Goal: Task Accomplishment & Management: Use online tool/utility

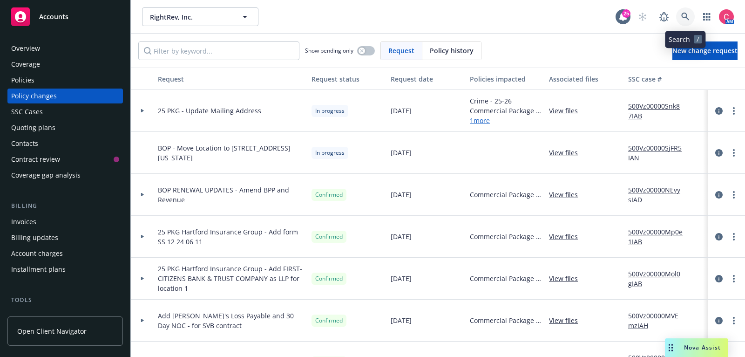
drag, startPoint x: 0, startPoint y: 0, endPoint x: 682, endPoint y: 17, distance: 682.6
click at [682, 17] on icon at bounding box center [685, 17] width 8 height 8
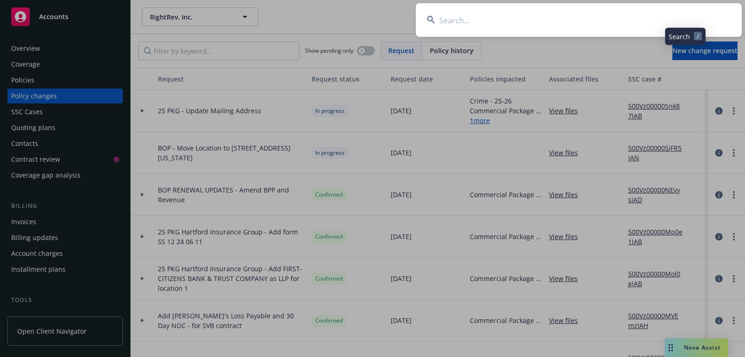
type input "Concordance"
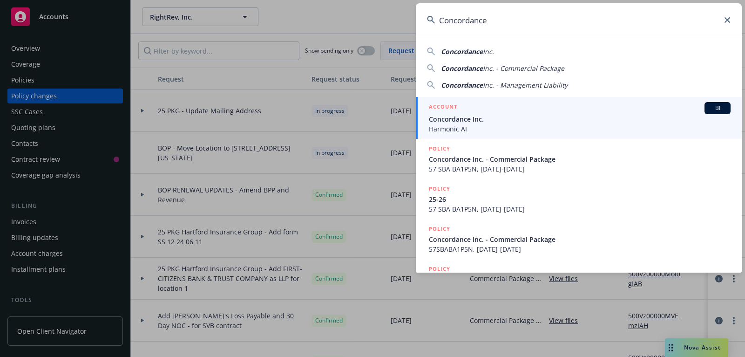
click at [587, 125] on span "Harmonic AI" at bounding box center [580, 129] width 302 height 10
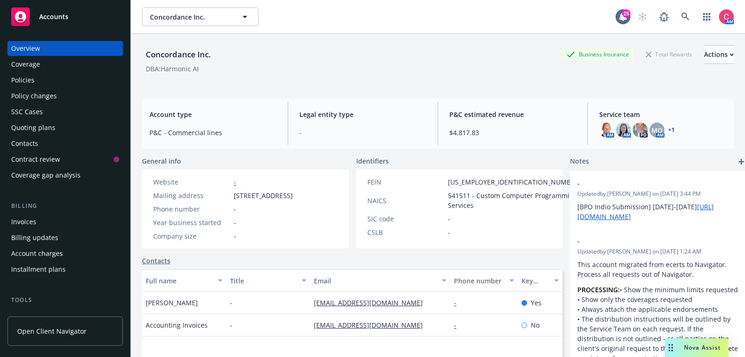
click at [68, 77] on div "Policies" at bounding box center [65, 80] width 108 height 15
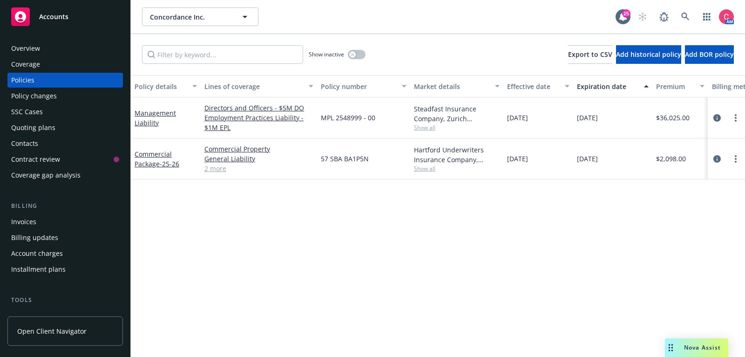
click at [33, 49] on div "Overview" at bounding box center [25, 48] width 29 height 15
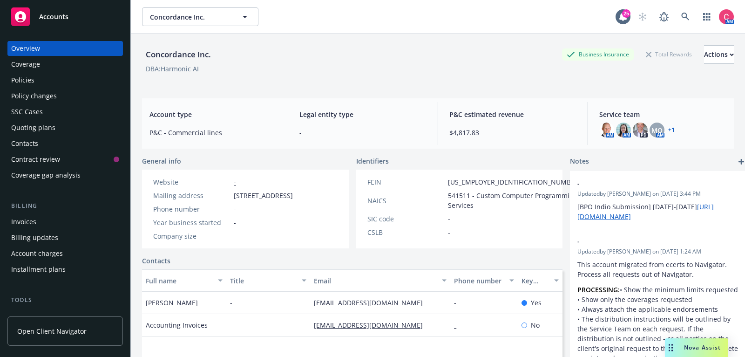
click at [66, 77] on div "Policies" at bounding box center [65, 80] width 108 height 15
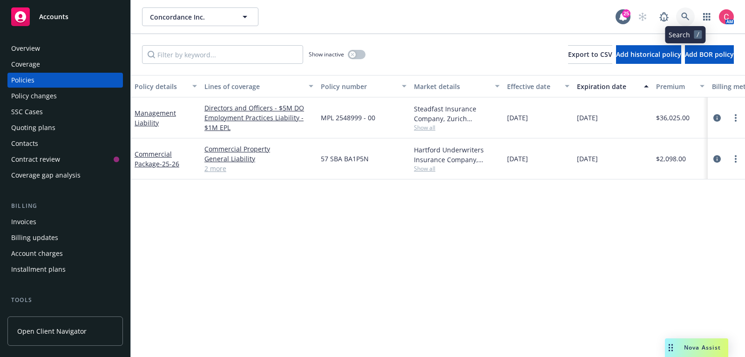
click at [686, 16] on icon at bounding box center [685, 17] width 8 height 8
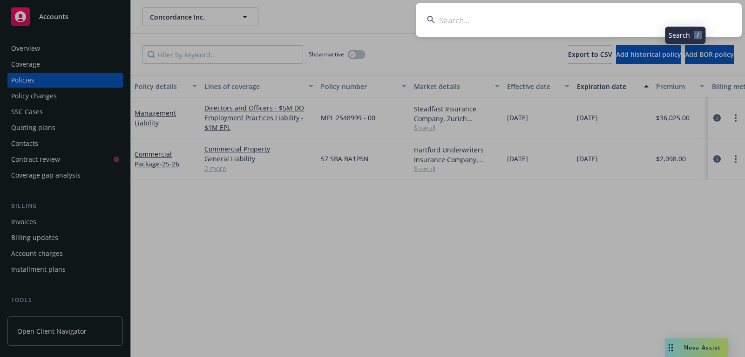
click at [686, 16] on input at bounding box center [579, 20] width 326 height 34
type input "vFunction"
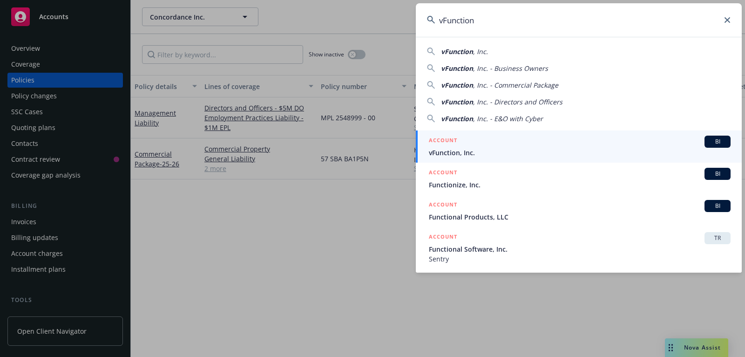
click at [592, 150] on span "vFunction, Inc." at bounding box center [580, 153] width 302 height 10
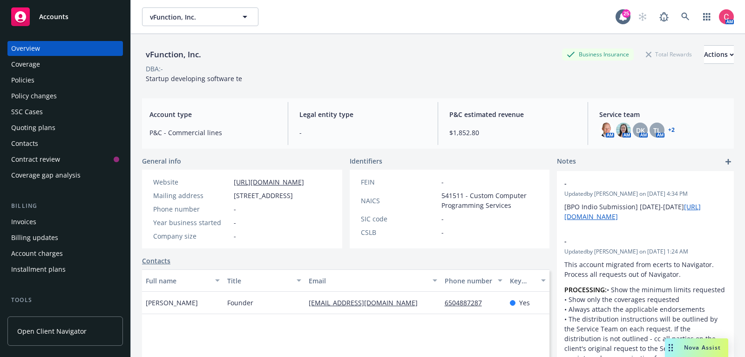
click at [65, 77] on div "Policies" at bounding box center [65, 80] width 108 height 15
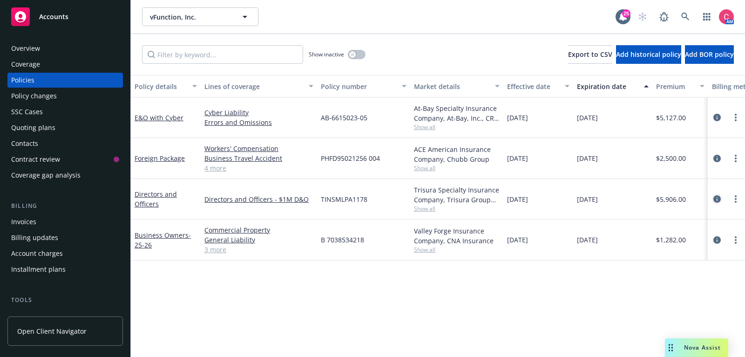
click at [720, 199] on icon "circleInformation" at bounding box center [717, 198] width 7 height 7
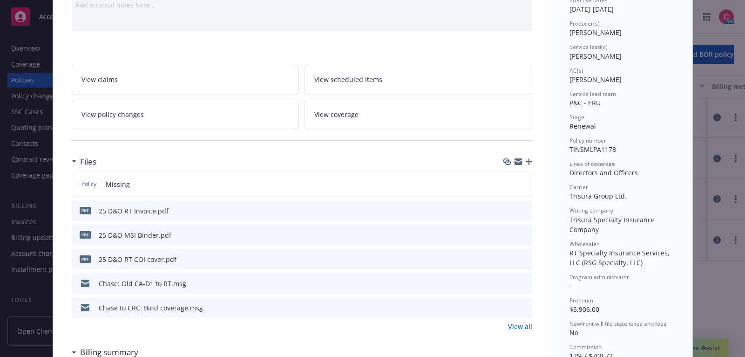
scroll to position [102, 0]
click at [527, 159] on icon "button" at bounding box center [529, 162] width 7 height 7
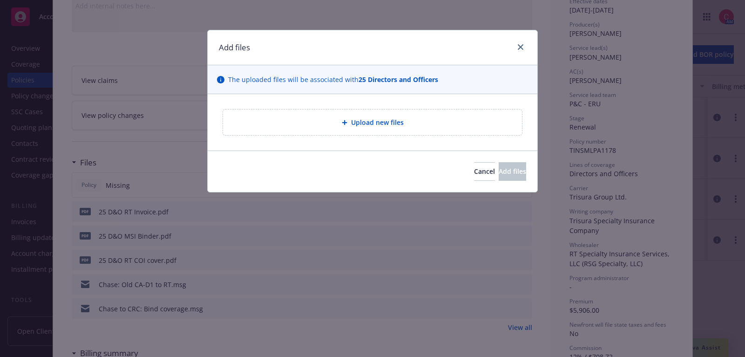
click at [415, 119] on div "Upload new files" at bounding box center [373, 122] width 284 height 11
type textarea "x"
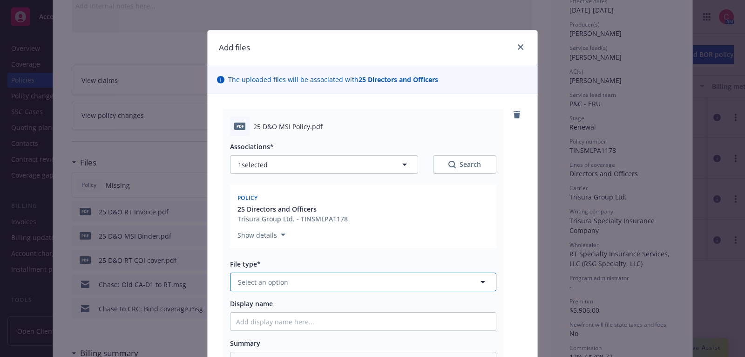
click at [335, 284] on button "Select an option" at bounding box center [363, 281] width 266 height 19
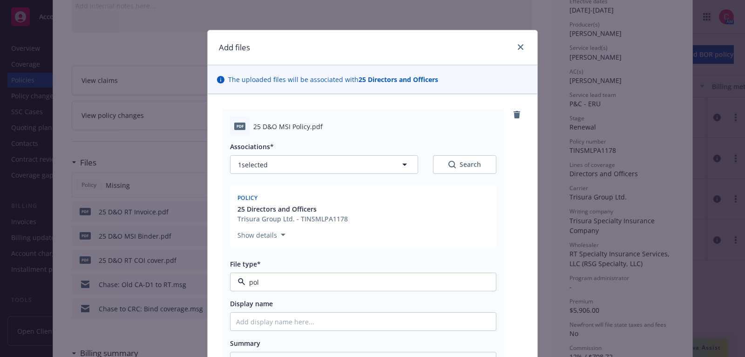
type input "poli"
click at [333, 308] on div "Policy" at bounding box center [363, 308] width 254 height 14
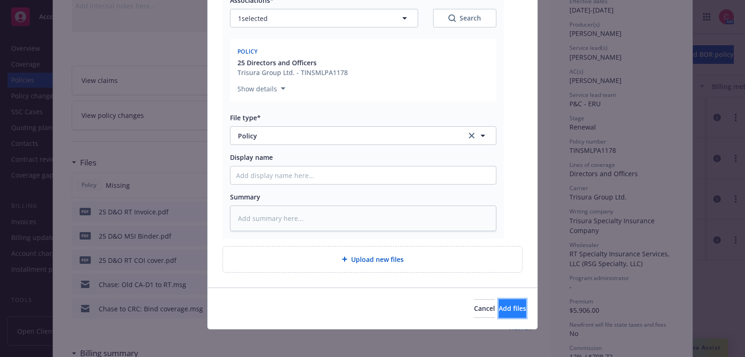
click at [499, 306] on span "Add files" at bounding box center [512, 308] width 27 height 9
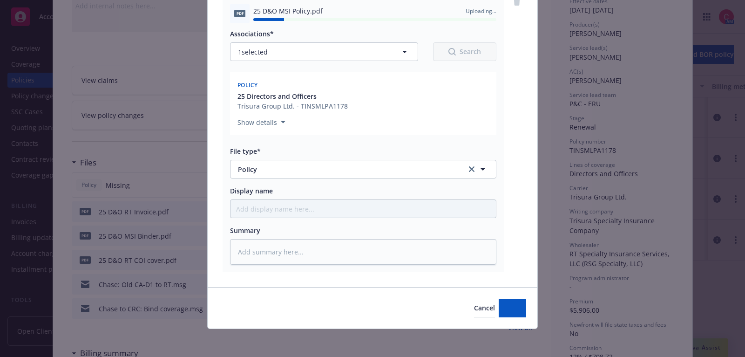
type textarea "x"
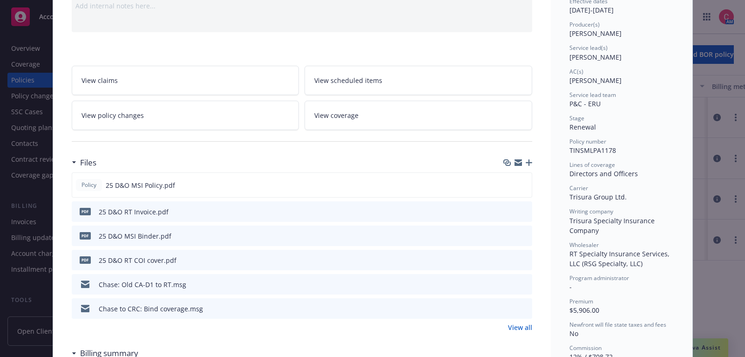
scroll to position [0, 0]
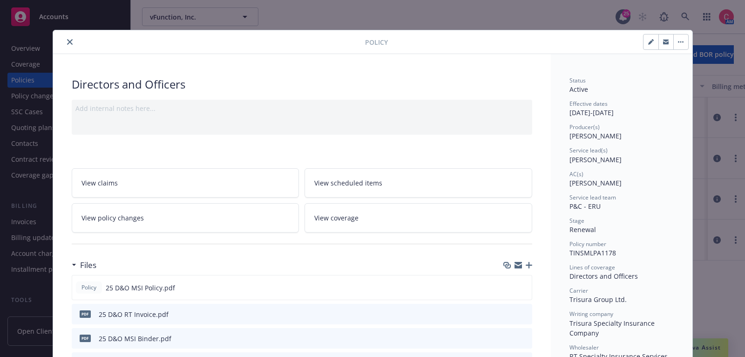
click at [74, 38] on button "close" at bounding box center [69, 41] width 11 height 11
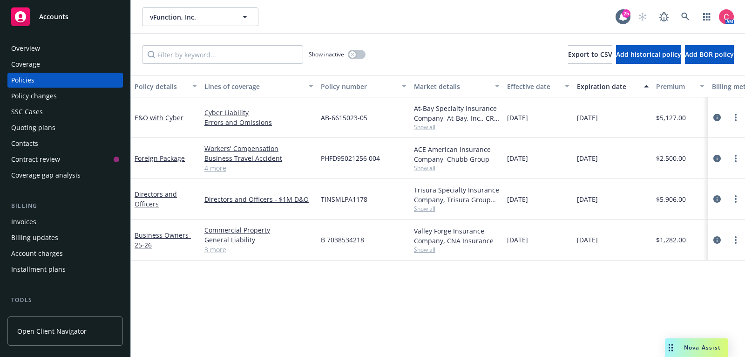
click at [83, 221] on div "Invoices" at bounding box center [65, 221] width 108 height 15
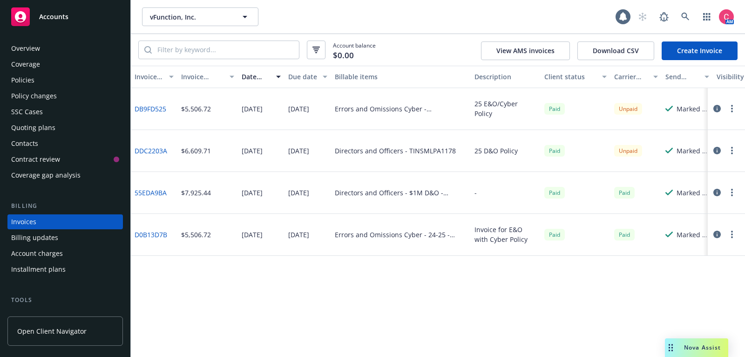
scroll to position [28, 0]
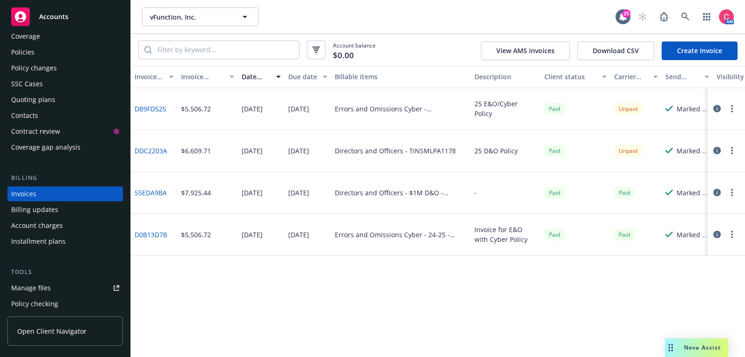
click at [74, 50] on div "Policies" at bounding box center [65, 52] width 108 height 15
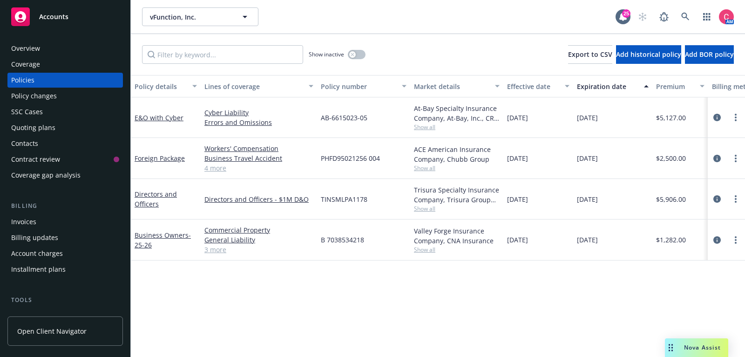
click at [43, 50] on div "Overview" at bounding box center [65, 48] width 108 height 15
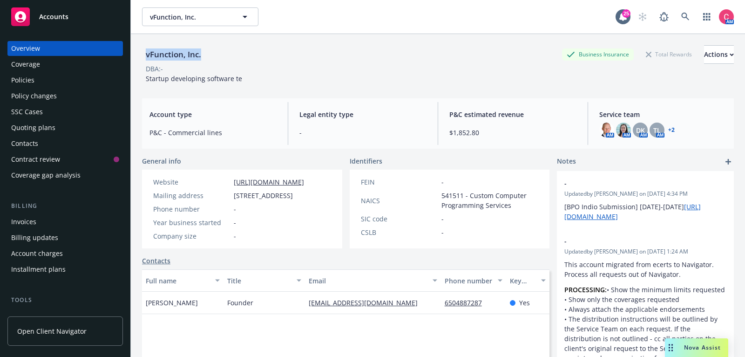
drag, startPoint x: 146, startPoint y: 53, endPoint x: 210, endPoint y: 53, distance: 63.3
click at [210, 53] on div "vFunction, Inc. Business Insurance Total Rewards Actions" at bounding box center [438, 54] width 592 height 19
copy div "vFunction, Inc."
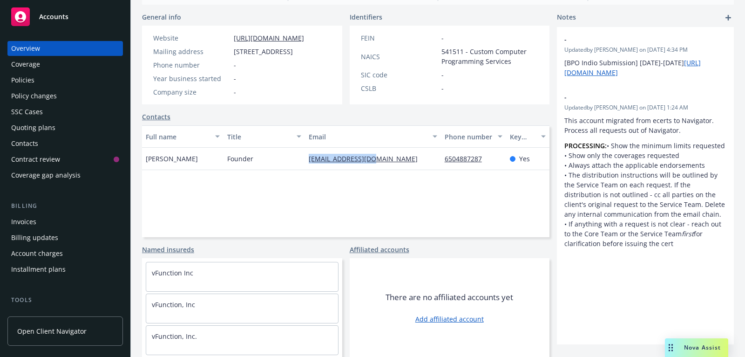
drag, startPoint x: 386, startPoint y: 160, endPoint x: 303, endPoint y: 162, distance: 82.9
click at [303, 162] on div "Moti Rafalin Founder moti@vfunction.com 6504887287 Yes" at bounding box center [346, 159] width 408 height 22
copy div "moti@vfunction.com"
click at [142, 117] on link "Contacts" at bounding box center [156, 117] width 28 height 10
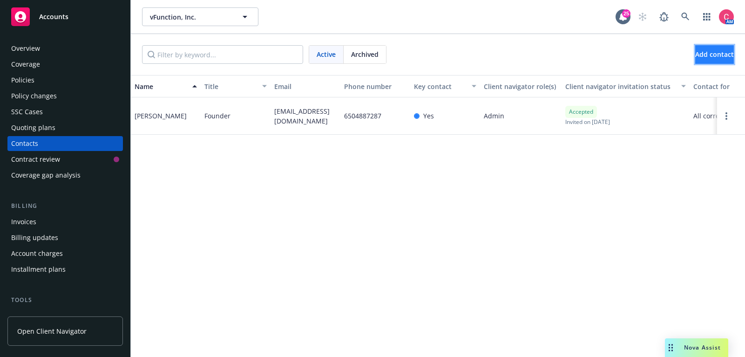
click at [695, 56] on span "Add contact" at bounding box center [714, 54] width 39 height 9
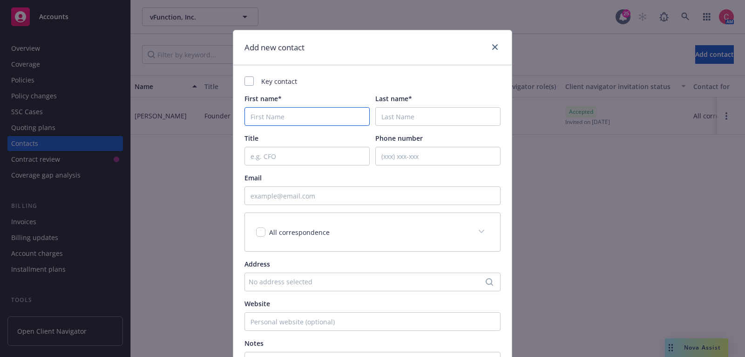
click at [332, 116] on input "First name*" at bounding box center [307, 116] width 125 height 19
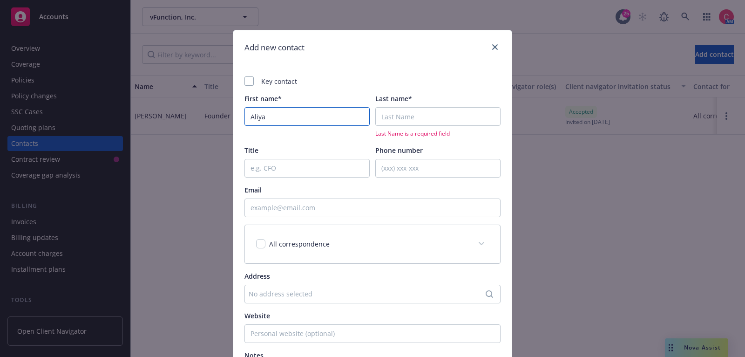
type input "Aliya"
click at [387, 119] on input "Last name*" at bounding box center [437, 116] width 125 height 19
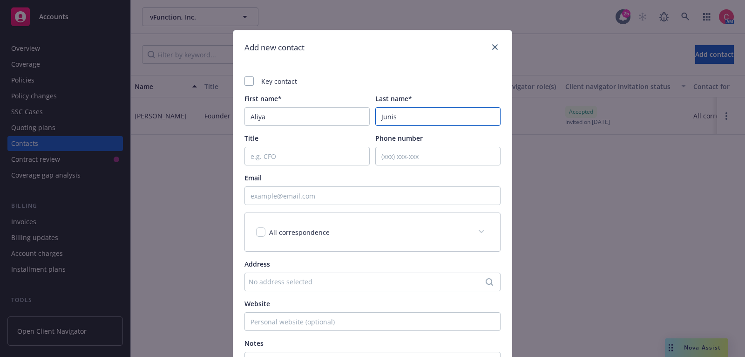
type input "Junis"
click at [347, 185] on div "Email" at bounding box center [373, 189] width 256 height 32
click at [349, 195] on input "Email" at bounding box center [373, 195] width 256 height 19
paste input "aliya@vfunction.com"
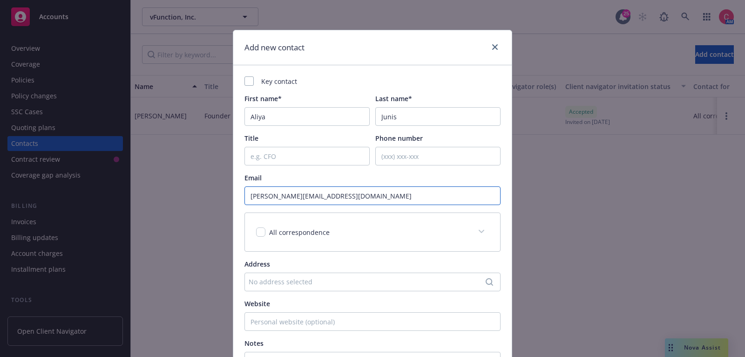
scroll to position [140, 0]
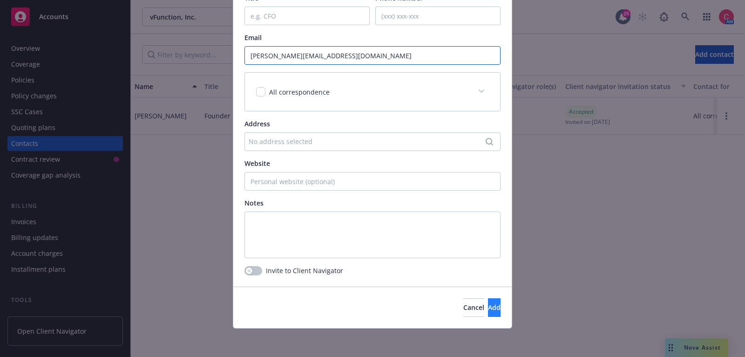
type input "aliya@vfunction.com"
click at [488, 314] on button "Add" at bounding box center [494, 307] width 13 height 19
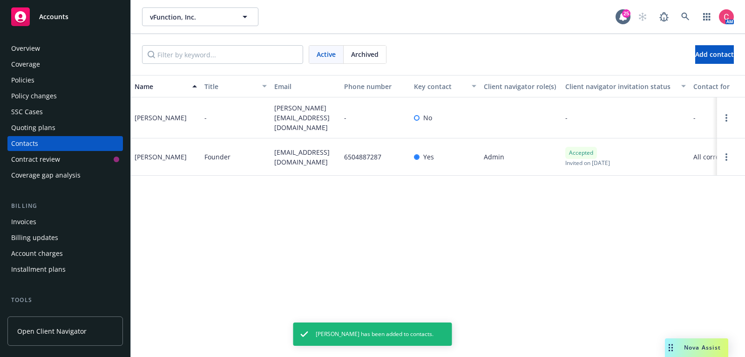
click at [87, 48] on div "Overview" at bounding box center [65, 48] width 108 height 15
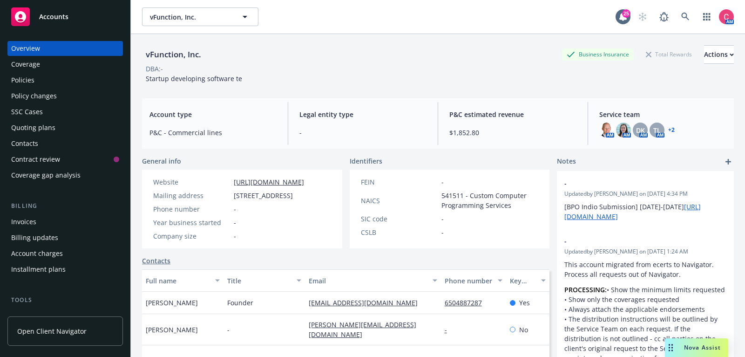
click at [55, 82] on div "Policies" at bounding box center [65, 80] width 108 height 15
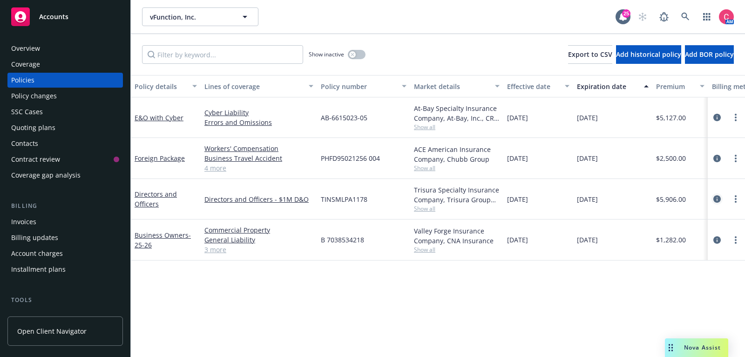
click at [718, 203] on link "circleInformation" at bounding box center [717, 198] width 11 height 11
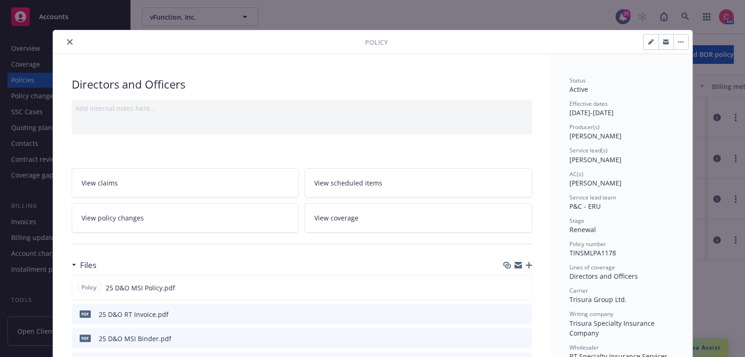
scroll to position [27, 0]
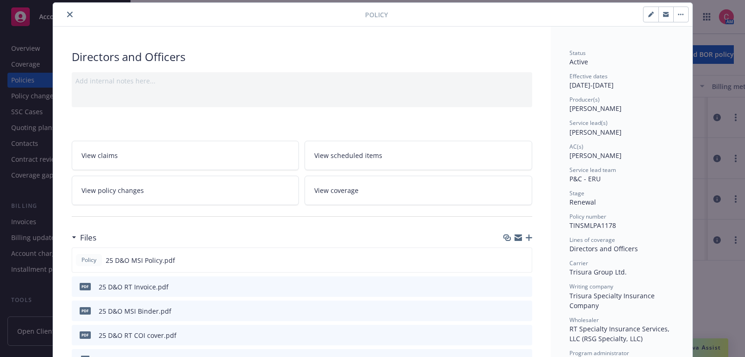
click at [529, 235] on icon "button" at bounding box center [529, 237] width 7 height 7
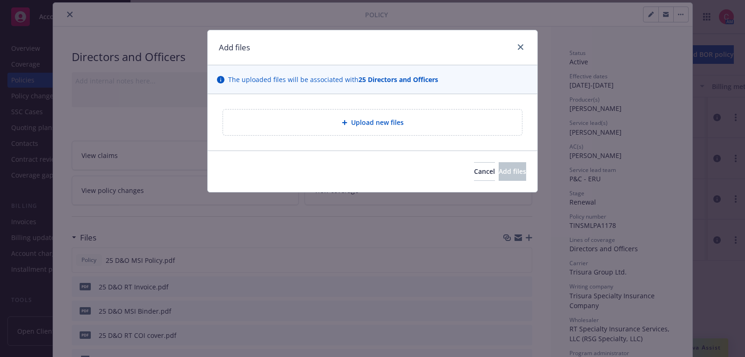
click at [448, 129] on div "Upload new files" at bounding box center [372, 122] width 299 height 26
type textarea "x"
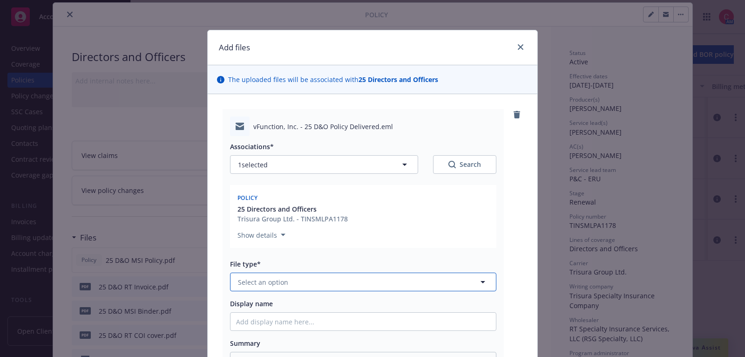
click at [338, 275] on button "Select an option" at bounding box center [363, 281] width 266 height 19
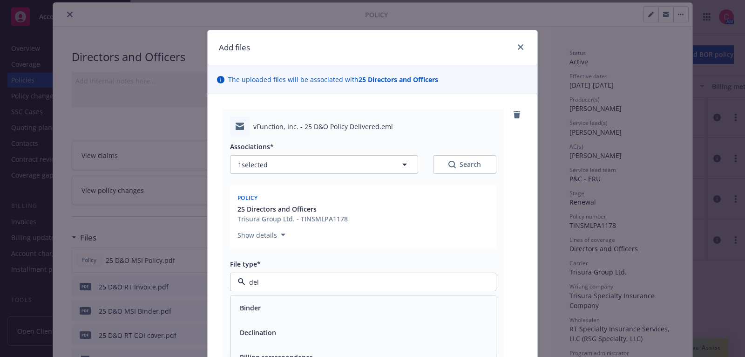
type input "deli"
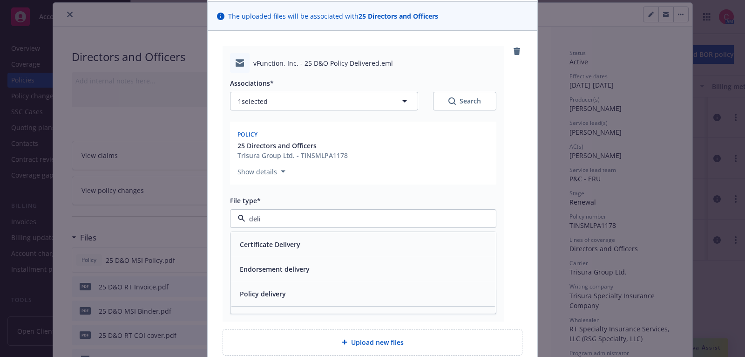
scroll to position [77, 0]
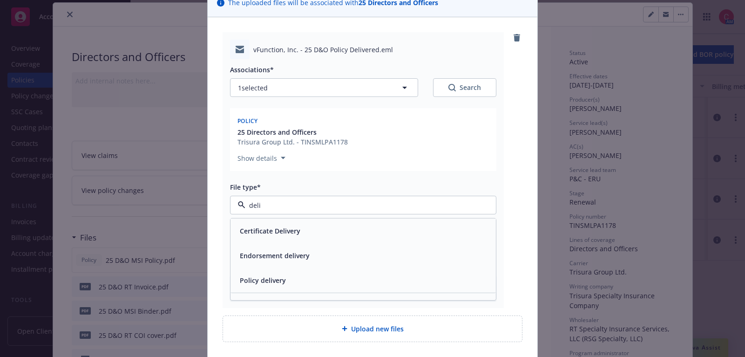
click at [334, 286] on div "Policy delivery" at bounding box center [363, 280] width 265 height 25
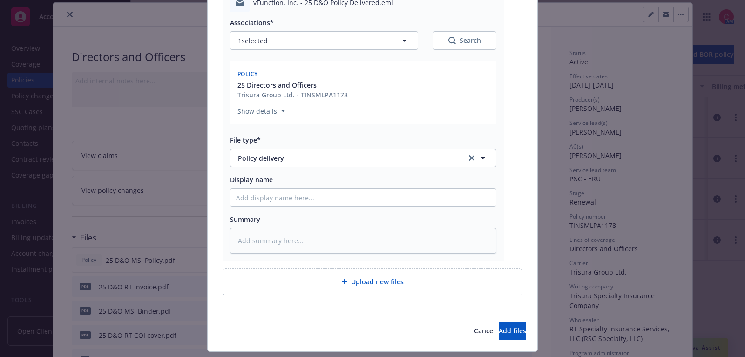
scroll to position [136, 0]
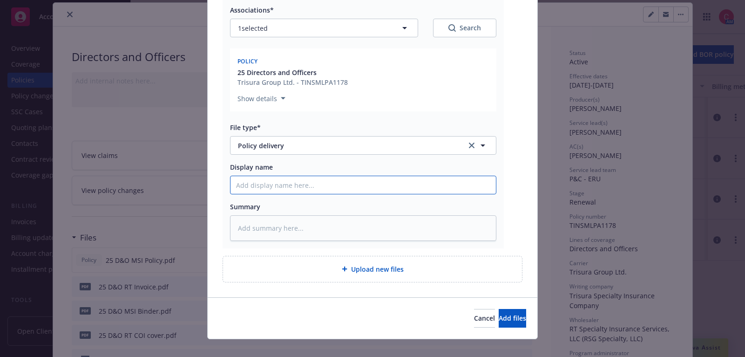
click at [359, 177] on input "Display name" at bounding box center [363, 185] width 265 height 18
type textarea "x"
type input "2"
type textarea "x"
type input "25"
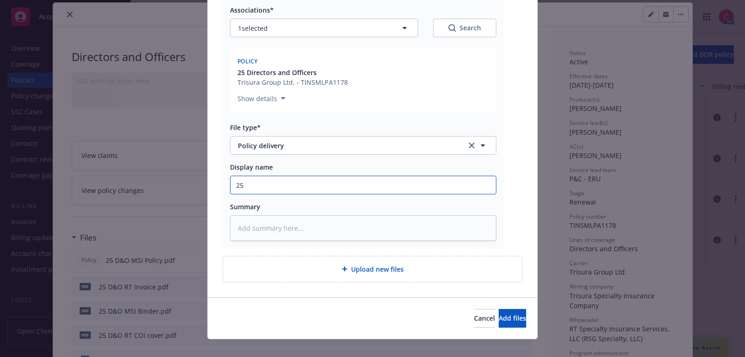
type textarea "x"
type input "25"
type textarea "x"
type input "25 D"
type textarea "x"
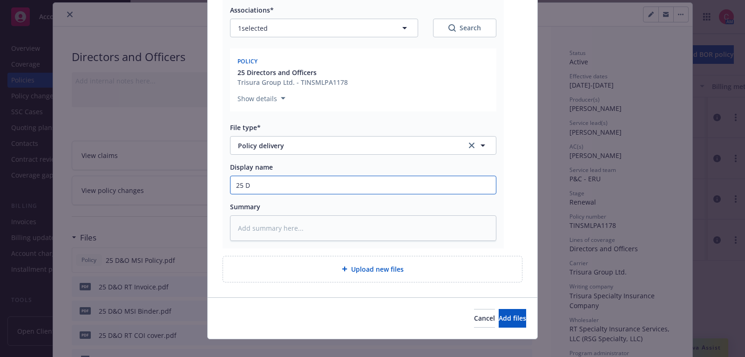
type input "25 D&"
type textarea "x"
type input "25 D&O"
type textarea "x"
type input "25 D&O"
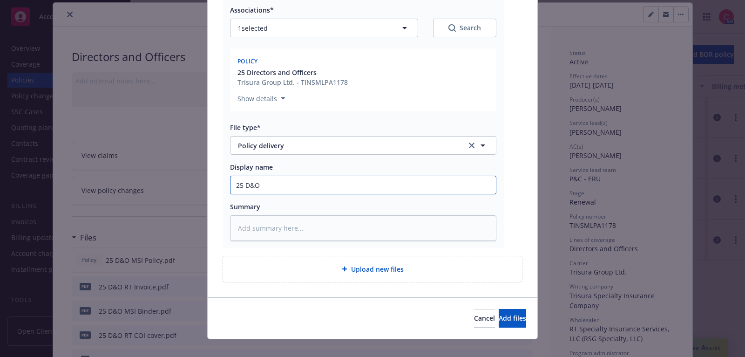
type textarea "x"
type input "25 D&O P"
type textarea "x"
type input "25 D&O Po"
type textarea "x"
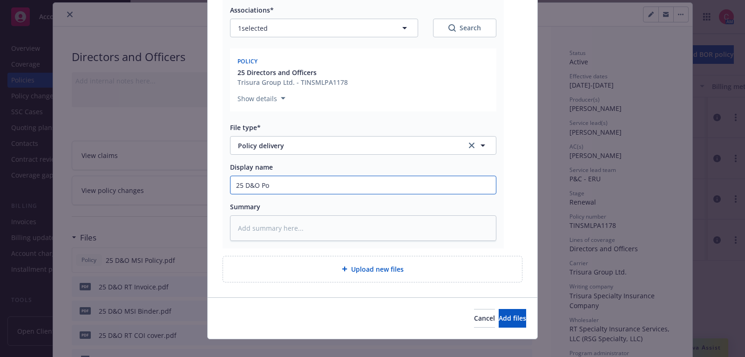
type input "25 D&O Pol"
type textarea "x"
type input "25 D&O Polic"
type textarea "x"
type input "25 D&O Policy"
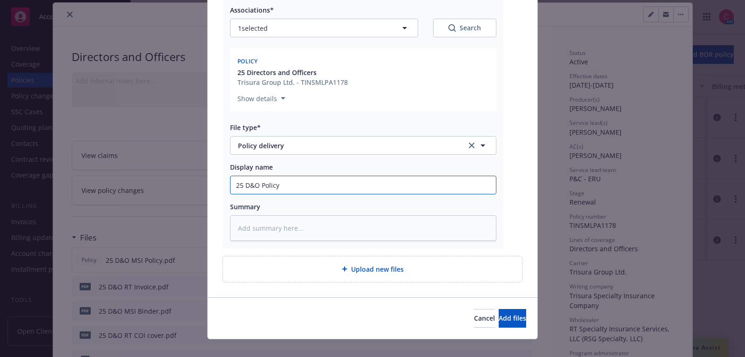
type textarea "x"
type input "25 D&O Policy"
type textarea "x"
type input "25 D&O Policy d"
type textarea "x"
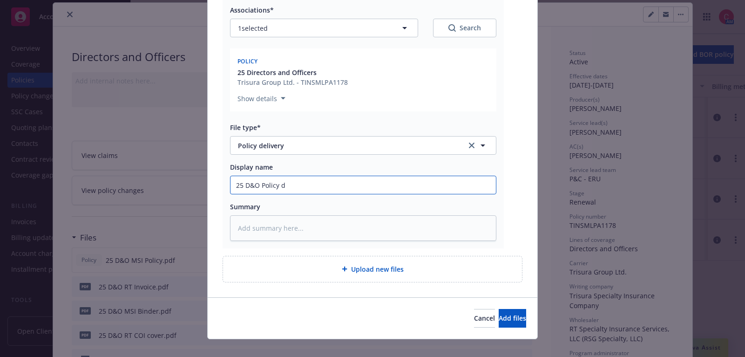
type input "25 D&O Policy de"
type textarea "x"
type input "25 D&O Policy del"
type textarea "x"
type input "25 D&O Policy deli"
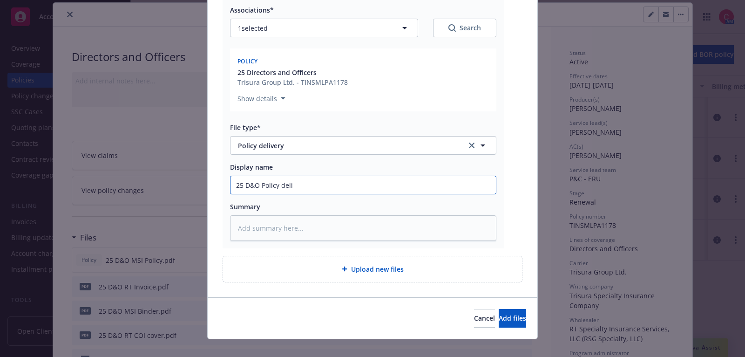
type textarea "x"
type input "25 D&O Policy deliv"
type textarea "x"
type input "25 D&O Policy deliver"
type textarea "x"
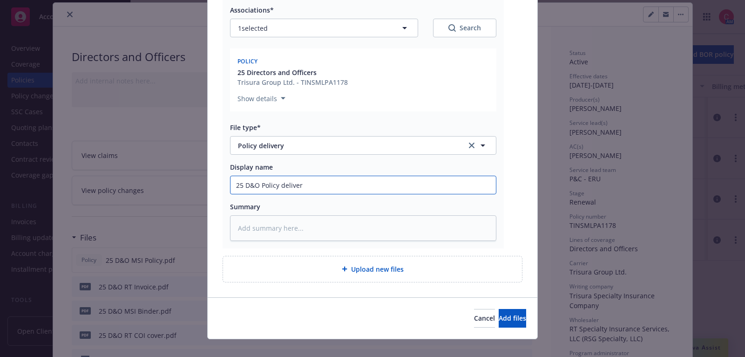
type input "25 D&O Policy delivere"
type textarea "x"
type input "25 D&O Policy delivered"
type textarea "x"
type input "25 D&O Policy delivered t"
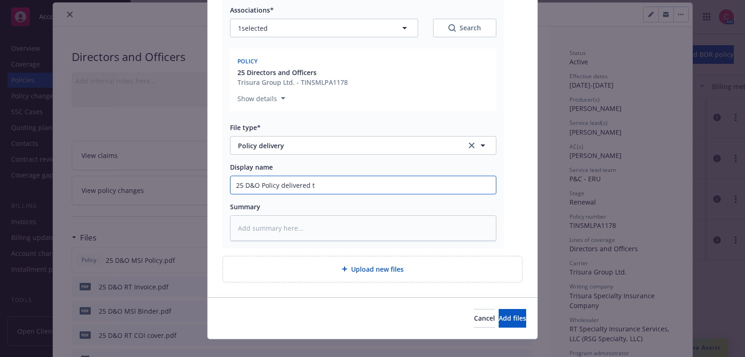
type textarea "x"
type input "25 D&O Policy delivered to"
type textarea "x"
type input "25 D&O Policy delivered to"
type textarea "x"
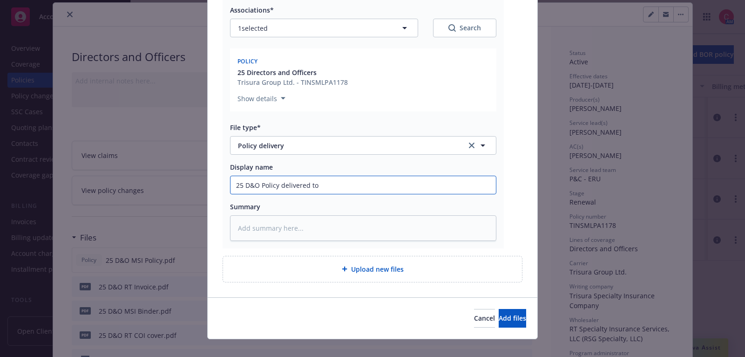
type input "25 D&O Policy delivered to i"
type textarea "x"
type input "25 D&O Policy delivered to in"
type textarea "x"
type input "25 D&O Policy delivered to ins"
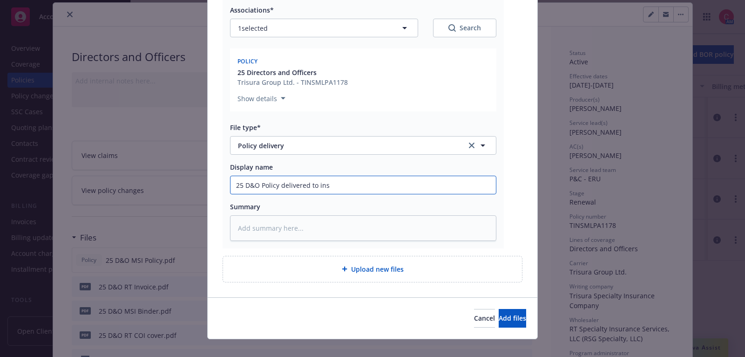
type textarea "x"
type input "25 D&O Policy delivered to insu"
type textarea "x"
type input "25 D&O Policy delivered to insur"
type textarea "x"
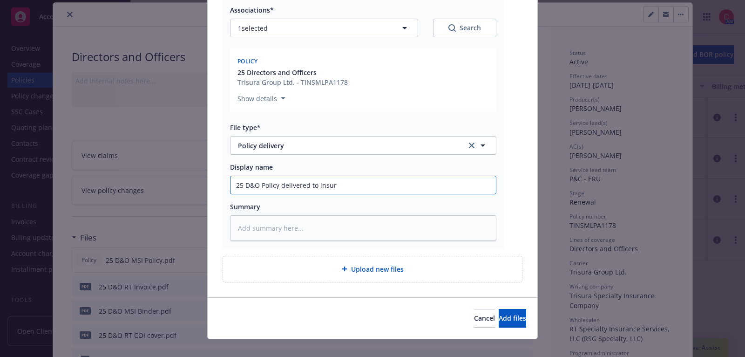
type input "25 D&O Policy delivered to insure"
type textarea "x"
type input "25 D&O Policy delivered to insured"
click at [499, 319] on span "Add files" at bounding box center [512, 317] width 27 height 9
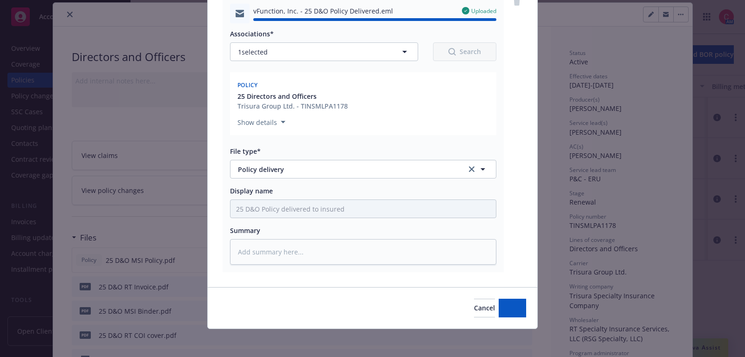
type textarea "x"
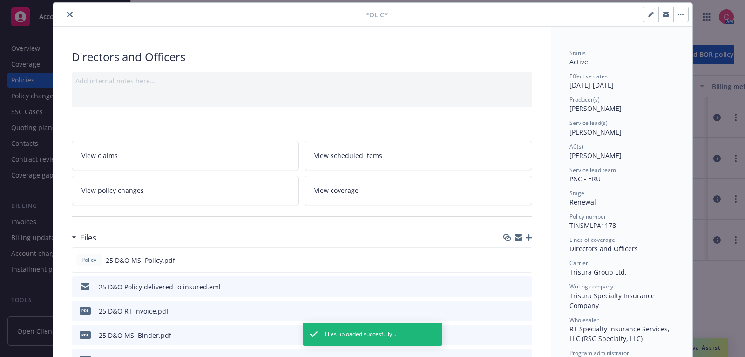
scroll to position [0, 0]
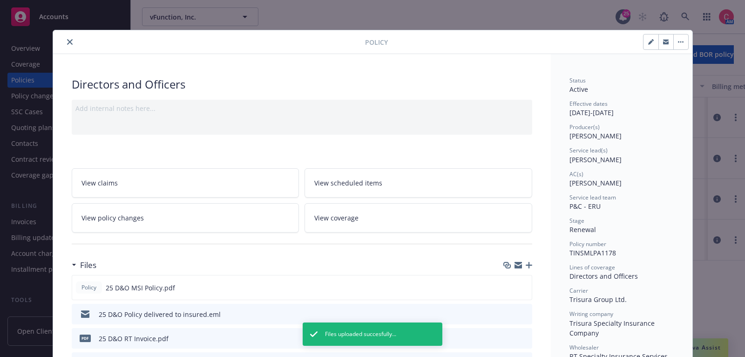
click at [79, 40] on div at bounding box center [211, 41] width 308 height 11
click at [76, 40] on div at bounding box center [211, 41] width 308 height 11
click at [65, 40] on button "close" at bounding box center [69, 41] width 11 height 11
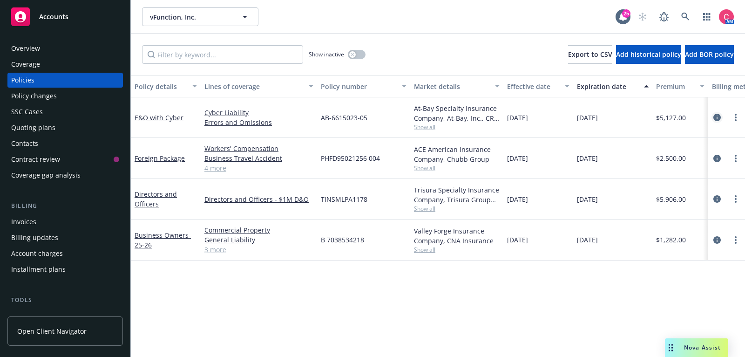
click at [715, 119] on icon "circleInformation" at bounding box center [717, 117] width 7 height 7
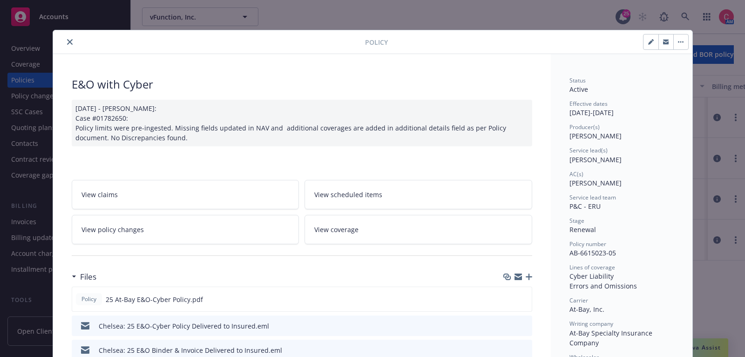
click at [68, 44] on icon "close" at bounding box center [70, 42] width 6 height 6
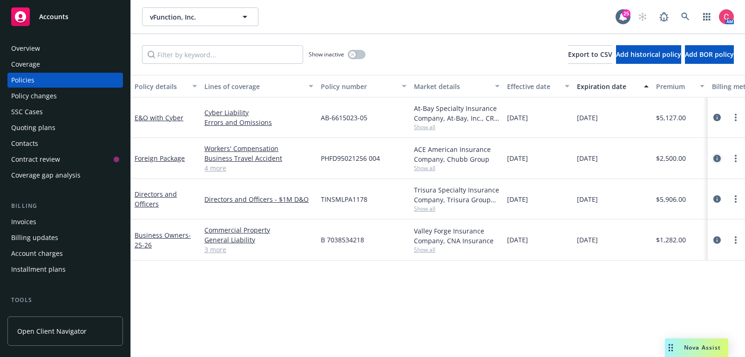
click at [716, 156] on icon "circleInformation" at bounding box center [717, 158] width 7 height 7
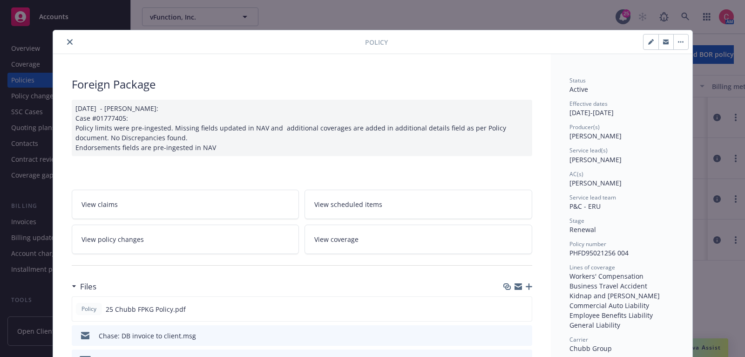
click at [69, 44] on button "close" at bounding box center [69, 41] width 11 height 11
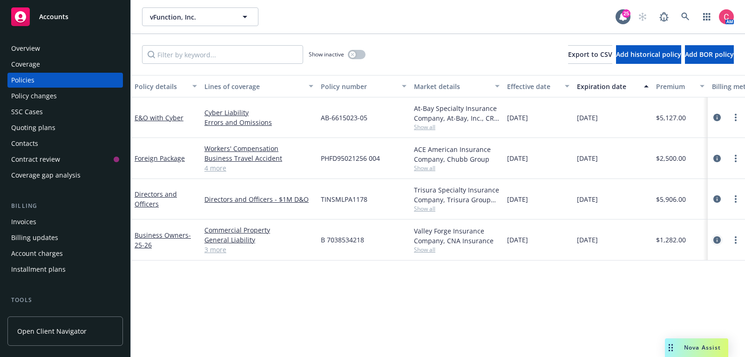
click at [716, 239] on icon "circleInformation" at bounding box center [717, 239] width 7 height 7
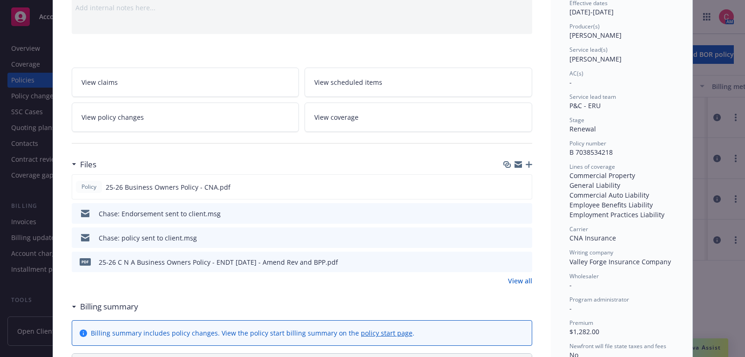
scroll to position [101, 0]
click at [509, 184] on icon "download file" at bounding box center [507, 185] width 6 height 6
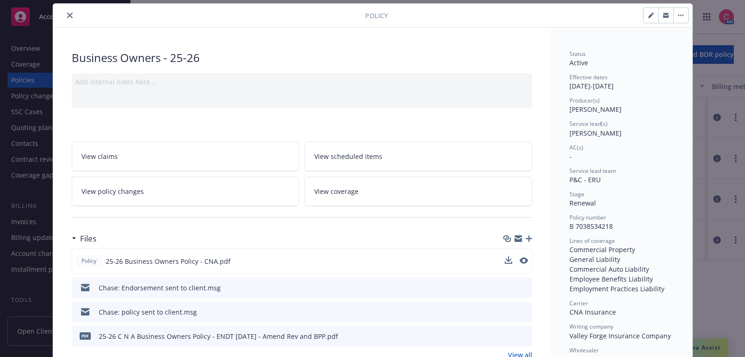
scroll to position [0, 0]
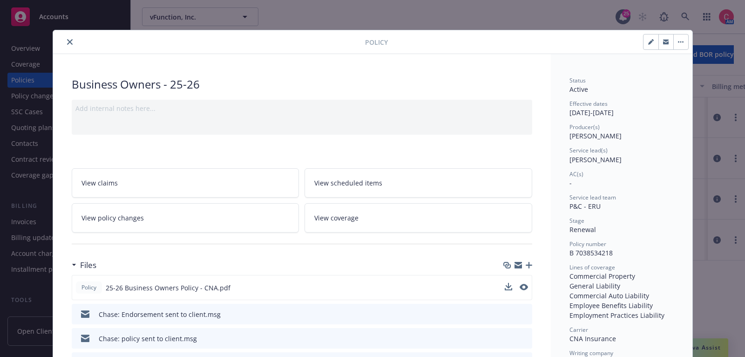
click at [70, 41] on icon "close" at bounding box center [70, 42] width 6 height 6
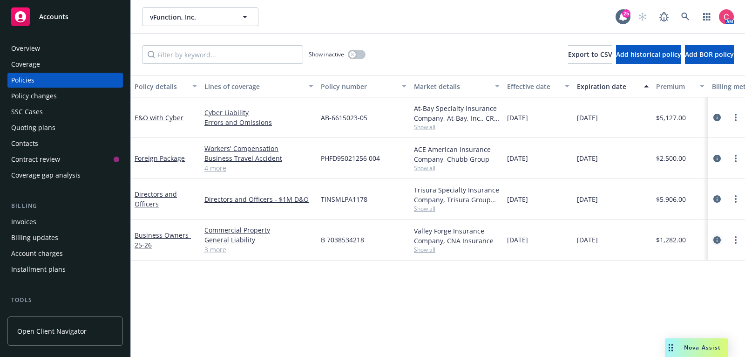
click at [716, 242] on link "circleInformation" at bounding box center [717, 239] width 11 height 11
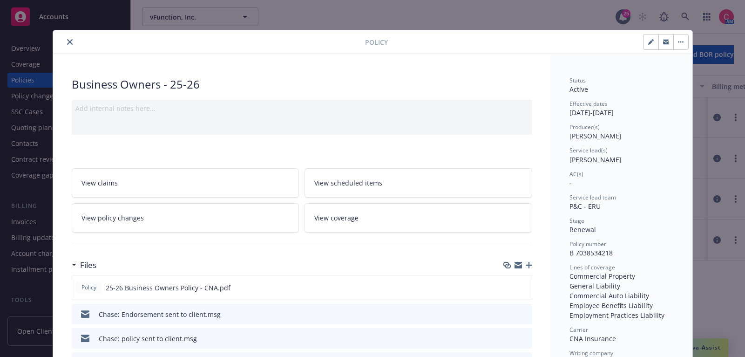
click at [70, 41] on icon "close" at bounding box center [70, 42] width 6 height 6
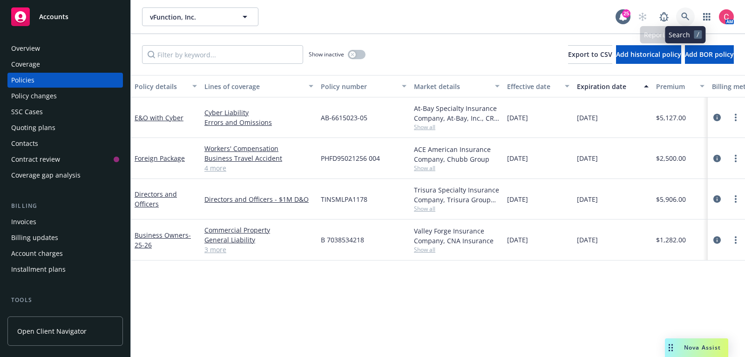
click at [688, 20] on icon at bounding box center [685, 17] width 8 height 8
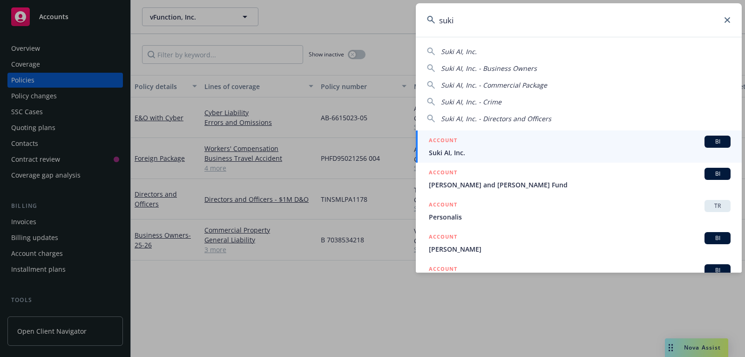
type input "suki"
click at [644, 142] on div "ACCOUNT BI" at bounding box center [580, 142] width 302 height 12
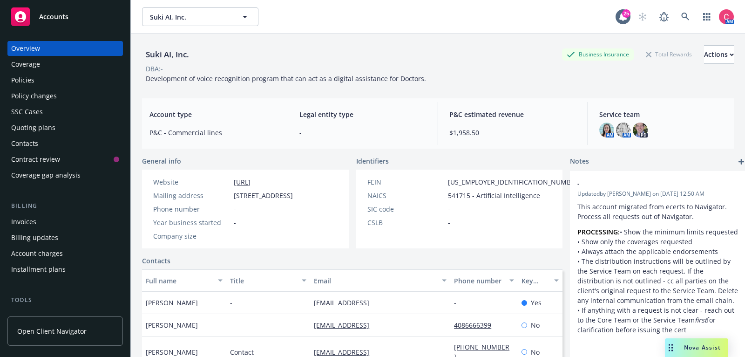
click at [73, 127] on div "Quoting plans" at bounding box center [65, 127] width 108 height 15
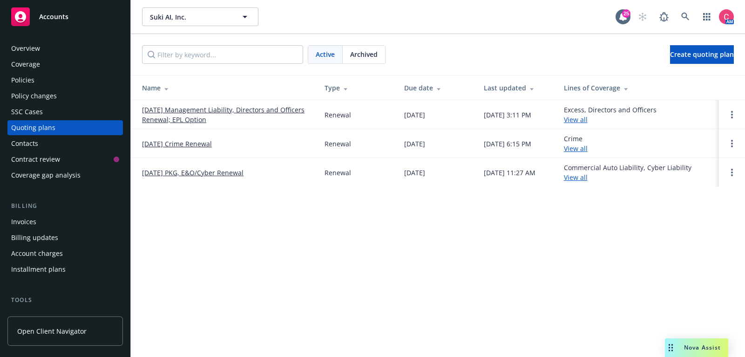
click at [206, 121] on link "09/24/25 Management Liability, Directors and Officers Renewal; EPL Option" at bounding box center [226, 115] width 168 height 20
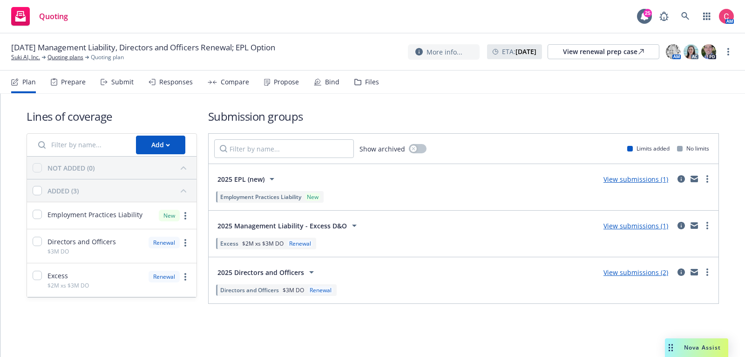
click at [337, 73] on div "Plan Prepare Submit Responses Compare Propose Bind Files" at bounding box center [195, 82] width 368 height 22
click at [328, 81] on div "Bind" at bounding box center [332, 81] width 14 height 7
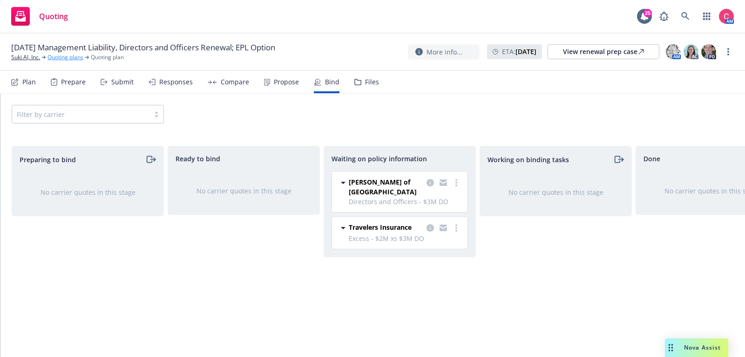
click at [53, 58] on link "Quoting plans" at bounding box center [66, 57] width 36 height 8
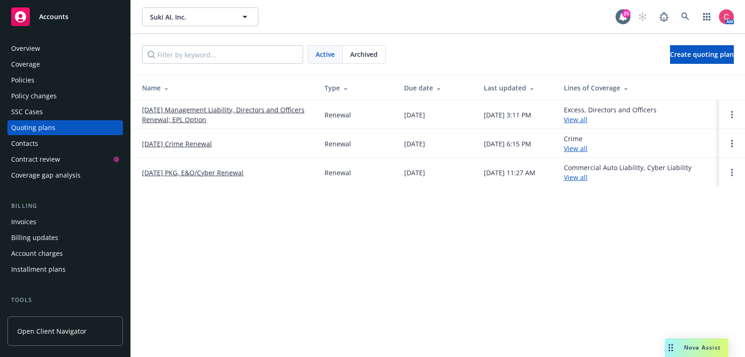
click at [59, 80] on div "Policies" at bounding box center [65, 80] width 108 height 15
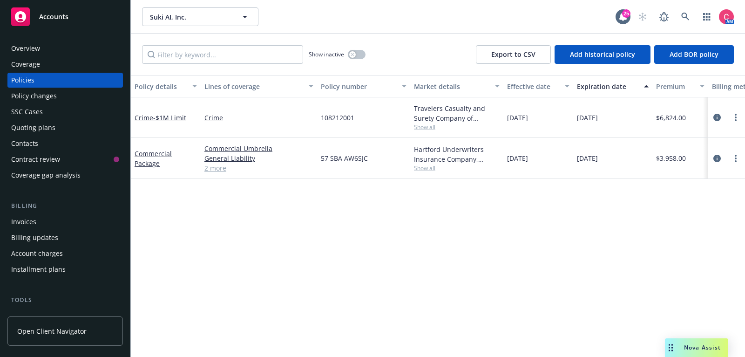
click at [62, 134] on div "Quoting plans" at bounding box center [65, 127] width 108 height 15
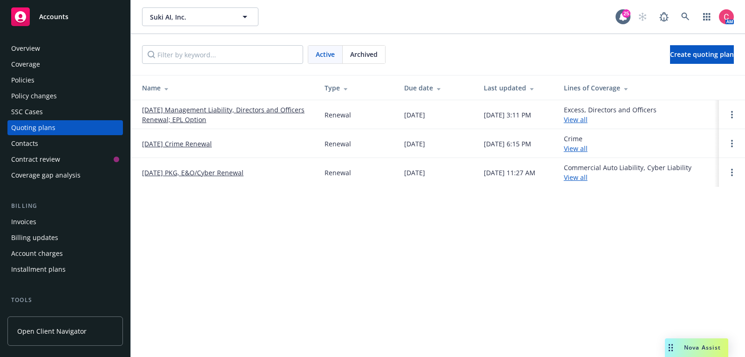
click at [163, 170] on link "[DATE] PKG, E&O/Cyber Renewal" at bounding box center [193, 173] width 102 height 10
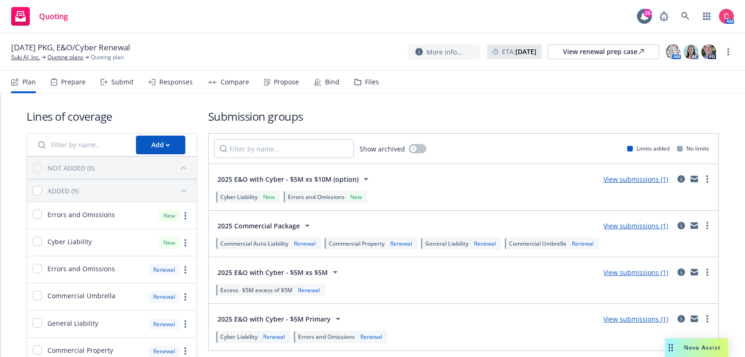
click at [337, 82] on div "Plan Prepare Submit Responses Compare Propose Bind Files" at bounding box center [195, 82] width 368 height 22
click at [327, 82] on div "Bind" at bounding box center [332, 81] width 14 height 7
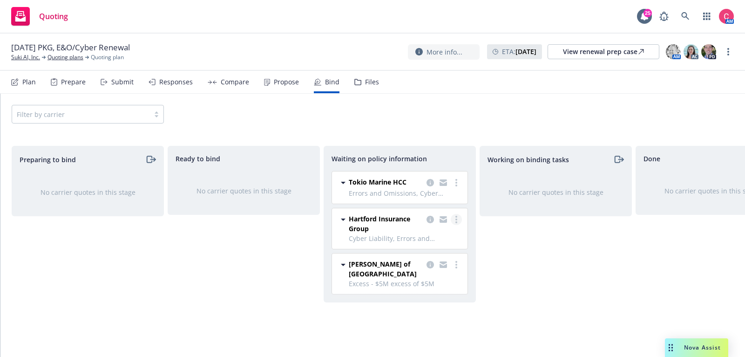
click at [456, 223] on link "more" at bounding box center [456, 219] width 11 height 11
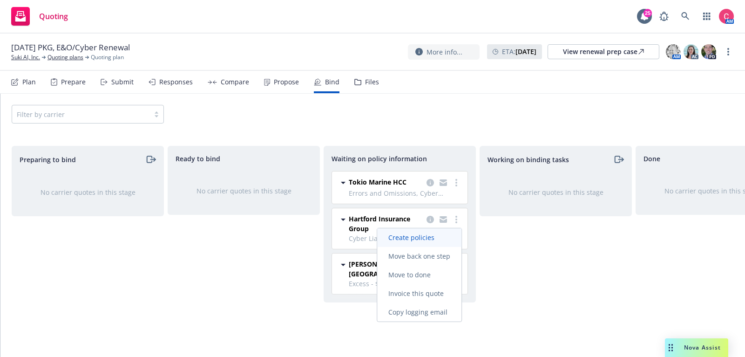
click at [449, 236] on link "Create policies" at bounding box center [419, 237] width 84 height 19
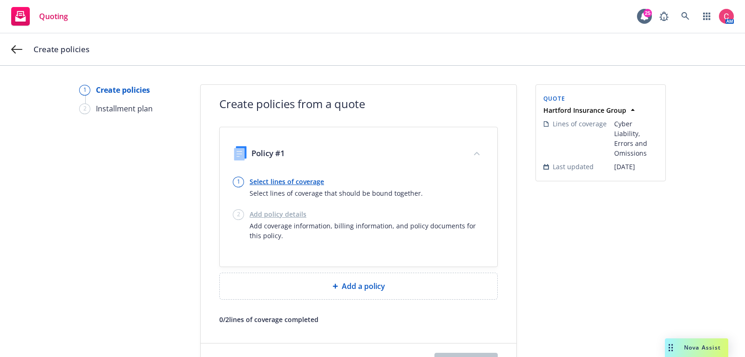
click at [279, 179] on link "Select lines of coverage" at bounding box center [336, 182] width 173 height 10
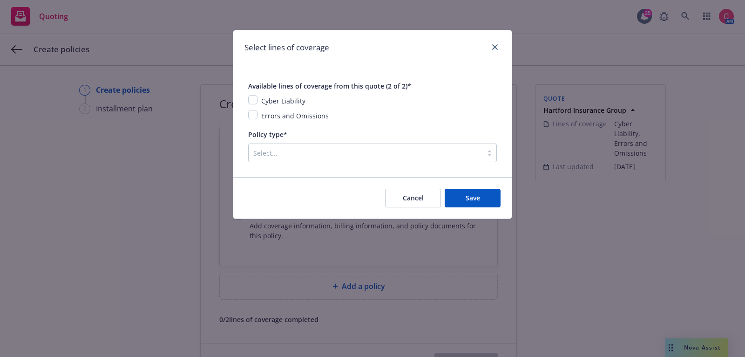
click at [262, 99] on span "Cyber Liability" at bounding box center [283, 100] width 44 height 9
click at [254, 98] on input "checkbox" at bounding box center [252, 99] width 9 height 9
checkbox input "true"
click at [254, 109] on div "Cyber Liability Errors and Omissions" at bounding box center [372, 108] width 249 height 26
click at [250, 113] on input "checkbox" at bounding box center [252, 114] width 9 height 9
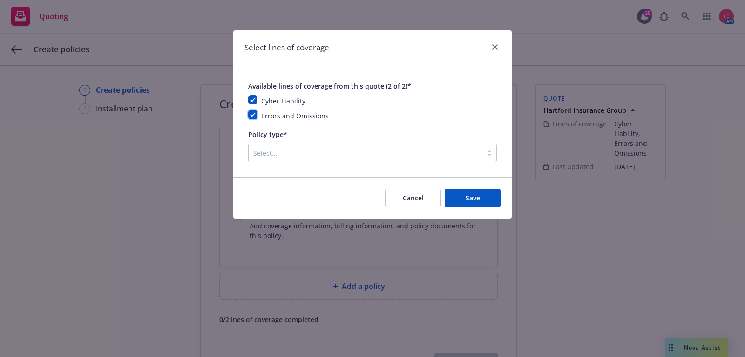
checkbox input "true"
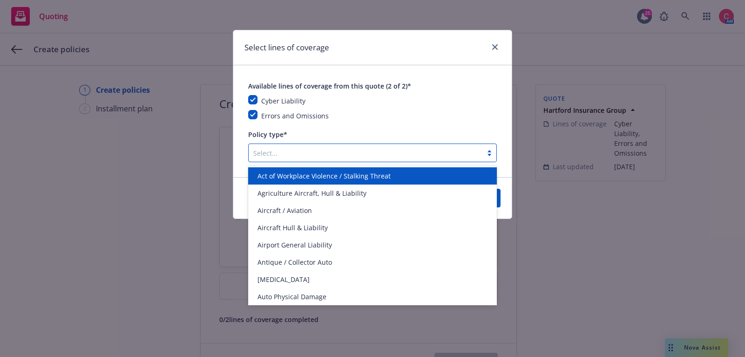
click at [265, 146] on div "Select..." at bounding box center [366, 152] width 234 height 15
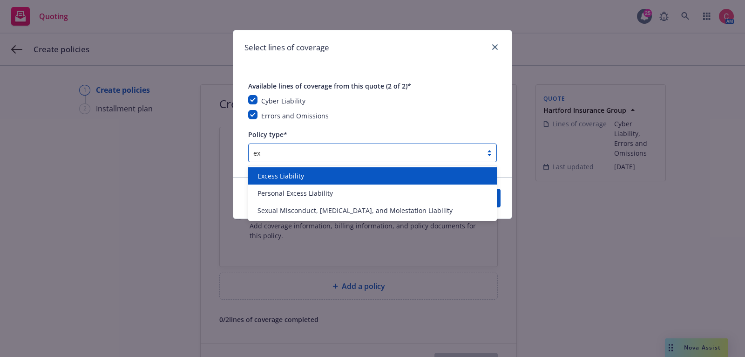
type input "exc"
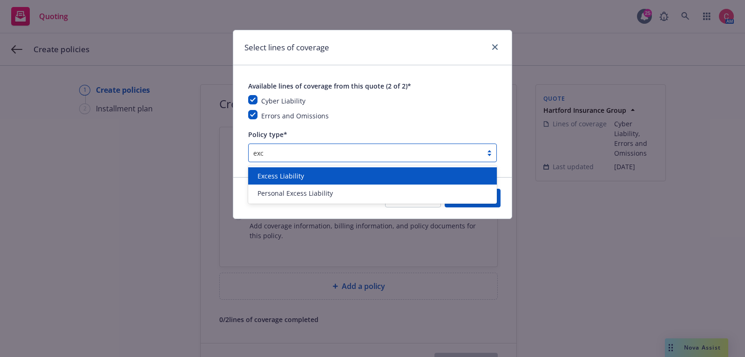
click at [299, 181] on span "Excess Liability" at bounding box center [281, 176] width 47 height 10
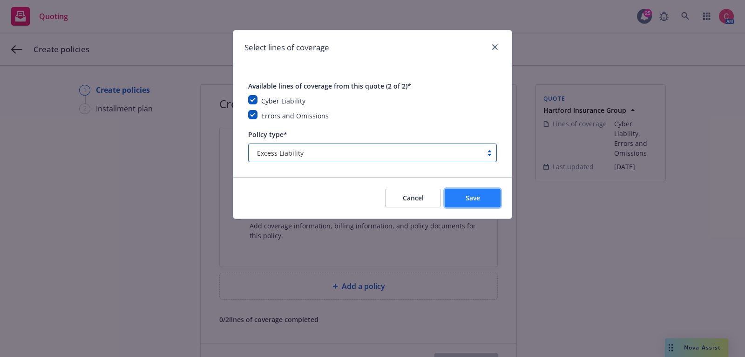
click at [479, 197] on span "Save" at bounding box center [473, 197] width 14 height 9
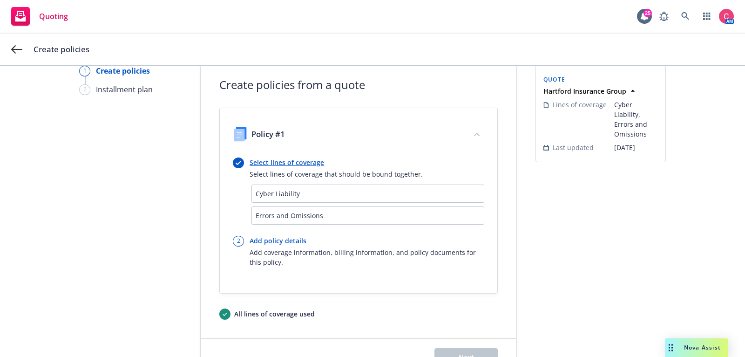
scroll to position [20, 0]
click at [258, 235] on link "Add policy details" at bounding box center [367, 240] width 235 height 10
select select "12"
select select "CA"
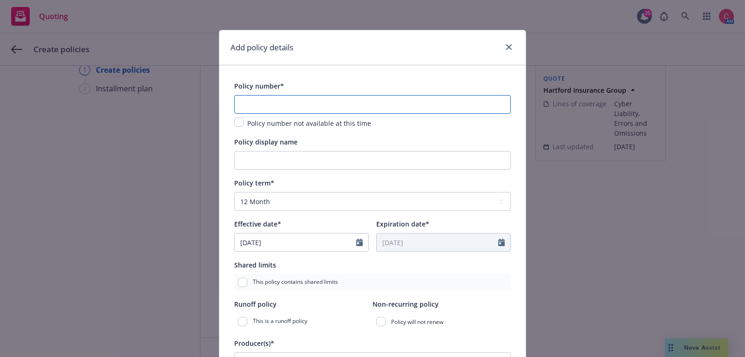
click at [297, 107] on input "text" at bounding box center [372, 104] width 277 height 19
paste input "CH25PTLZ0M0LDIC"
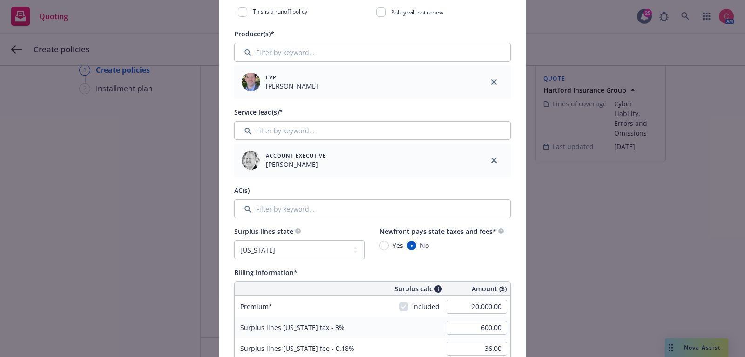
scroll to position [313, 0]
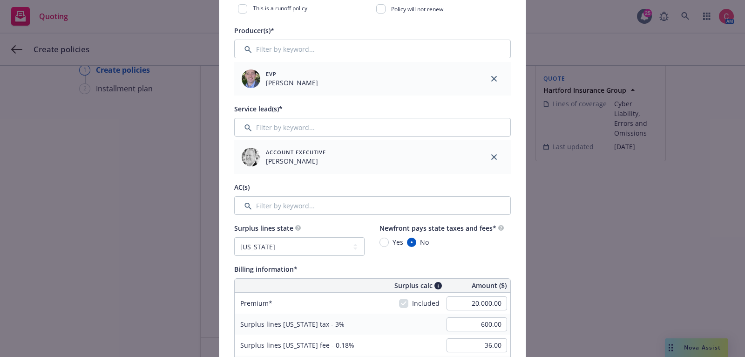
type input "CH25PTLZ0M0LDIC"
click at [301, 200] on input "Filter by keyword..." at bounding box center [372, 205] width 277 height 19
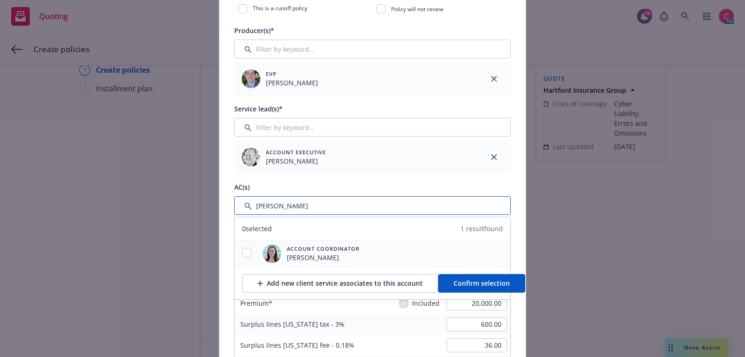
type input "chelsea"
click at [249, 256] on input "checkbox" at bounding box center [246, 252] width 9 height 9
checkbox input "true"
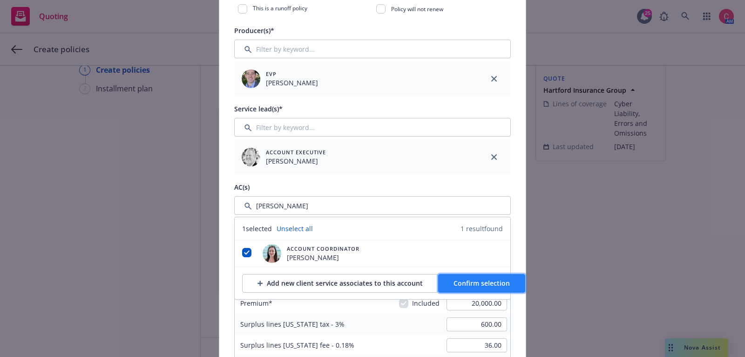
click at [505, 277] on button "Confirm selection" at bounding box center [481, 283] width 87 height 19
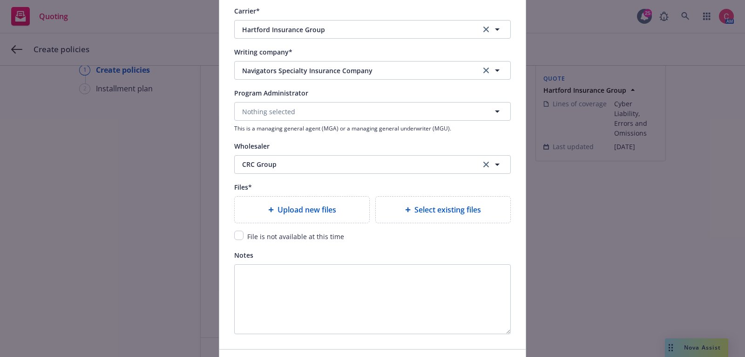
scroll to position [967, 0]
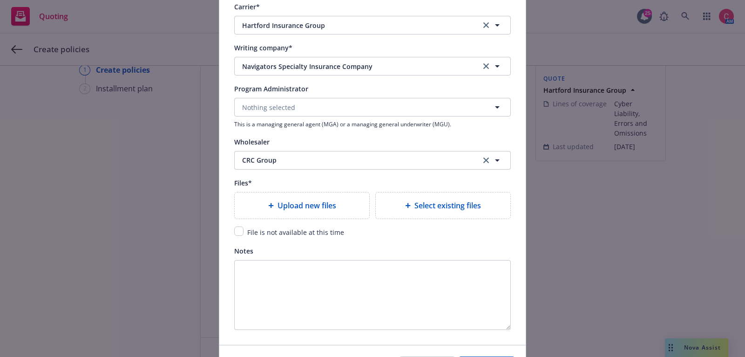
click at [256, 208] on div "Upload new files" at bounding box center [302, 205] width 120 height 11
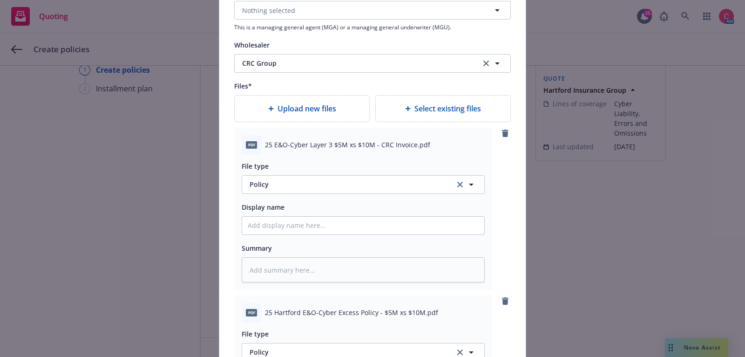
scroll to position [1071, 0]
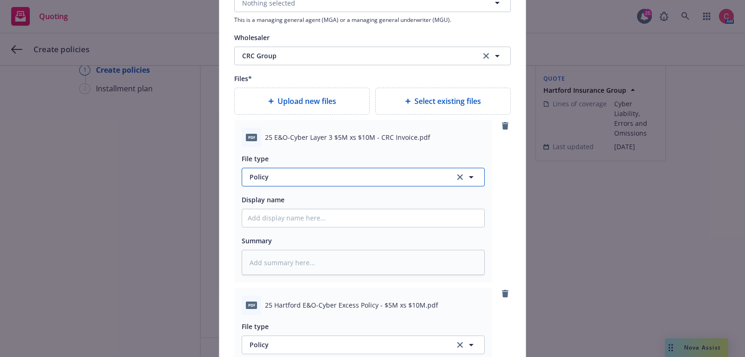
click at [356, 172] on span "Policy" at bounding box center [347, 177] width 195 height 10
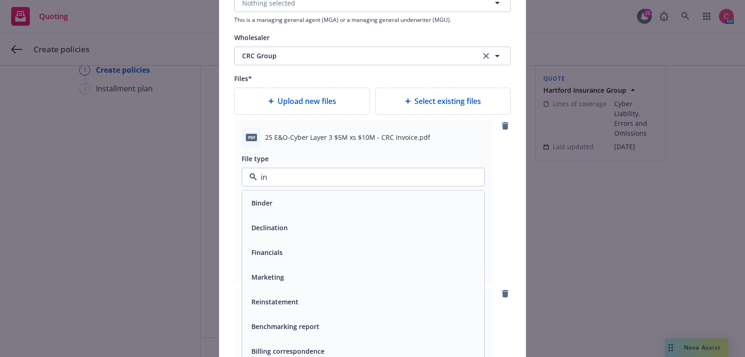
type input "inv"
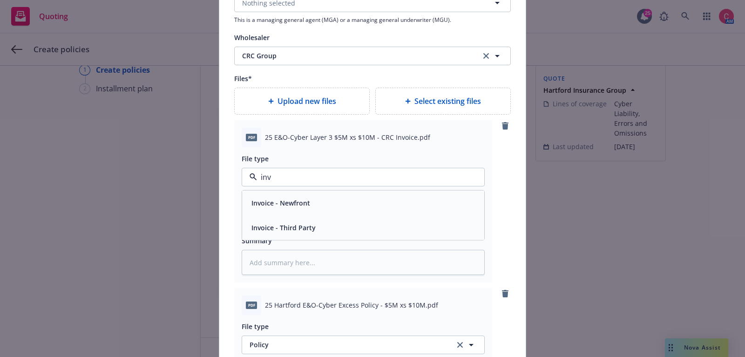
click at [361, 226] on div "Invoice - Third Party" at bounding box center [363, 227] width 231 height 14
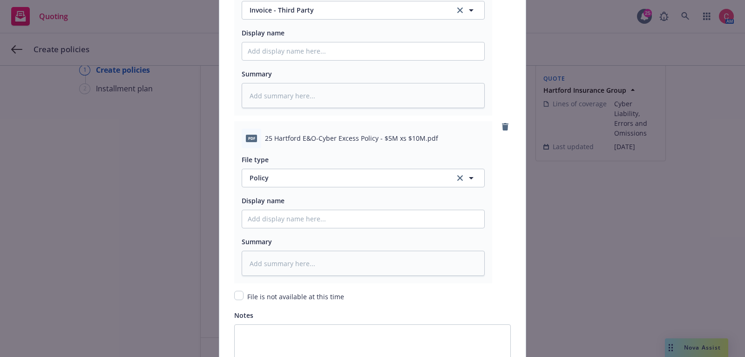
scroll to position [1359, 0]
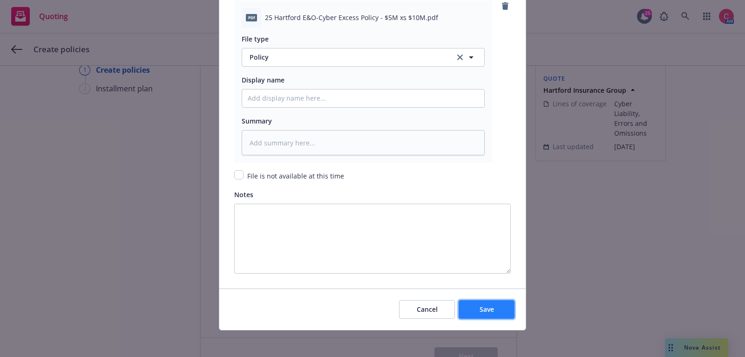
click at [508, 306] on button "Save" at bounding box center [487, 309] width 56 height 19
type textarea "x"
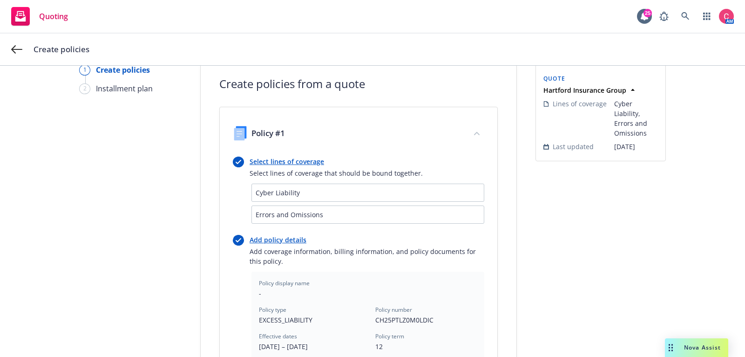
click at [317, 163] on link "Select lines of coverage" at bounding box center [336, 161] width 173 height 10
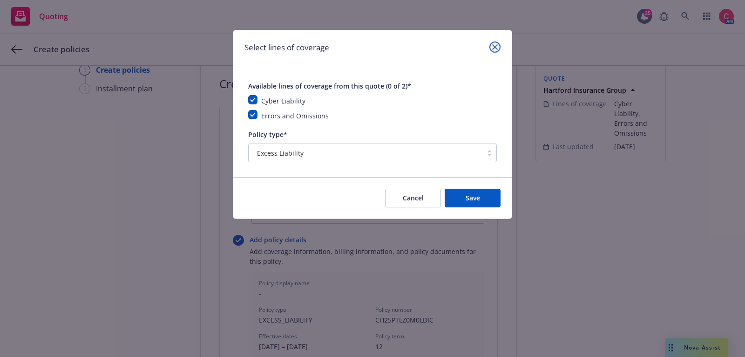
click at [497, 48] on icon "close" at bounding box center [495, 47] width 6 height 6
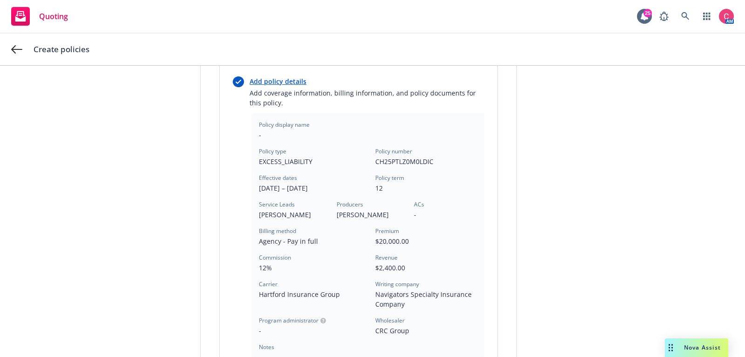
scroll to position [316, 0]
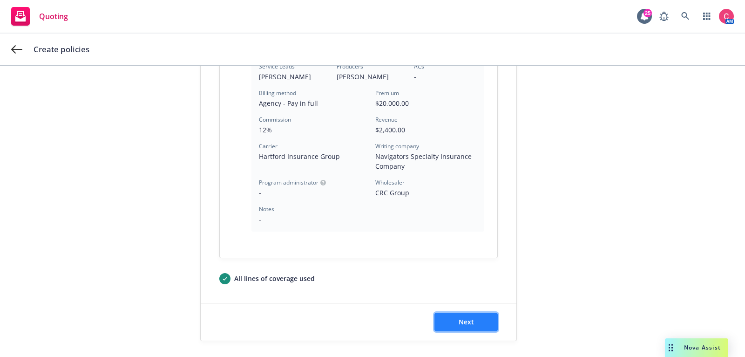
click at [456, 316] on button "Next" at bounding box center [466, 322] width 63 height 19
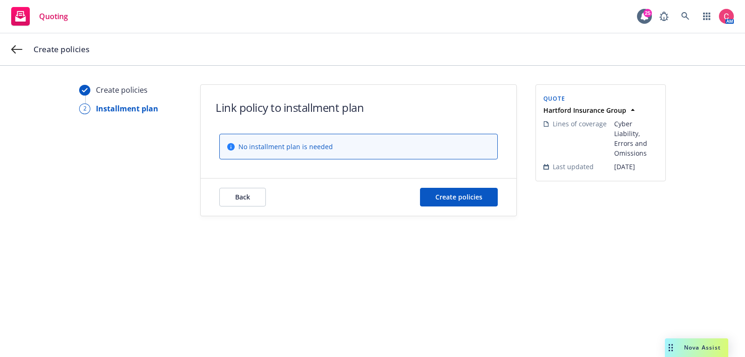
click at [474, 208] on div "Back Create policies" at bounding box center [359, 196] width 316 height 37
click at [474, 200] on span "Create policies" at bounding box center [458, 196] width 47 height 9
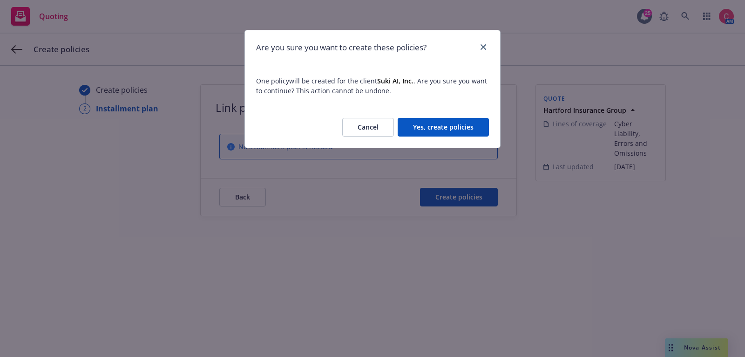
click at [460, 126] on button "Yes, create policies" at bounding box center [443, 127] width 91 height 19
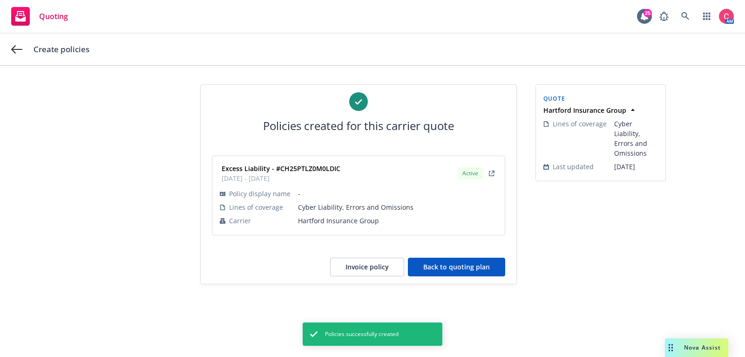
click at [442, 267] on button "Back to quoting plan" at bounding box center [456, 267] width 97 height 19
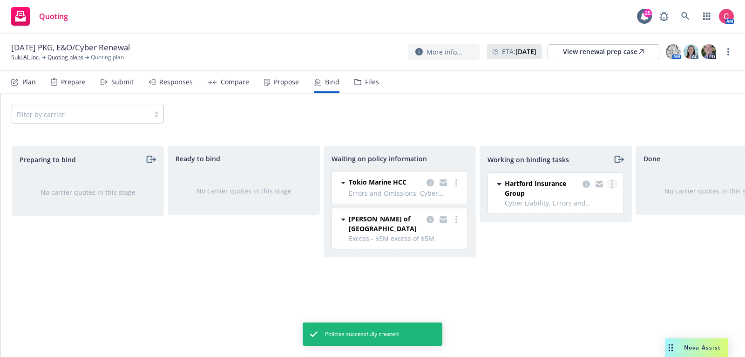
click at [609, 186] on link "more" at bounding box center [612, 183] width 11 height 11
click at [591, 226] on link "Move to done" at bounding box center [575, 221] width 84 height 19
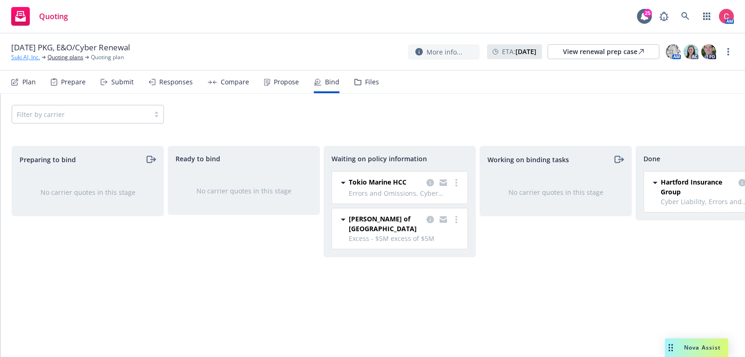
click at [35, 54] on link "Suki AI, Inc." at bounding box center [25, 57] width 29 height 8
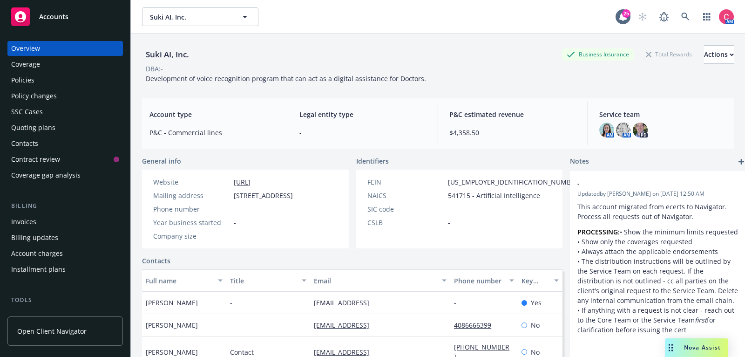
click at [46, 85] on div "Policies" at bounding box center [65, 80] width 108 height 15
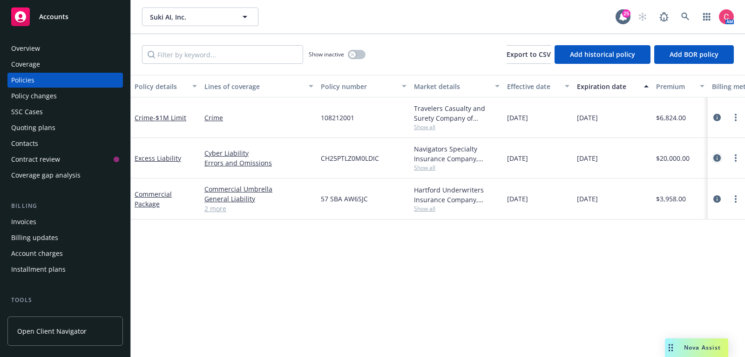
click at [720, 160] on icon "circleInformation" at bounding box center [717, 157] width 7 height 7
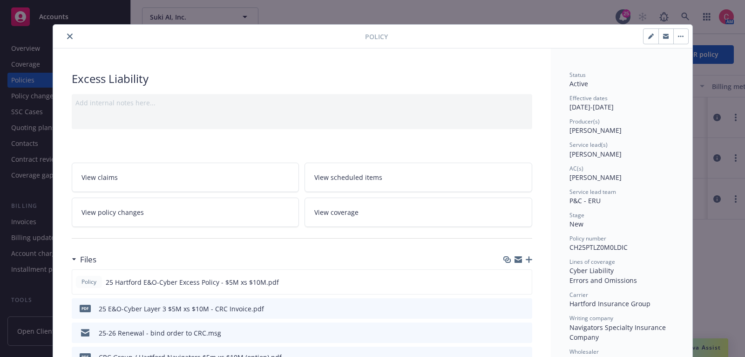
scroll to position [4, 0]
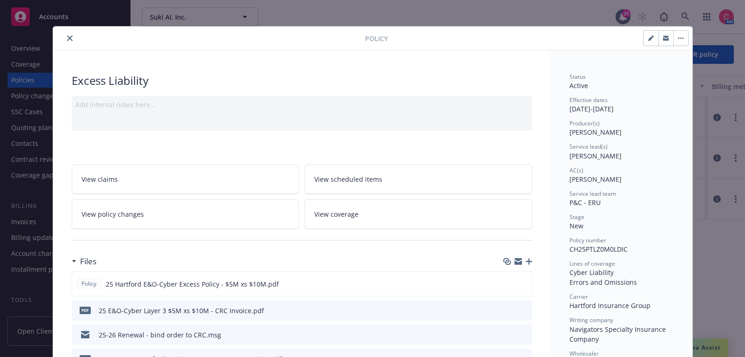
click at [650, 40] on icon "button" at bounding box center [651, 38] width 6 height 6
select select "NEW"
select select "12"
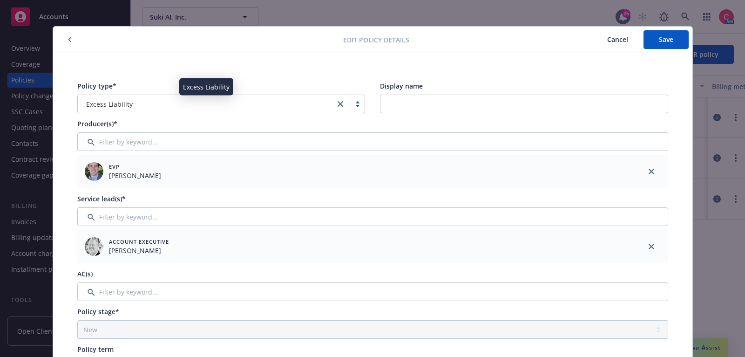
click at [291, 101] on div "Excess Liability" at bounding box center [206, 104] width 248 height 10
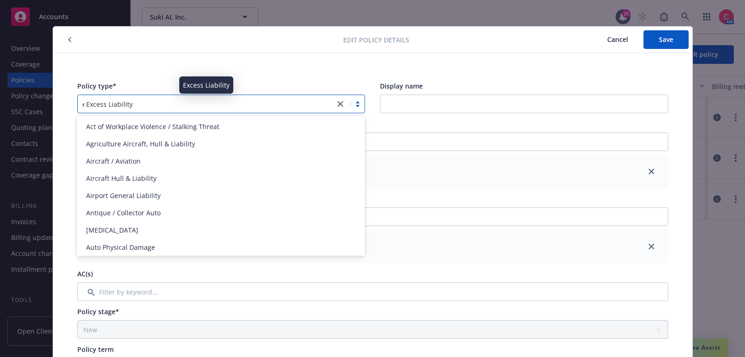
scroll to position [384, 0]
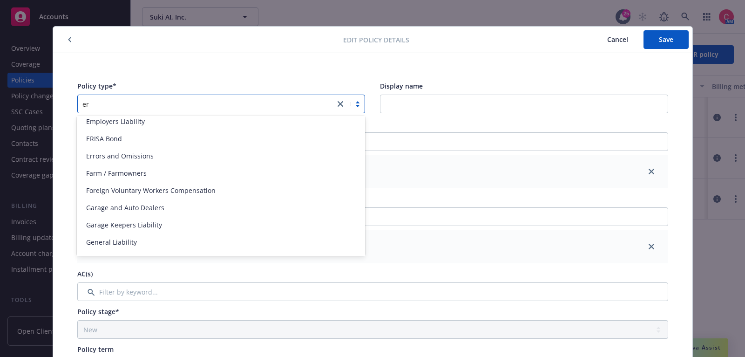
type input "err"
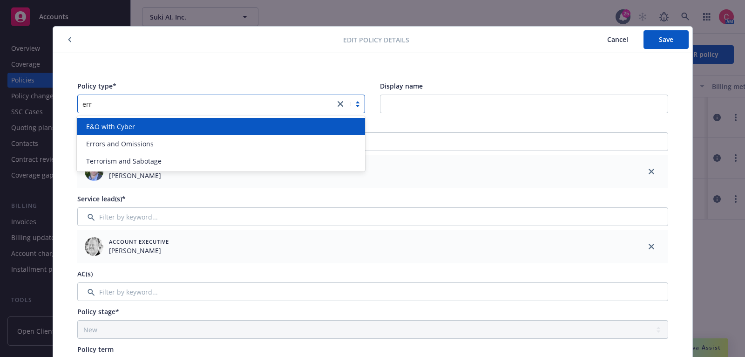
click at [291, 128] on div "E&O with Cyber" at bounding box center [220, 127] width 277 height 10
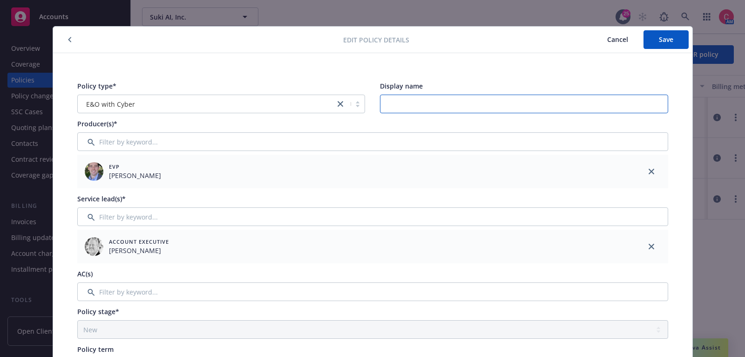
click at [399, 109] on input "Display name" at bounding box center [524, 104] width 288 height 19
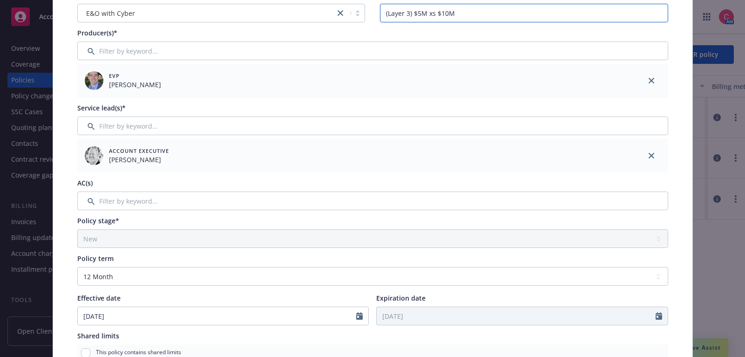
scroll to position [110, 0]
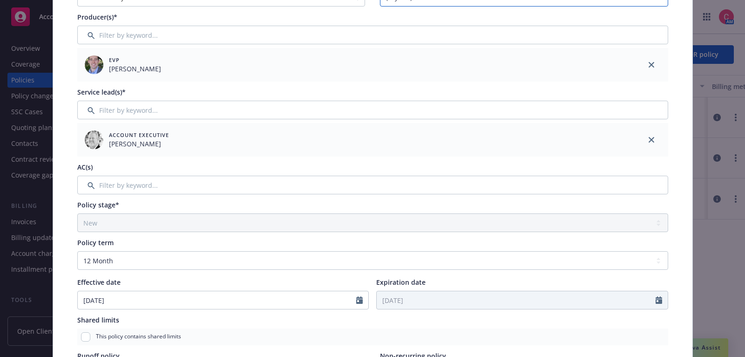
type input "(Layer 3) $5M xs $10M"
click at [499, 191] on input "Filter by keyword..." at bounding box center [372, 185] width 591 height 19
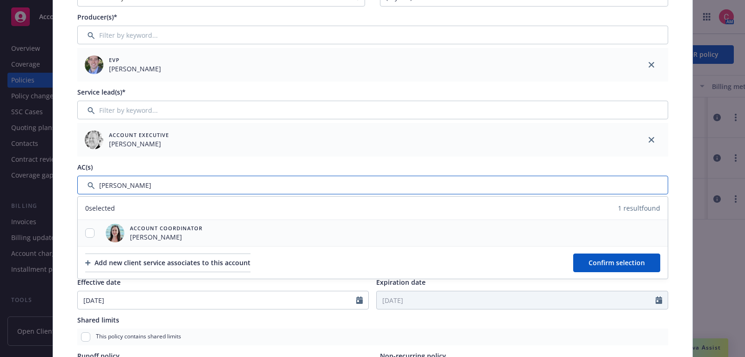
type input "chelsea"
click at [94, 231] on input "checkbox" at bounding box center [89, 232] width 9 height 9
checkbox input "true"
click at [606, 265] on span "Confirm selection" at bounding box center [617, 262] width 56 height 9
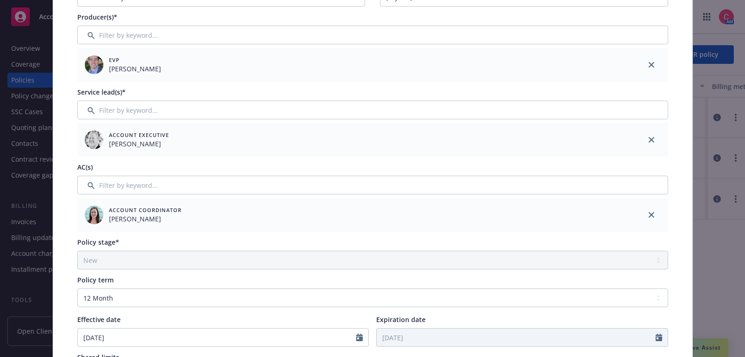
scroll to position [0, 0]
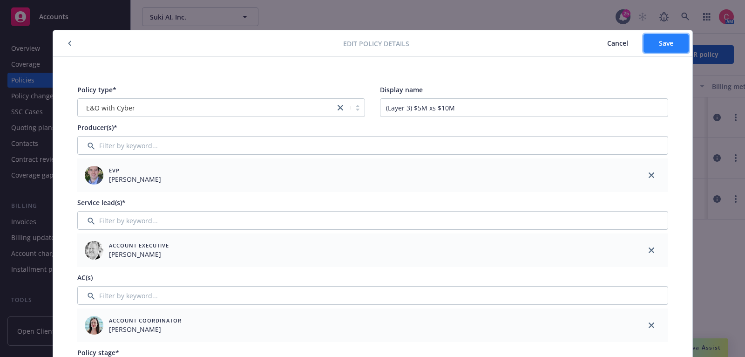
click at [665, 45] on span "Save" at bounding box center [666, 43] width 14 height 9
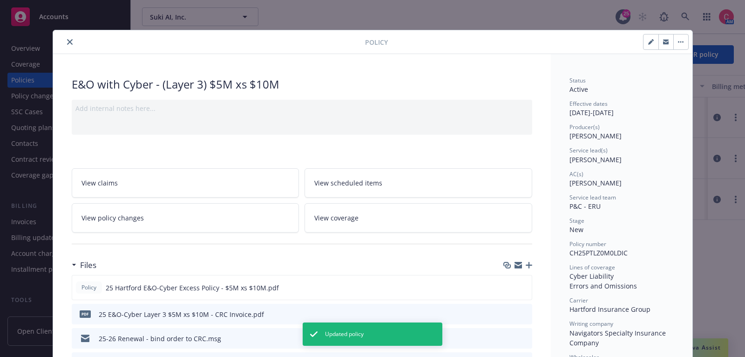
click at [70, 41] on icon "close" at bounding box center [70, 42] width 6 height 6
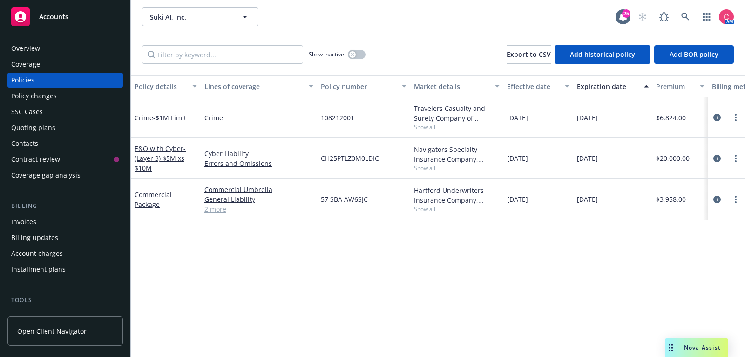
click at [60, 129] on div "Quoting plans" at bounding box center [65, 127] width 108 height 15
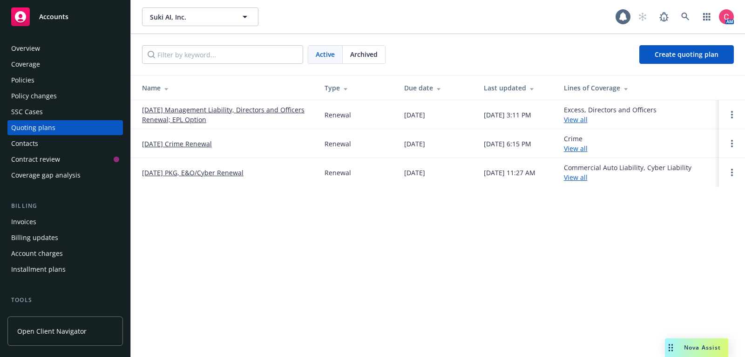
click at [199, 179] on td "[DATE] PKG, E&O/Cyber Renewal" at bounding box center [224, 172] width 186 height 29
click at [201, 172] on link "[DATE] PKG, E&O/Cyber Renewal" at bounding box center [193, 173] width 102 height 10
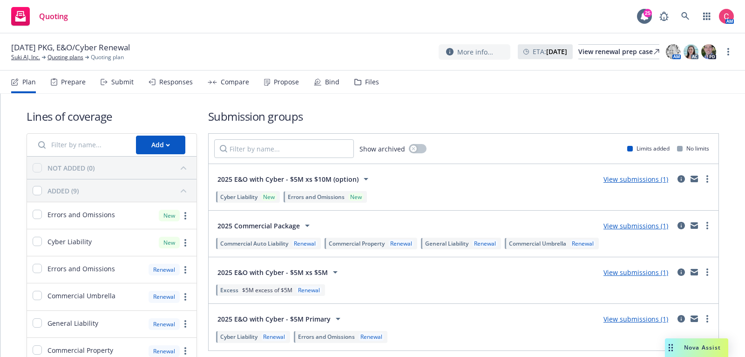
click at [325, 82] on div "Bind" at bounding box center [332, 81] width 14 height 7
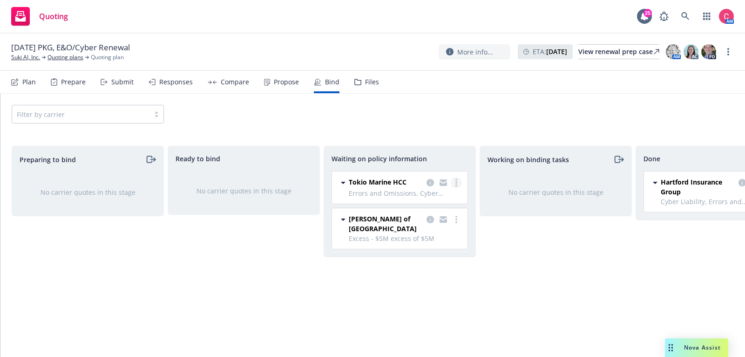
click at [453, 184] on link "more" at bounding box center [456, 182] width 11 height 11
click at [446, 202] on link "Create policies" at bounding box center [419, 201] width 84 height 19
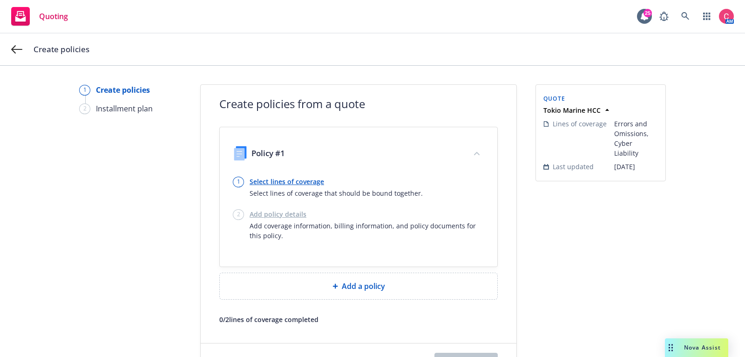
click at [283, 182] on link "Select lines of coverage" at bounding box center [336, 182] width 173 height 10
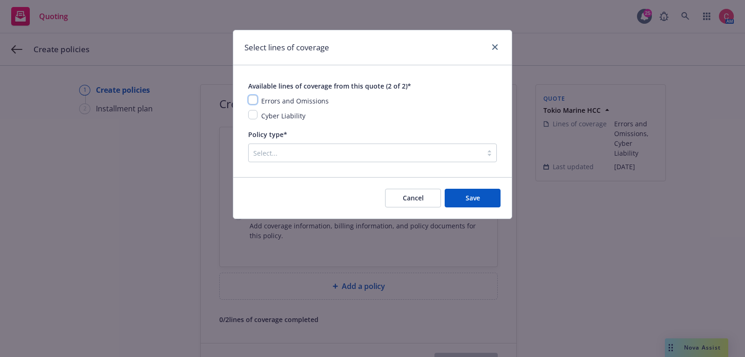
click at [256, 99] on input "checkbox" at bounding box center [252, 99] width 9 height 9
checkbox input "true"
click at [256, 118] on input "checkbox" at bounding box center [252, 114] width 9 height 9
checkbox input "true"
click at [283, 166] on div "Available lines of coverage from this quote (2 of 2)* Errors and Omissions Cybe…" at bounding box center [372, 121] width 279 height 112
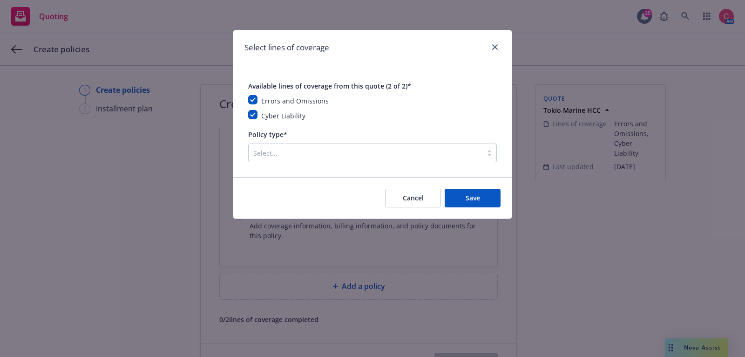
click at [285, 157] on div at bounding box center [365, 152] width 225 height 11
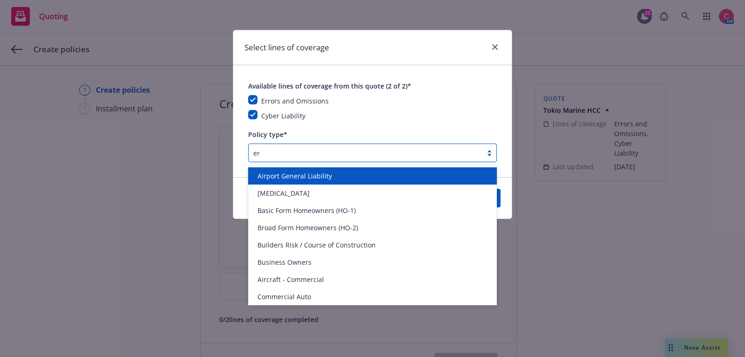
type input "err"
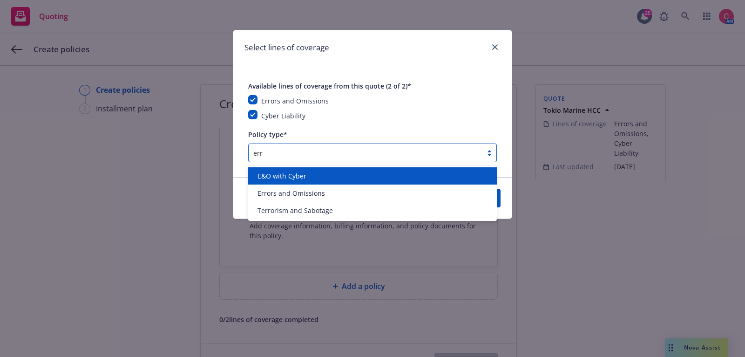
click at [304, 181] on span "E&O with Cyber" at bounding box center [282, 176] width 49 height 10
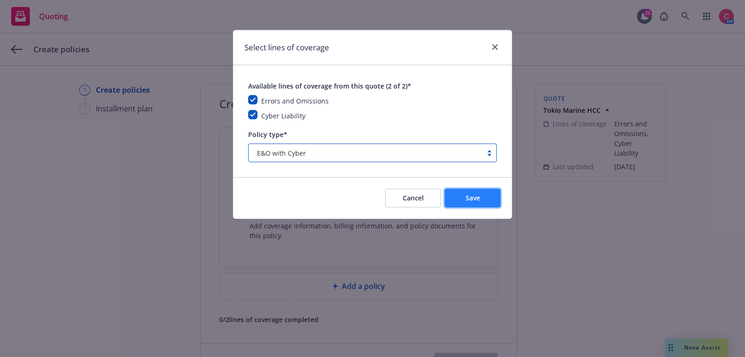
click at [492, 203] on button "Save" at bounding box center [473, 198] width 56 height 19
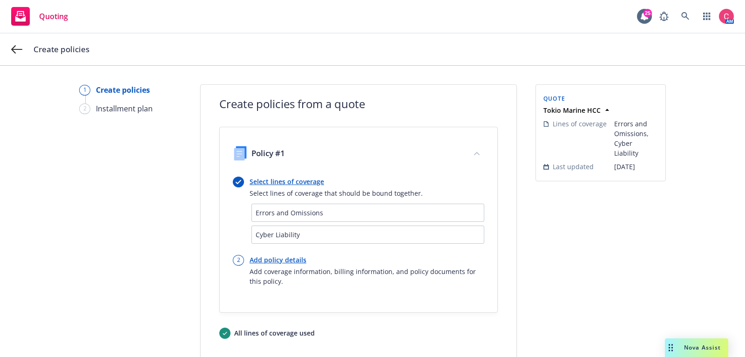
click at [258, 255] on link "Add policy details" at bounding box center [367, 260] width 235 height 10
select select "12"
select select "CA"
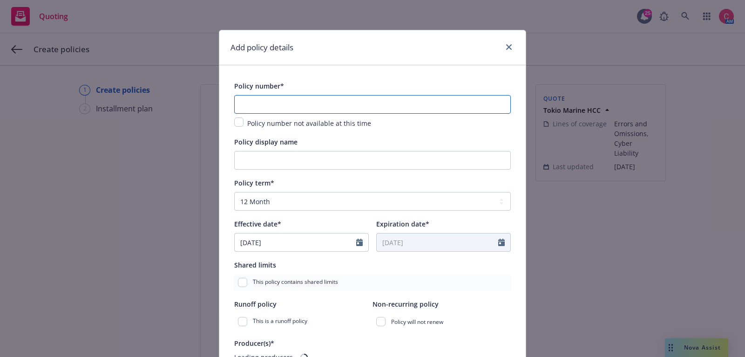
click at [319, 100] on input "text" at bounding box center [372, 104] width 277 height 19
paste input "H25TG35353-01"
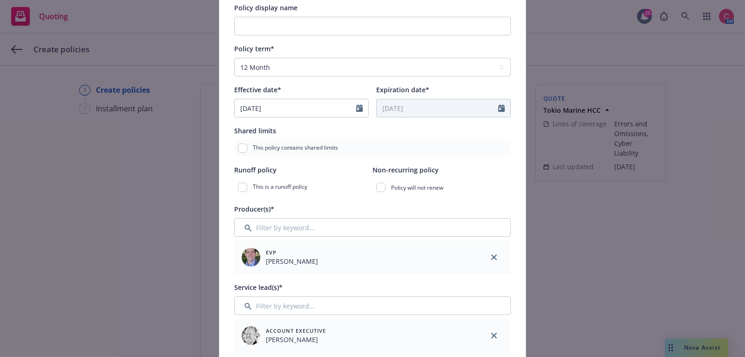
scroll to position [135, 0]
type input "H25TG35353-01"
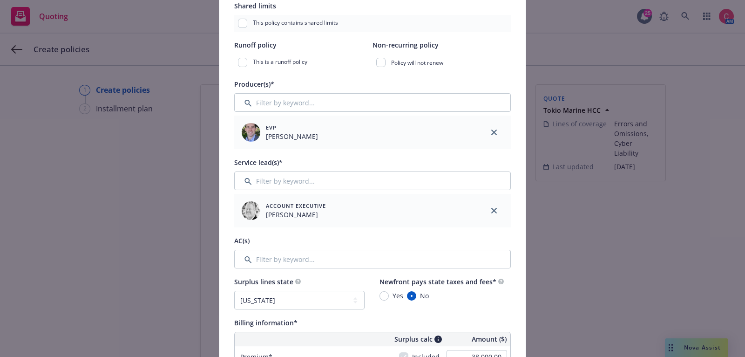
scroll to position [319, 0]
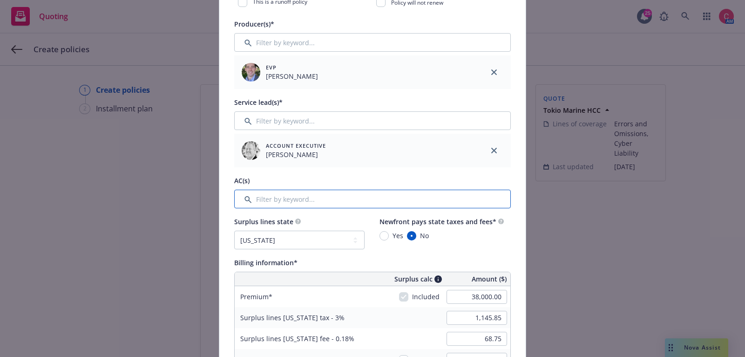
click at [294, 194] on input "Filter by keyword..." at bounding box center [372, 199] width 277 height 19
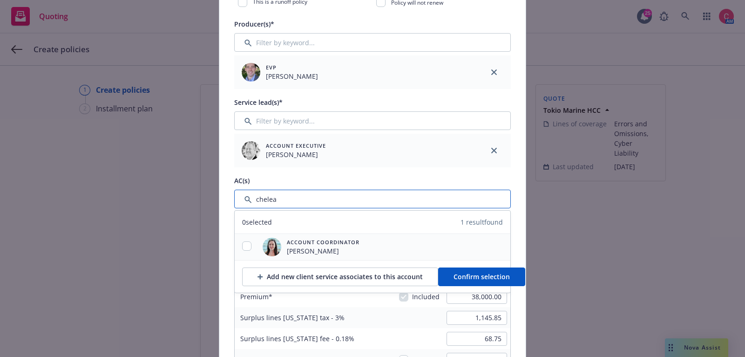
type input "chelea"
click at [246, 242] on input "checkbox" at bounding box center [246, 245] width 9 height 9
checkbox input "true"
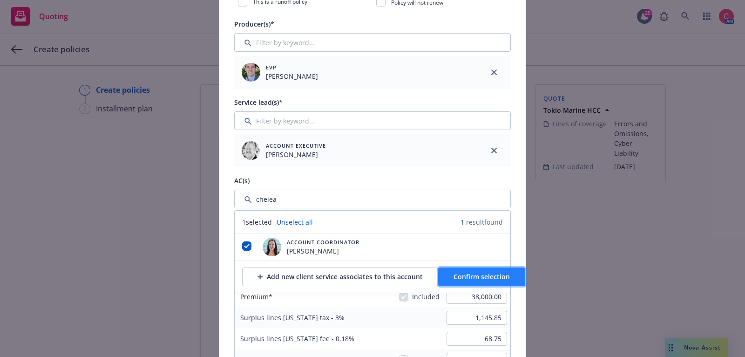
click at [455, 279] on span "Confirm selection" at bounding box center [482, 276] width 56 height 9
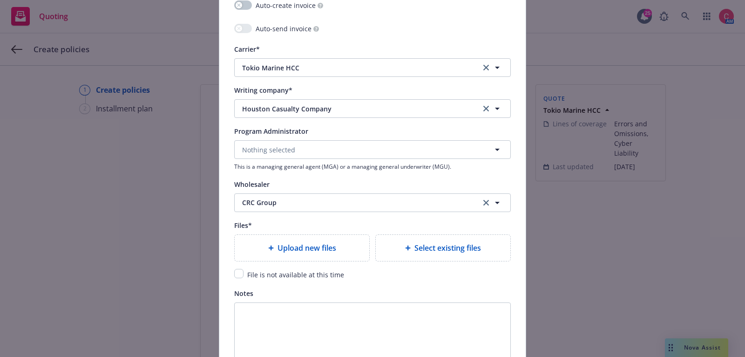
scroll to position [926, 0]
click at [288, 233] on div "Upload new files" at bounding box center [302, 246] width 135 height 26
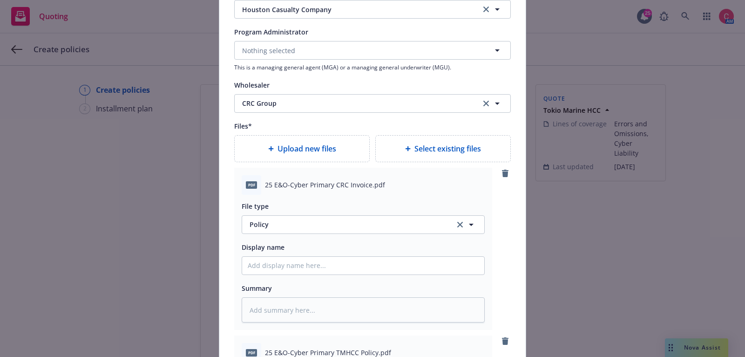
scroll to position [1028, 0]
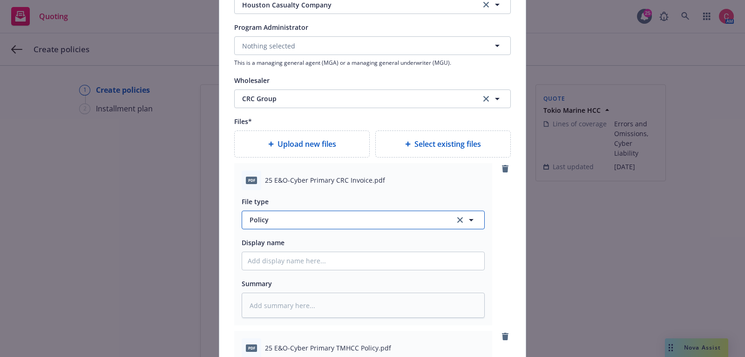
click at [413, 218] on span "Policy" at bounding box center [347, 220] width 195 height 10
type input "inv"
click at [413, 263] on div "Invoice - Third Party" at bounding box center [363, 270] width 231 height 14
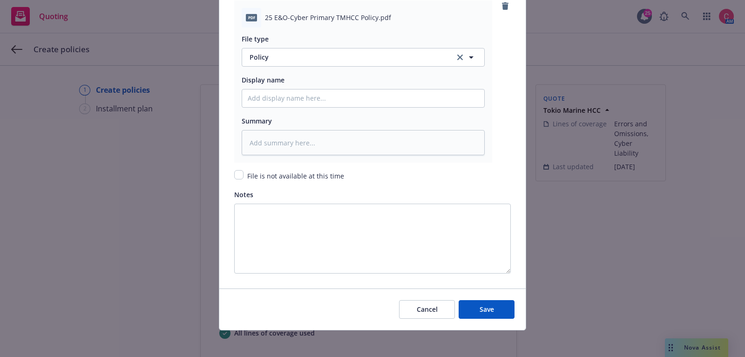
scroll to position [1358, 0]
click at [497, 304] on button "Save" at bounding box center [487, 309] width 56 height 19
type textarea "x"
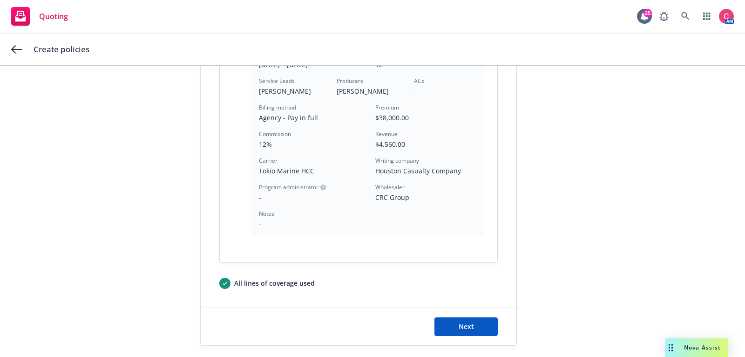
scroll to position [306, 0]
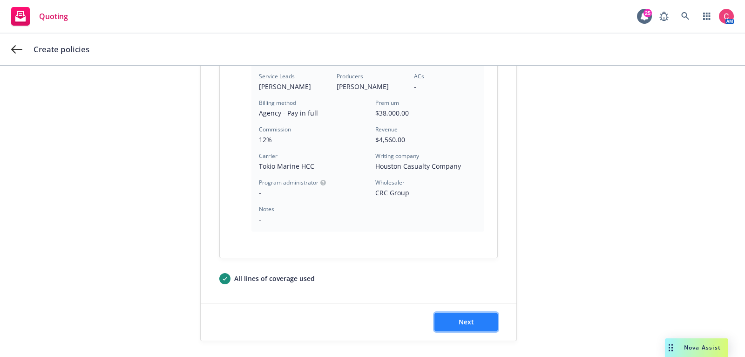
click at [489, 316] on button "Next" at bounding box center [466, 322] width 63 height 19
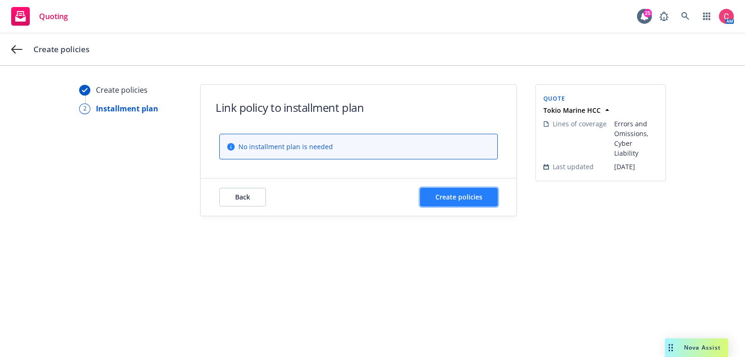
click at [483, 196] on span "Create policies" at bounding box center [458, 196] width 47 height 9
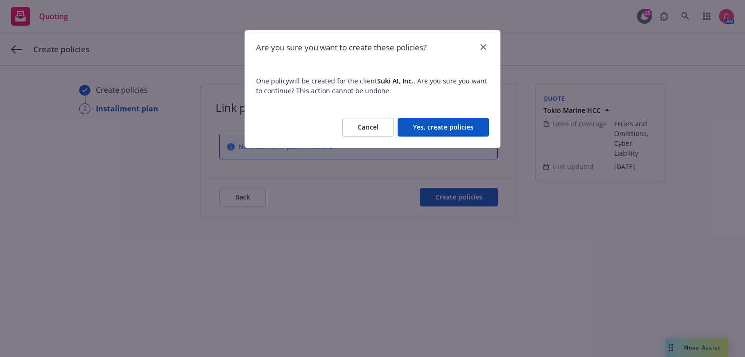
click at [467, 128] on button "Yes, create policies" at bounding box center [443, 127] width 91 height 19
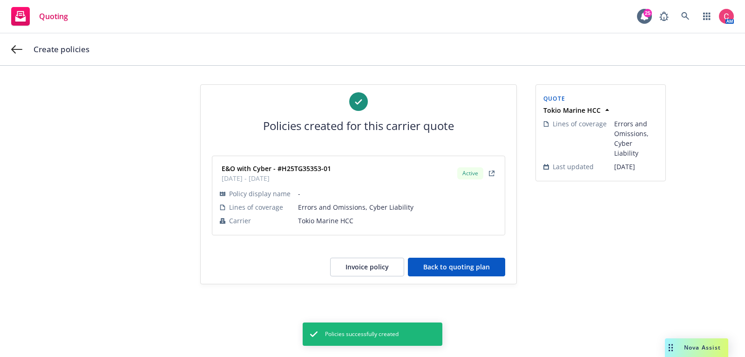
click at [446, 259] on button "Back to quoting plan" at bounding box center [456, 267] width 97 height 19
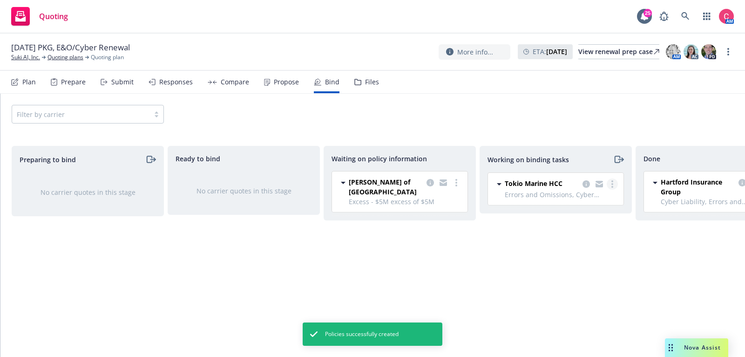
click at [613, 185] on icon "more" at bounding box center [613, 183] width 2 height 7
click at [592, 239] on span "Copy logging email" at bounding box center [574, 239] width 82 height 9
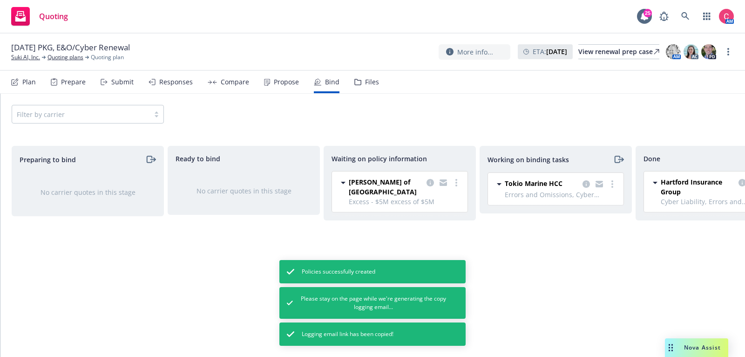
click at [619, 182] on div "Tokio Marine HCC Errors and Omissions, Cyber Liability 09/24/2025 - 09/24/2026 …" at bounding box center [556, 189] width 136 height 32
click at [615, 182] on link "more" at bounding box center [612, 183] width 11 height 11
click at [591, 225] on span "Move to done" at bounding box center [565, 221] width 65 height 9
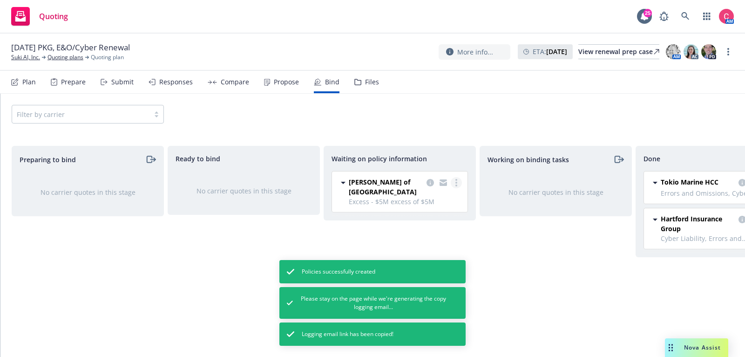
click at [460, 181] on link "more" at bounding box center [456, 182] width 11 height 11
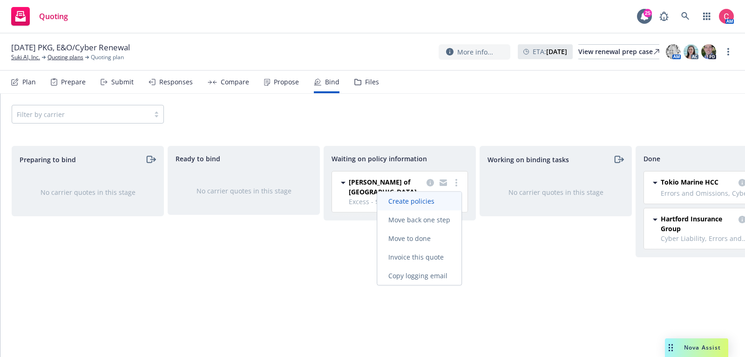
click at [439, 205] on span "Create policies" at bounding box center [411, 201] width 68 height 9
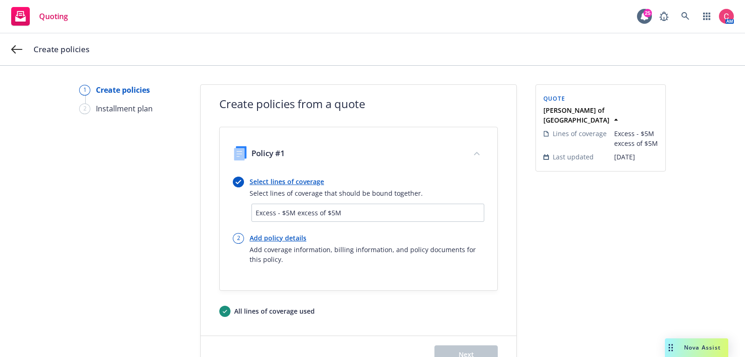
click at [312, 185] on div "Select lines of coverage Select lines of coverage that should be bound together." at bounding box center [336, 187] width 173 height 21
click at [292, 238] on link "Add policy details" at bounding box center [367, 238] width 235 height 10
select select "12"
select select "CA"
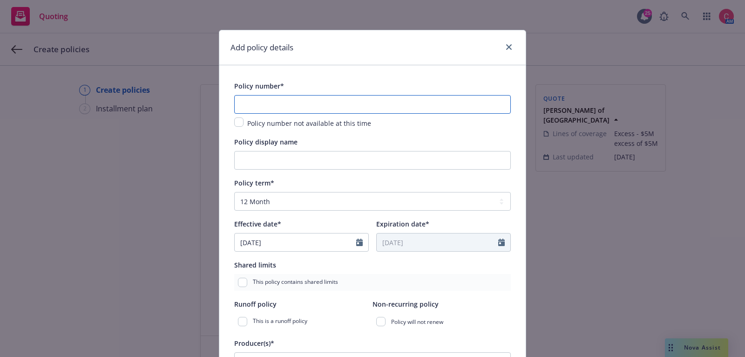
click at [383, 104] on input "text" at bounding box center [372, 104] width 277 height 19
paste input "TRICE2435"
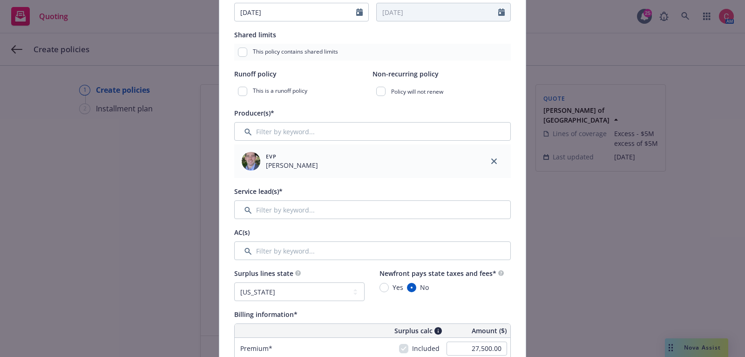
scroll to position [285, 0]
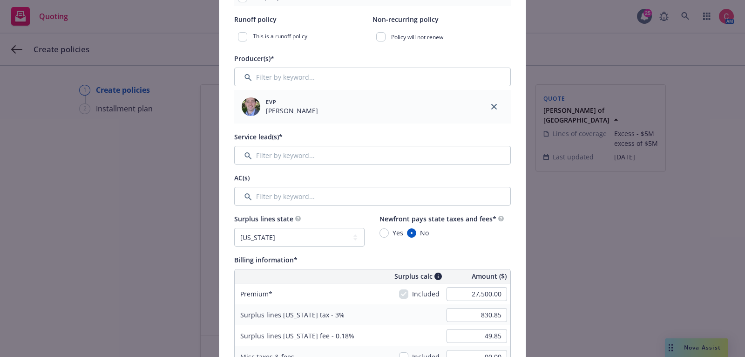
type input "TRICE2435"
click at [389, 156] on input "Filter by keyword..." at bounding box center [372, 155] width 277 height 19
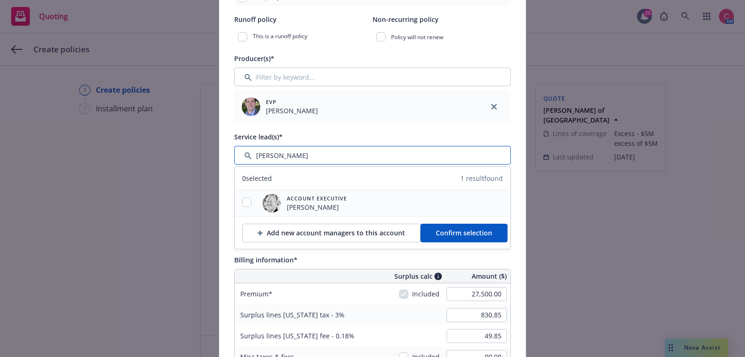
type input "steve"
click at [246, 204] on input "checkbox" at bounding box center [246, 201] width 9 height 9
checkbox input "true"
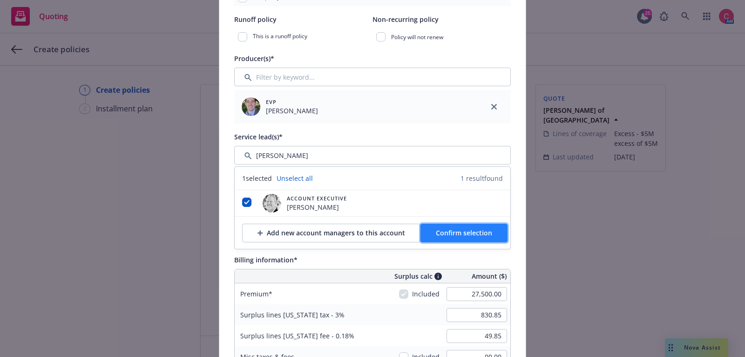
click at [476, 241] on button "Confirm selection" at bounding box center [464, 233] width 87 height 19
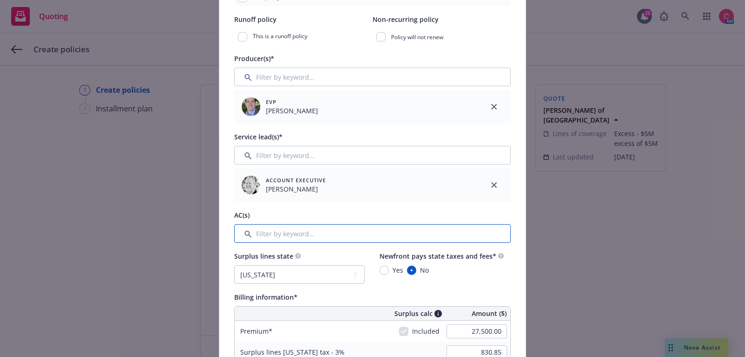
click at [333, 231] on input "Filter by keyword..." at bounding box center [372, 233] width 277 height 19
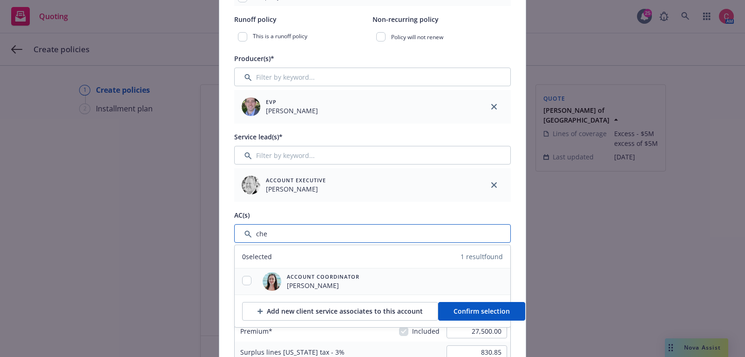
type input "che"
click at [243, 282] on input "checkbox" at bounding box center [246, 280] width 9 height 9
checkbox input "true"
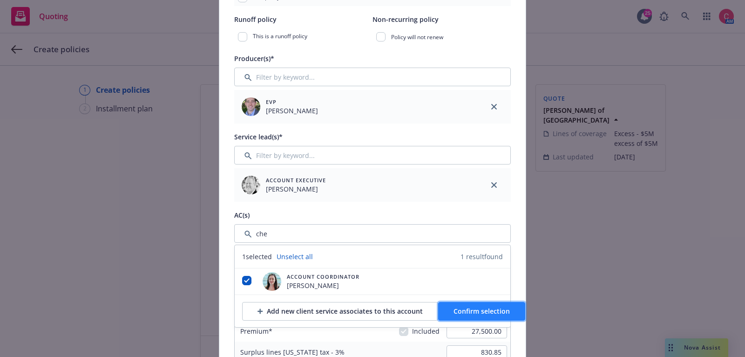
click at [454, 313] on span "Confirm selection" at bounding box center [482, 310] width 56 height 9
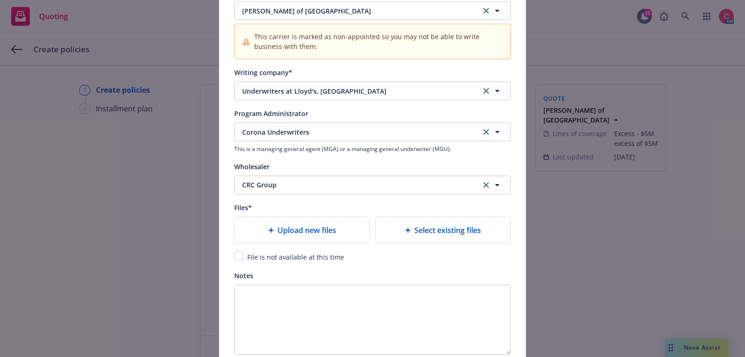
scroll to position [982, 0]
click at [324, 226] on span "Upload new files" at bounding box center [307, 229] width 59 height 11
type textarea "x"
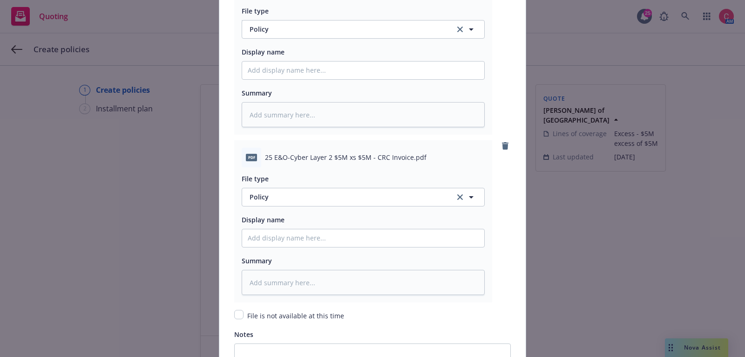
scroll to position [1260, 0]
click at [385, 190] on span "Policy" at bounding box center [347, 195] width 195 height 10
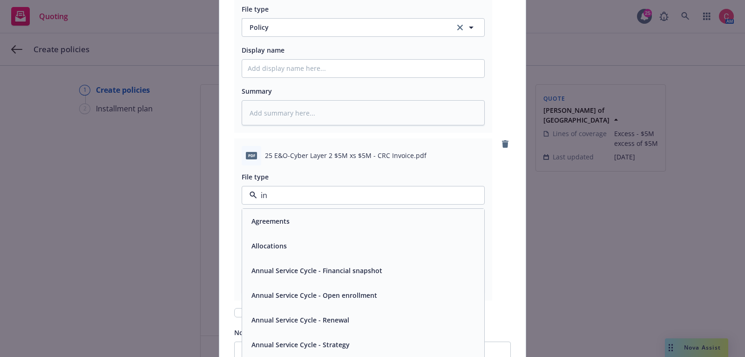
type input "inv"
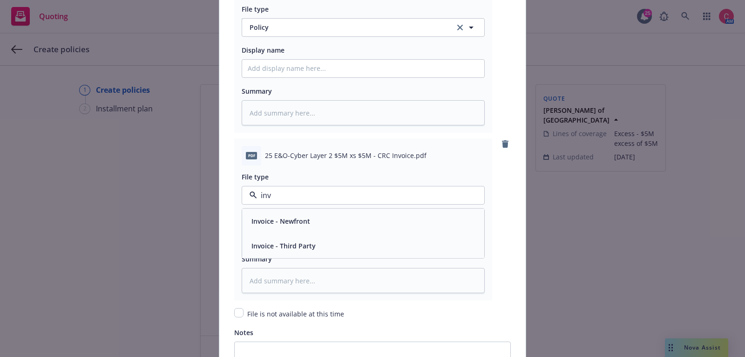
click at [390, 233] on div "Invoice - Third Party" at bounding box center [363, 245] width 242 height 25
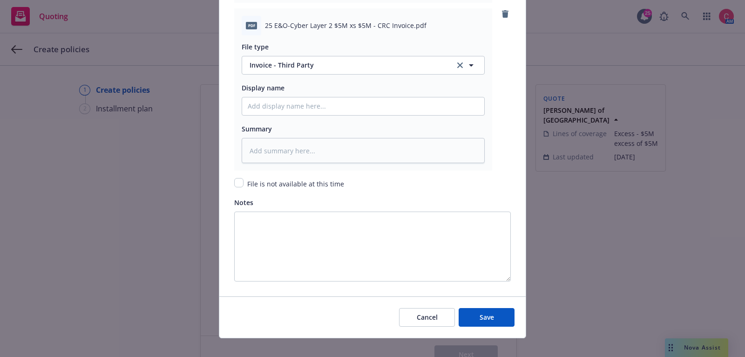
scroll to position [1397, 0]
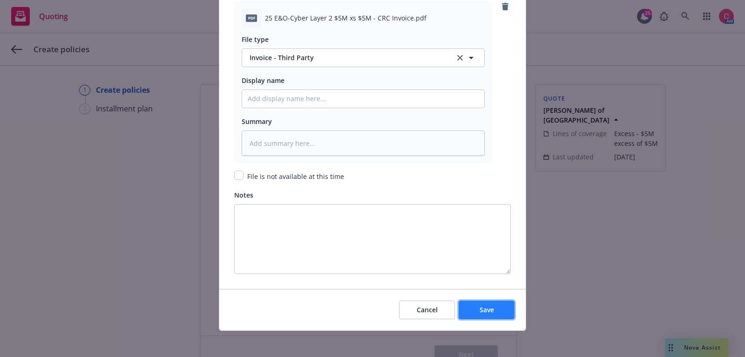
click at [490, 312] on button "Save" at bounding box center [487, 309] width 56 height 19
type textarea "x"
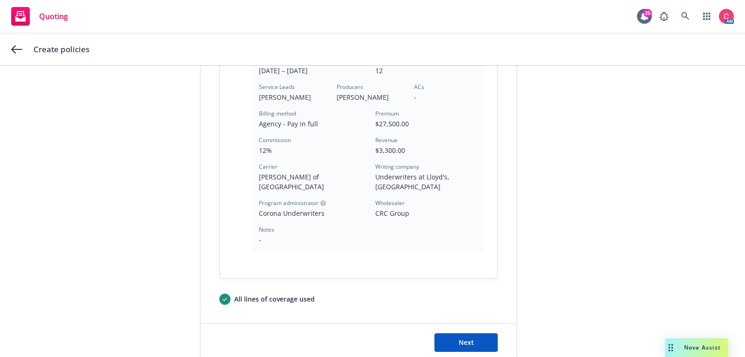
scroll to position [285, 0]
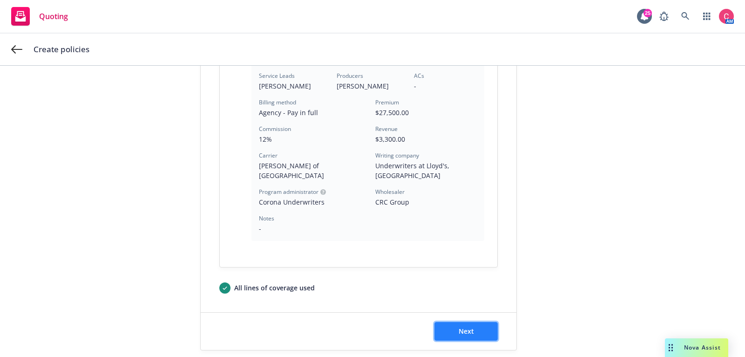
click at [461, 327] on span "Next" at bounding box center [466, 331] width 15 height 9
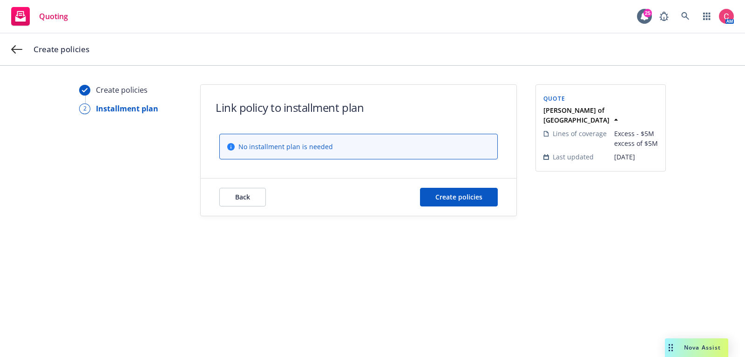
scroll to position [0, 0]
click at [463, 199] on span "Create policies" at bounding box center [458, 196] width 47 height 9
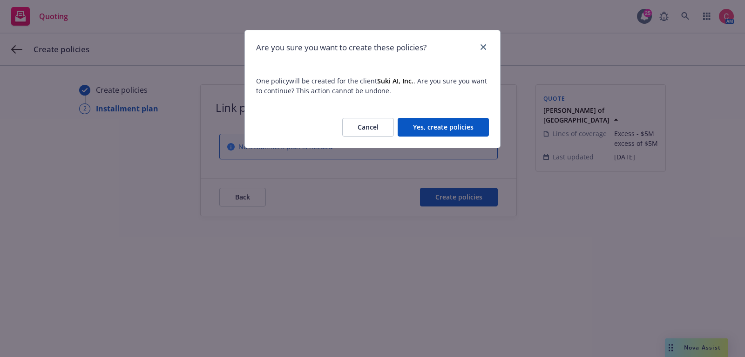
click at [455, 131] on button "Yes, create policies" at bounding box center [443, 127] width 91 height 19
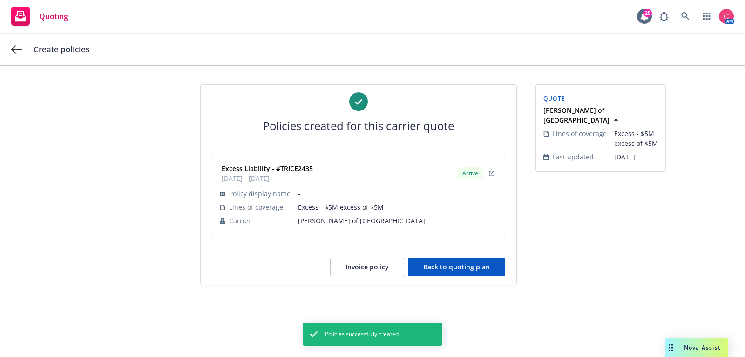
click at [471, 267] on button "Back to quoting plan" at bounding box center [456, 267] width 97 height 19
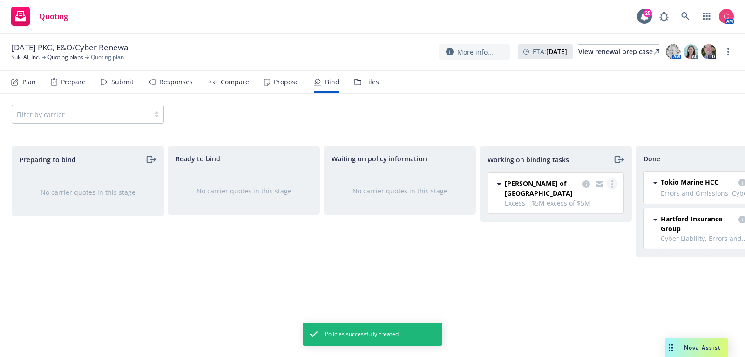
click at [614, 186] on link "more" at bounding box center [612, 183] width 11 height 11
click at [592, 217] on span "Move to done" at bounding box center [565, 221] width 65 height 9
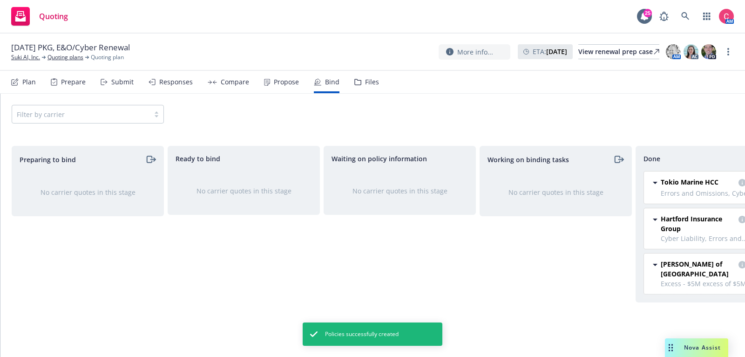
click at [67, 63] on div "09/24/25 PKG, E&O/Cyber Renewal Suki AI, Inc. Quoting plans Quoting plan More i…" at bounding box center [372, 52] width 745 height 37
click at [66, 59] on link "Quoting plans" at bounding box center [66, 57] width 36 height 8
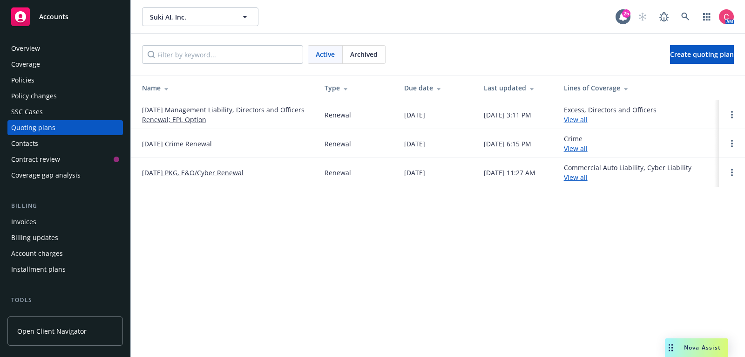
click at [66, 80] on div "Policies" at bounding box center [65, 80] width 108 height 15
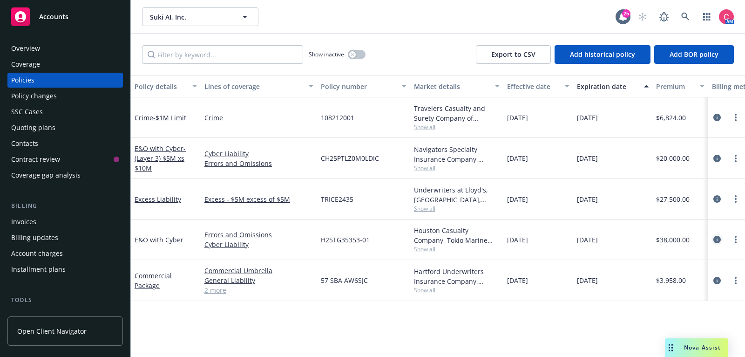
click at [716, 238] on icon "circleInformation" at bounding box center [717, 239] width 7 height 7
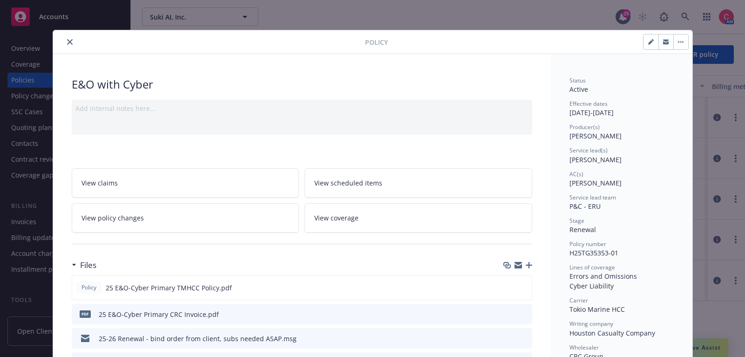
click at [657, 40] on button "button" at bounding box center [651, 41] width 15 height 15
select select "RENEWAL"
select select "12"
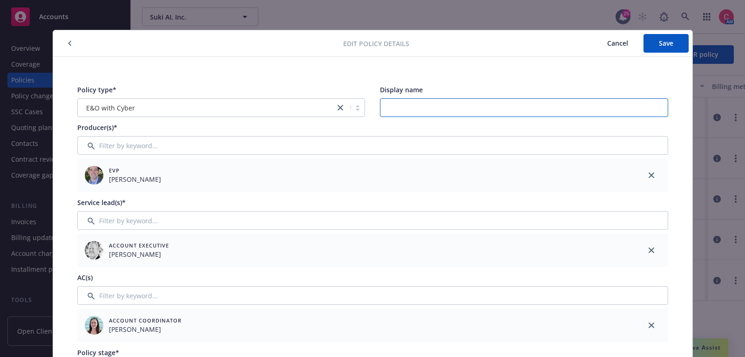
click at [413, 114] on input "Display name" at bounding box center [524, 107] width 288 height 19
type input "Primary - Layer 1"
click at [673, 45] on span "Save" at bounding box center [666, 43] width 14 height 9
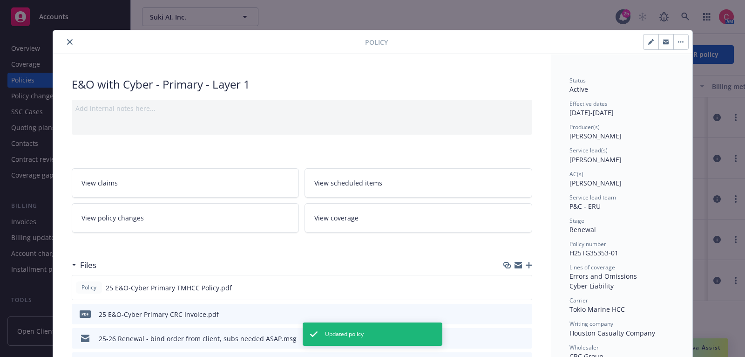
click at [70, 38] on button "close" at bounding box center [69, 41] width 11 height 11
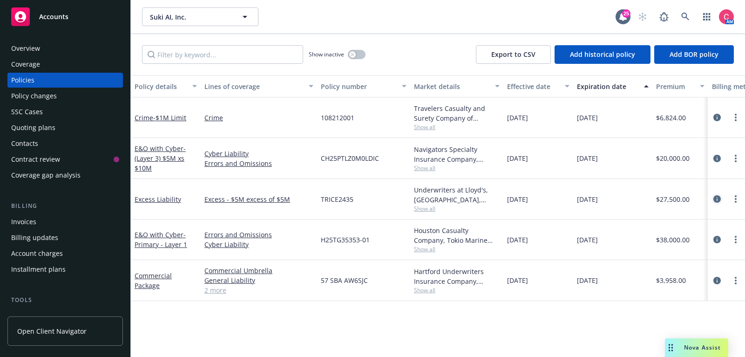
click at [718, 201] on icon "circleInformation" at bounding box center [717, 198] width 7 height 7
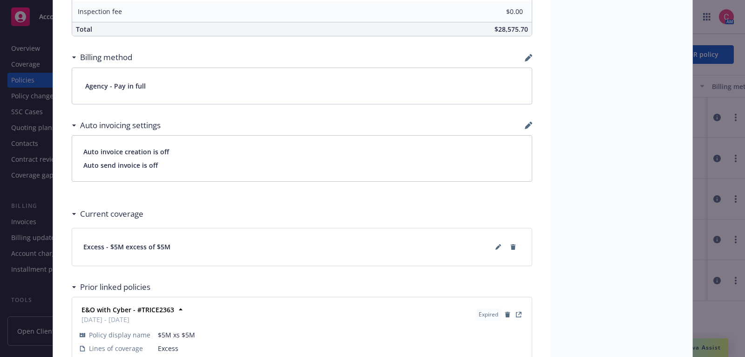
scroll to position [618, 0]
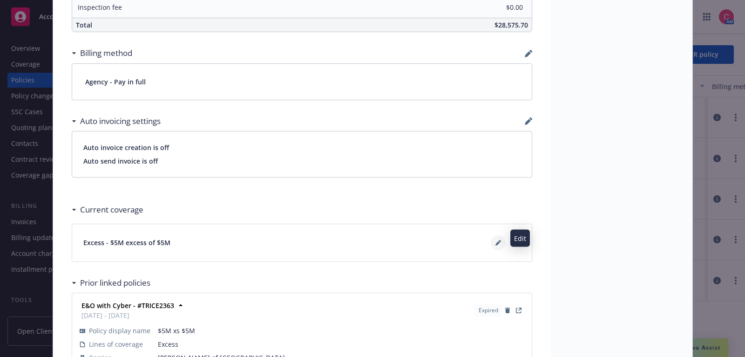
click at [500, 240] on icon at bounding box center [499, 243] width 6 height 6
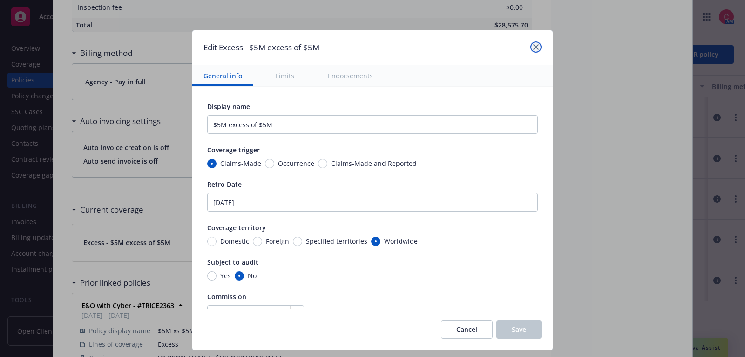
click at [537, 47] on icon "close" at bounding box center [536, 47] width 6 height 6
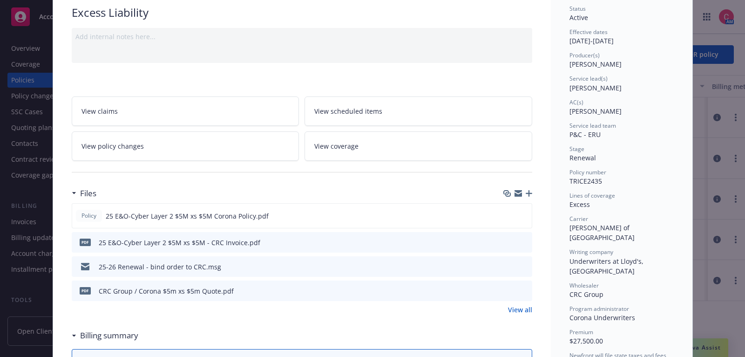
scroll to position [0, 0]
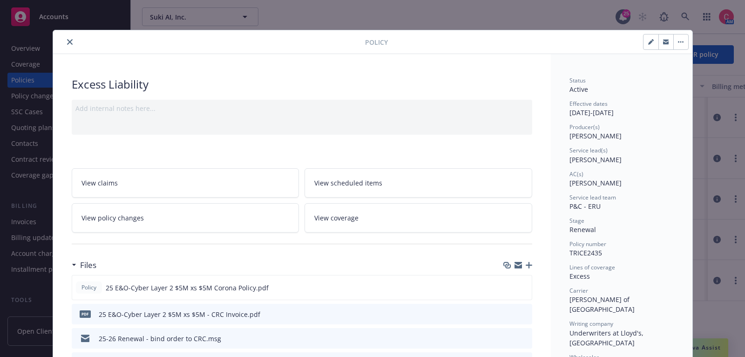
click at [69, 44] on button "close" at bounding box center [69, 41] width 11 height 11
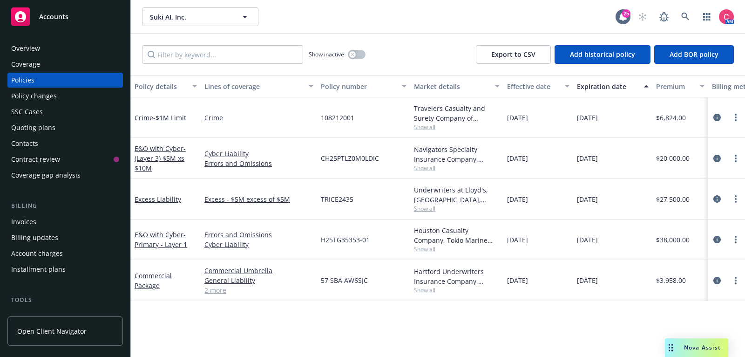
click at [308, 14] on div "Suki AI, Inc. Suki AI, Inc." at bounding box center [379, 16] width 474 height 19
click at [64, 225] on div "Invoices" at bounding box center [65, 221] width 108 height 15
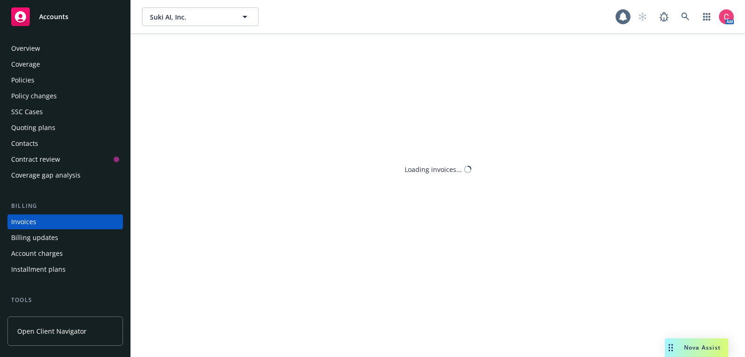
scroll to position [28, 0]
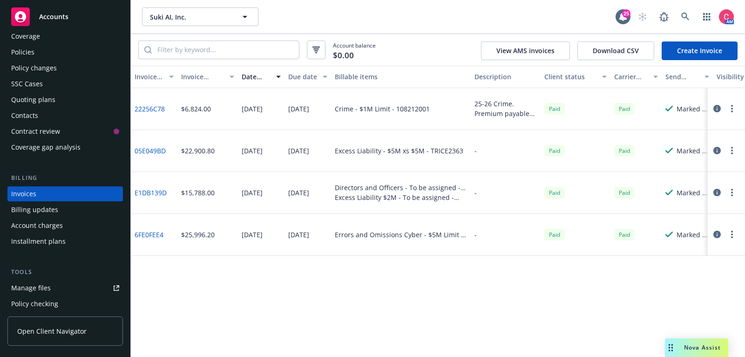
click at [724, 53] on link "Create Invoice" at bounding box center [700, 50] width 76 height 19
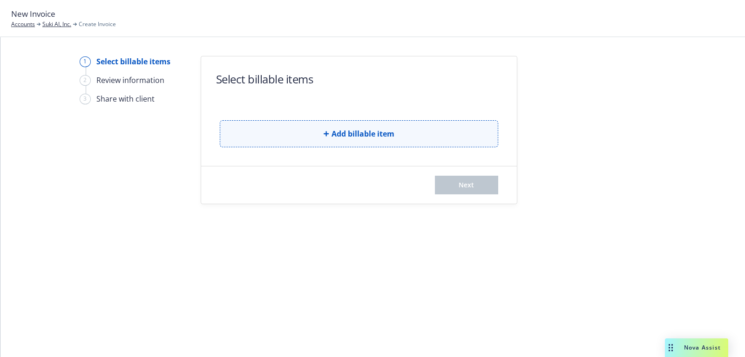
click at [415, 140] on button "Add billable item" at bounding box center [359, 133] width 279 height 27
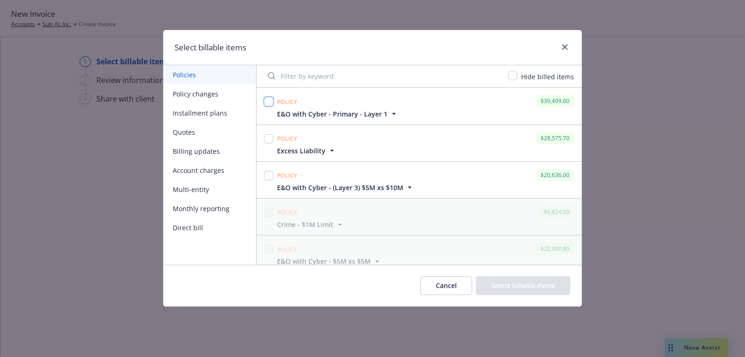
click at [268, 101] on input "checkbox" at bounding box center [268, 101] width 9 height 9
checkbox input "true"
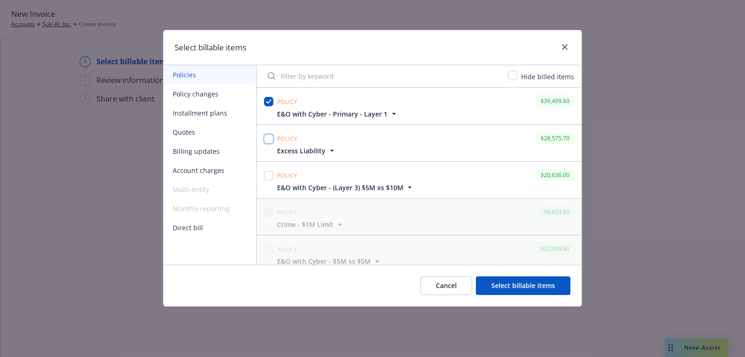
click at [267, 134] on input "checkbox" at bounding box center [268, 138] width 9 height 9
checkbox input "true"
click at [267, 173] on input "checkbox" at bounding box center [268, 175] width 9 height 9
checkbox input "true"
click at [526, 277] on button "Select billable items" at bounding box center [523, 285] width 95 height 19
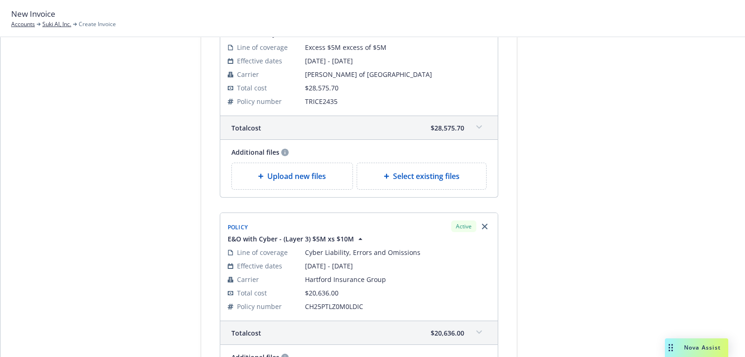
scroll to position [460, 0]
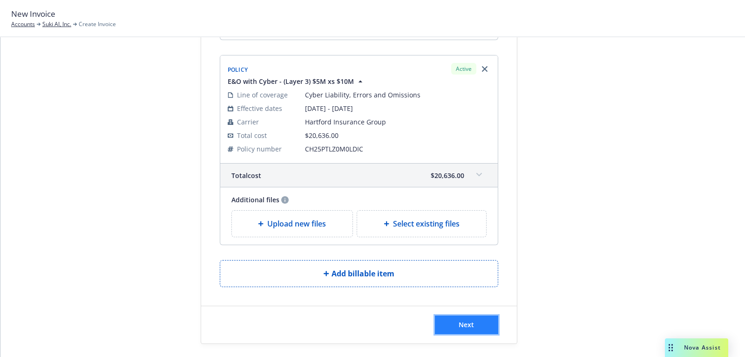
click at [489, 315] on button "Next" at bounding box center [466, 324] width 63 height 19
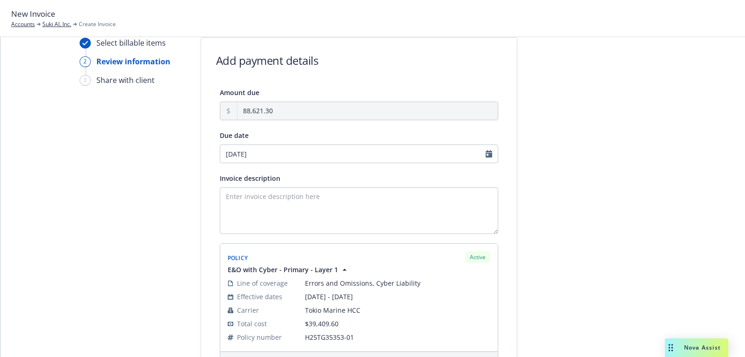
scroll to position [0, 0]
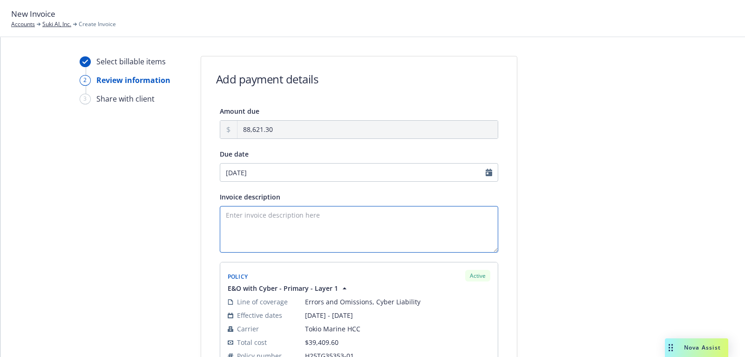
click at [395, 234] on textarea "Invoice description" at bounding box center [359, 229] width 279 height 47
type textarea "25 E&O/Cyber policies (3 layers)"
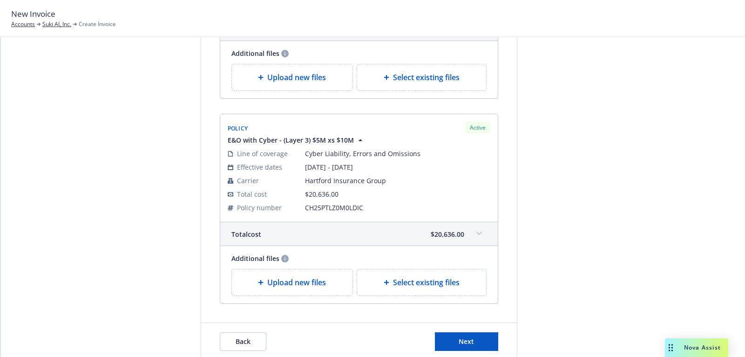
scroll to position [575, 0]
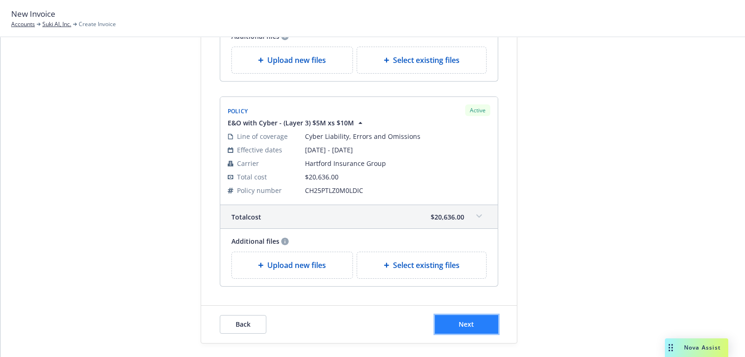
click at [488, 327] on button "Next" at bounding box center [466, 324] width 63 height 19
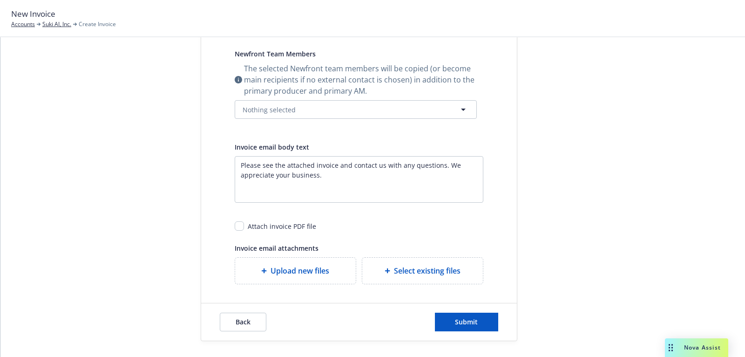
scroll to position [0, 0]
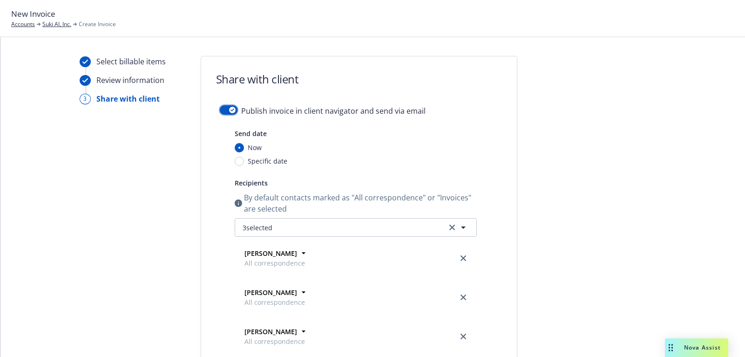
click at [227, 105] on button "button" at bounding box center [229, 109] width 18 height 9
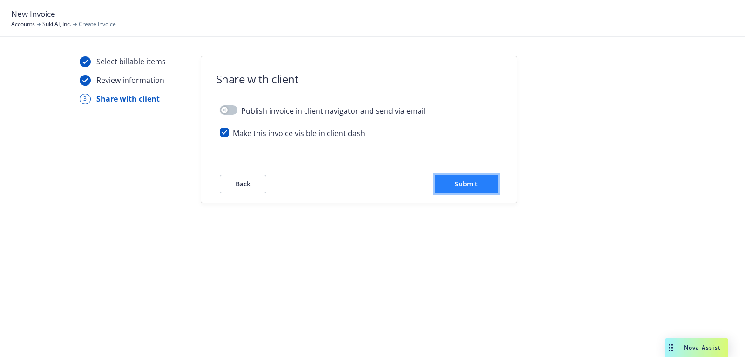
click at [487, 180] on button "Submit" at bounding box center [466, 184] width 63 height 19
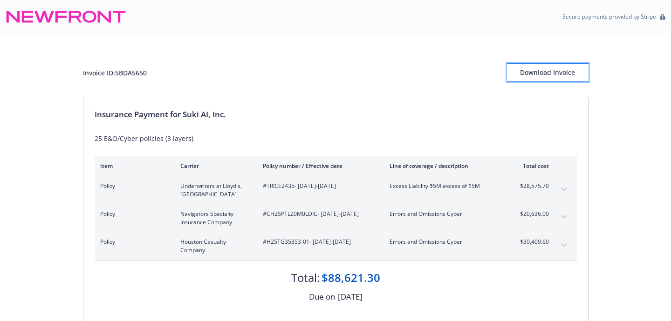
click at [568, 74] on div "Download Invoice" at bounding box center [548, 73] width 82 height 18
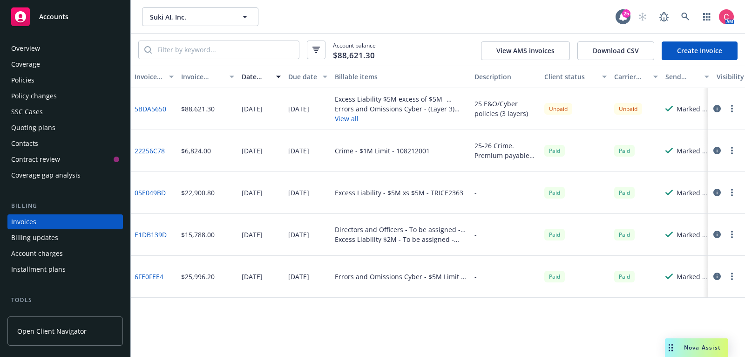
click at [63, 47] on div "Overview" at bounding box center [65, 48] width 108 height 15
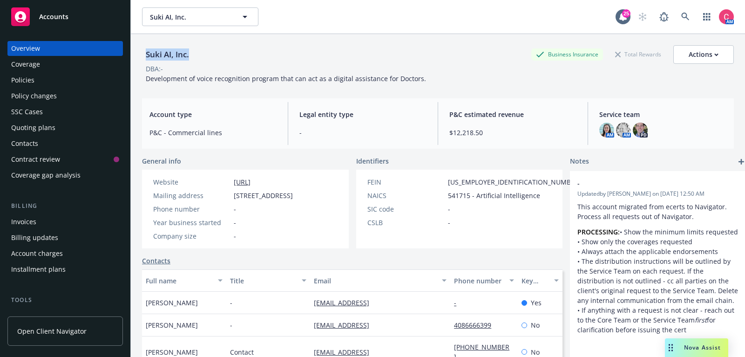
drag, startPoint x: 145, startPoint y: 52, endPoint x: 194, endPoint y: 53, distance: 48.5
click at [194, 53] on div "Suki AI, Inc. Business Insurance Total Rewards Actions" at bounding box center [438, 54] width 592 height 19
copy div "Suki AI, Inc."
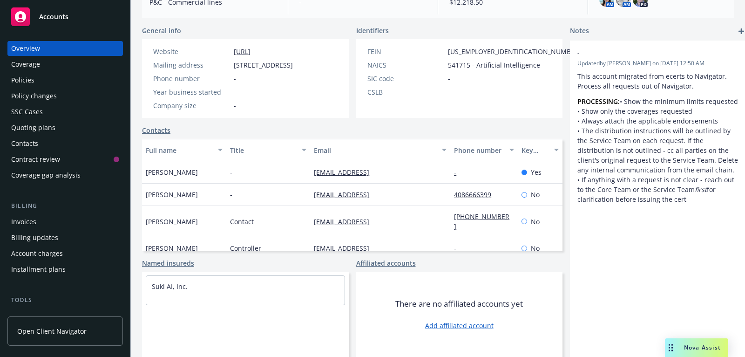
drag, startPoint x: 375, startPoint y: 171, endPoint x: 303, endPoint y: 175, distance: 71.9
click at [303, 175] on div "Ben Mcilvain - bmcilvain@suki.ai - Yes" at bounding box center [352, 172] width 421 height 22
copy div "bmcilvain@suki.ai"
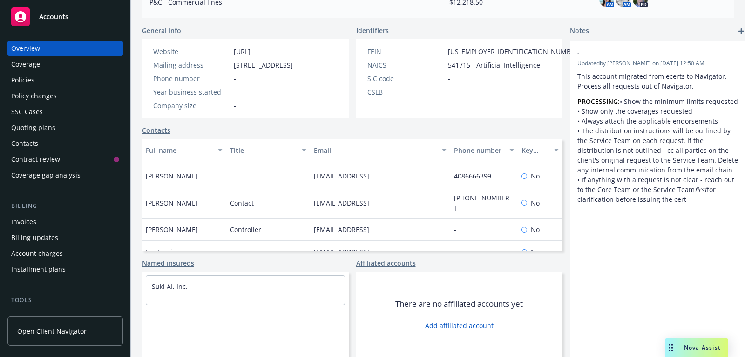
scroll to position [22, 0]
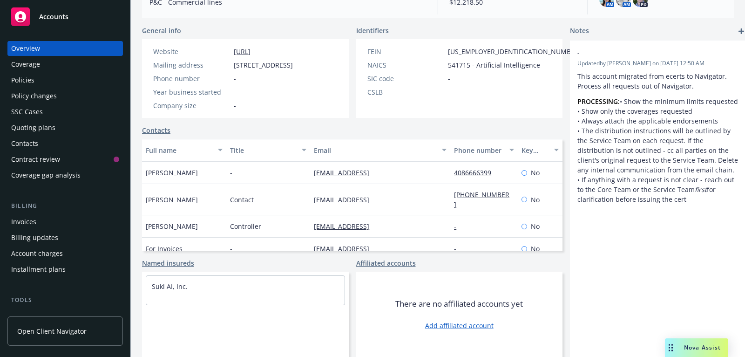
drag, startPoint x: 396, startPoint y: 239, endPoint x: 305, endPoint y: 238, distance: 91.8
click at [310, 238] on div "accounting@suki.ai" at bounding box center [380, 249] width 140 height 22
copy link "accounting@suki.ai"
click at [148, 133] on link "Contacts" at bounding box center [156, 130] width 28 height 10
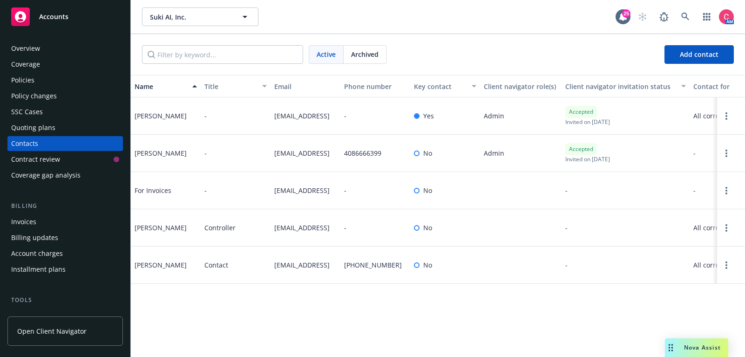
drag, startPoint x: 326, startPoint y: 234, endPoint x: 267, endPoint y: 234, distance: 58.2
click at [267, 234] on div "Leo Villaflor Controller lvillaflor@suki.ai - No - All correspondence - 1823 El…" at bounding box center [438, 227] width 614 height 37
copy div "lvillaflor@suki.ai"
click at [63, 80] on div "Policies" at bounding box center [65, 80] width 108 height 15
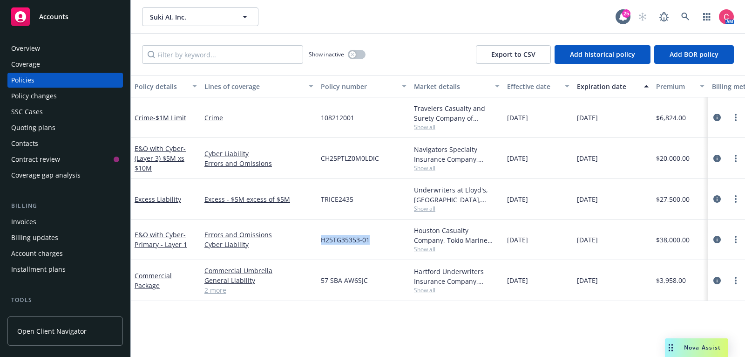
drag, startPoint x: 321, startPoint y: 238, endPoint x: 368, endPoint y: 241, distance: 46.7
click at [368, 241] on span "H25TG35353-01" at bounding box center [345, 240] width 49 height 10
copy span "H25TG35353-01"
click at [323, 197] on span "TRICE2435" at bounding box center [337, 199] width 33 height 10
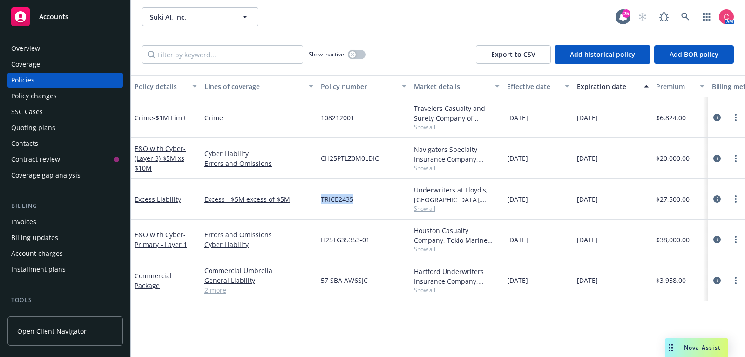
click at [323, 197] on span "TRICE2435" at bounding box center [337, 199] width 33 height 10
copy span "TRICE2435"
click at [343, 156] on span "CH25PTLZ0M0LDIC" at bounding box center [350, 158] width 58 height 10
copy span "CH25PTLZ0M0LDIC"
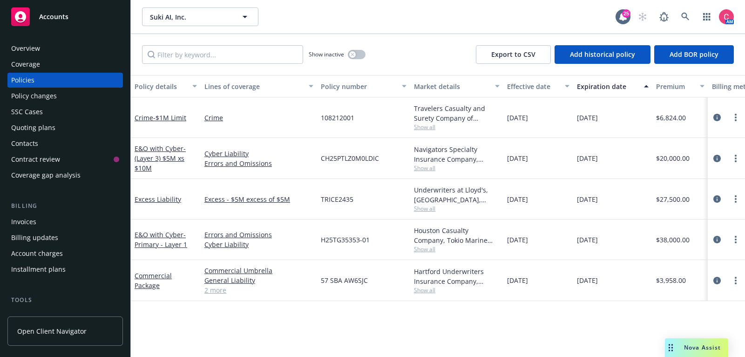
click at [69, 226] on div "Invoices" at bounding box center [65, 221] width 108 height 15
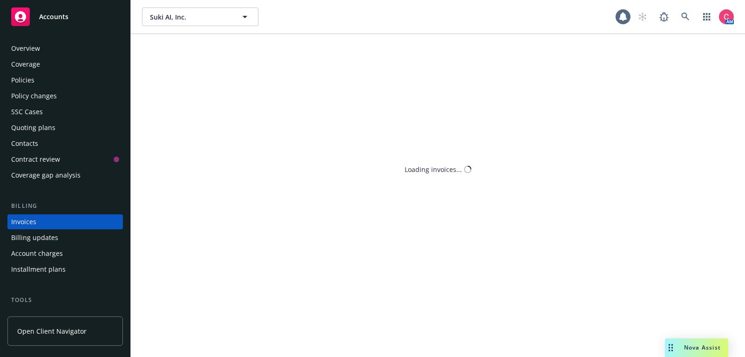
scroll to position [28, 0]
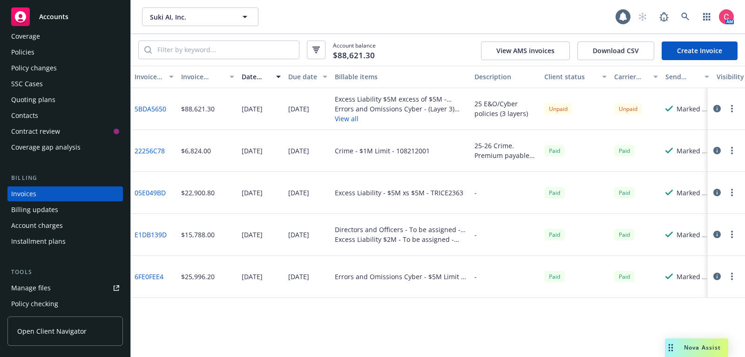
click at [571, 181] on div "Paid" at bounding box center [576, 193] width 70 height 42
click at [720, 108] on icon "button" at bounding box center [717, 108] width 7 height 7
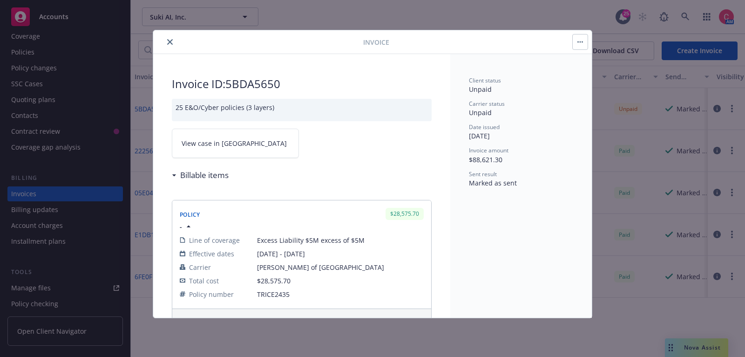
click at [249, 138] on link "View case in SSC" at bounding box center [235, 143] width 127 height 29
click at [172, 39] on button "close" at bounding box center [169, 41] width 11 height 11
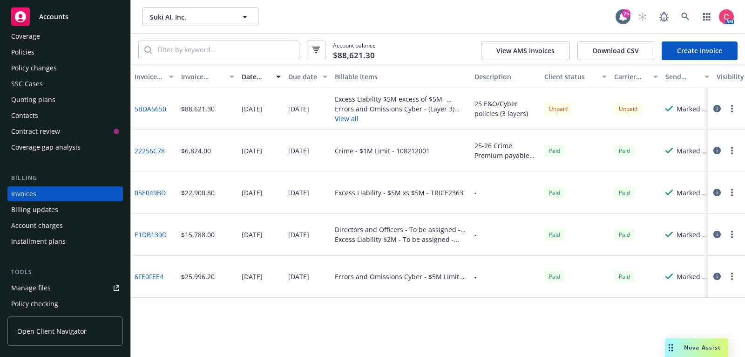
click at [170, 39] on div "Account balance $88,621.30 View AMS invoices Download CSV Create Invoice" at bounding box center [438, 50] width 614 height 32
click at [93, 57] on div "Policies" at bounding box center [65, 52] width 108 height 15
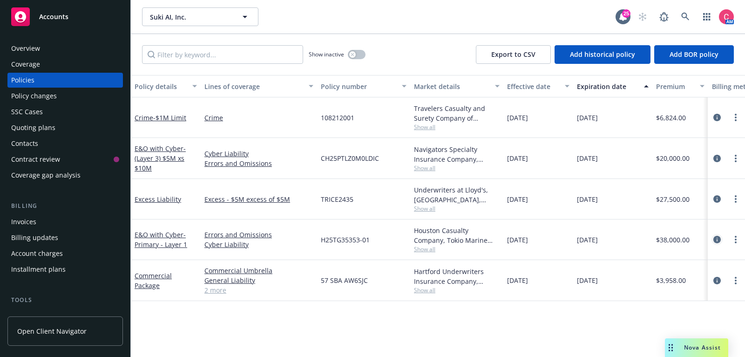
click at [717, 237] on icon "circleInformation" at bounding box center [717, 239] width 7 height 7
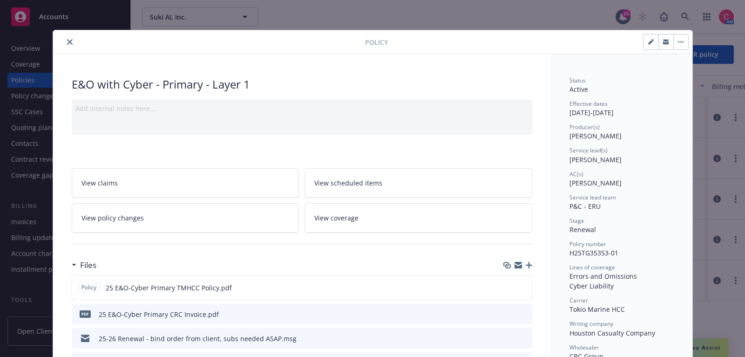
click at [525, 261] on div at bounding box center [518, 264] width 29 height 7
click at [526, 264] on icon "button" at bounding box center [529, 265] width 7 height 7
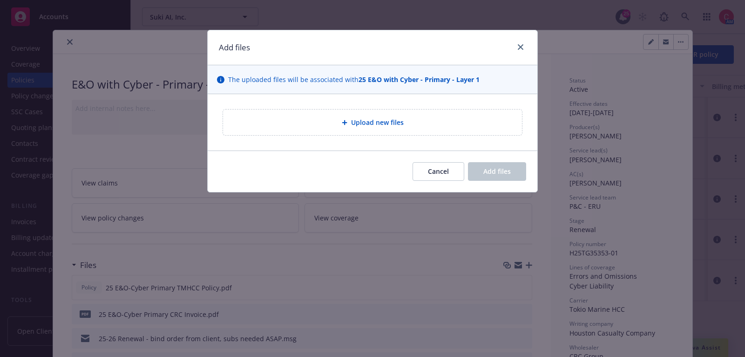
click at [382, 107] on div "Upload new files" at bounding box center [373, 122] width 330 height 56
click at [382, 122] on span "Upload new files" at bounding box center [377, 122] width 53 height 10
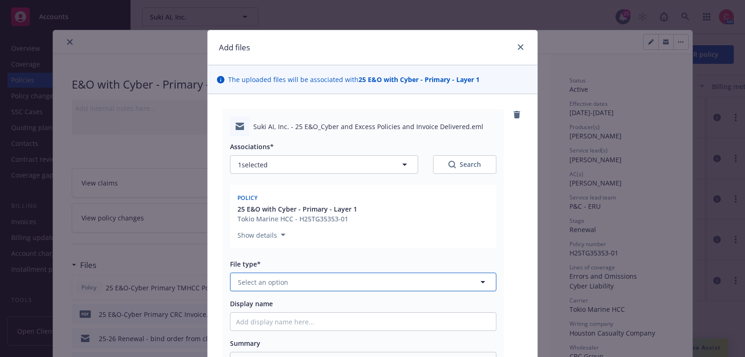
click at [353, 283] on button "Select an option" at bounding box center [363, 281] width 266 height 19
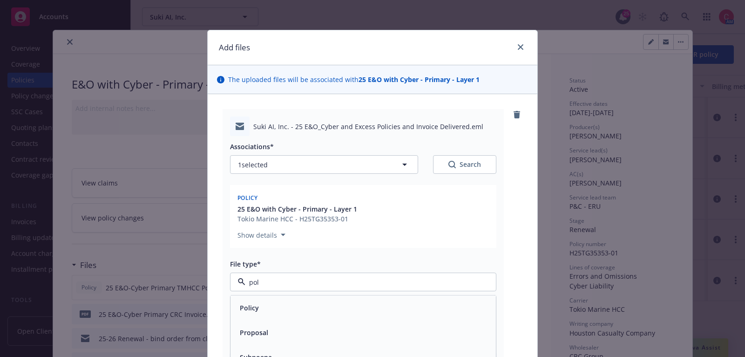
type input "poli"
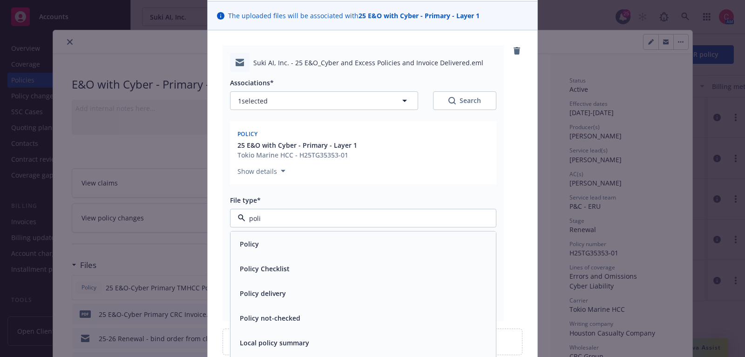
click at [351, 294] on div "Policy delivery" at bounding box center [363, 293] width 254 height 14
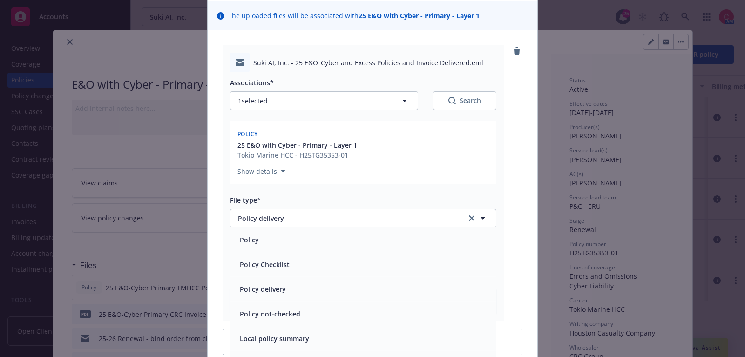
scroll to position [146, 0]
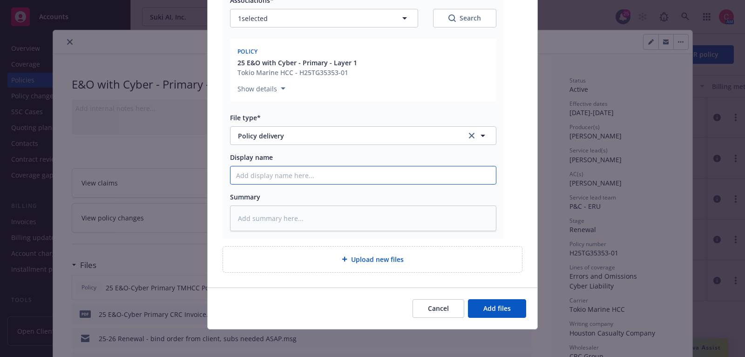
click at [356, 182] on input "Display name" at bounding box center [363, 175] width 265 height 18
type textarea "x"
type input "2"
type textarea "x"
type input "25"
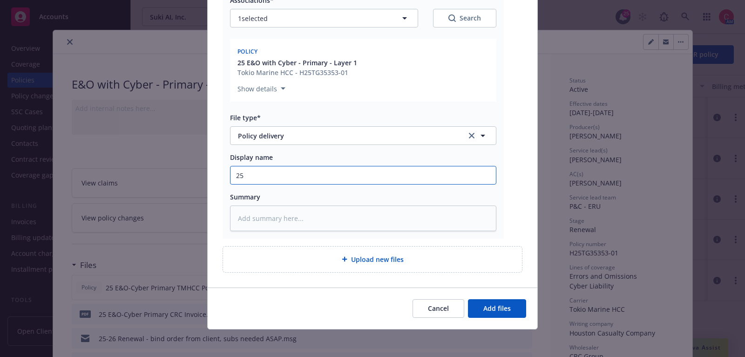
type textarea "x"
type input "25"
type textarea "x"
type input "25 E"
type textarea "x"
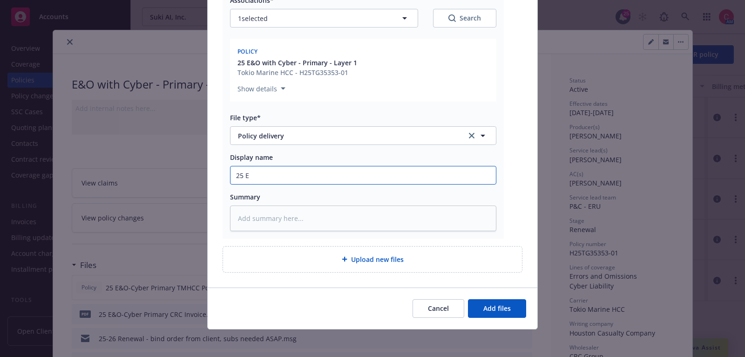
type input "25 E&"
type textarea "x"
type input "25 E&O"
type textarea "x"
type input "25 E&O-"
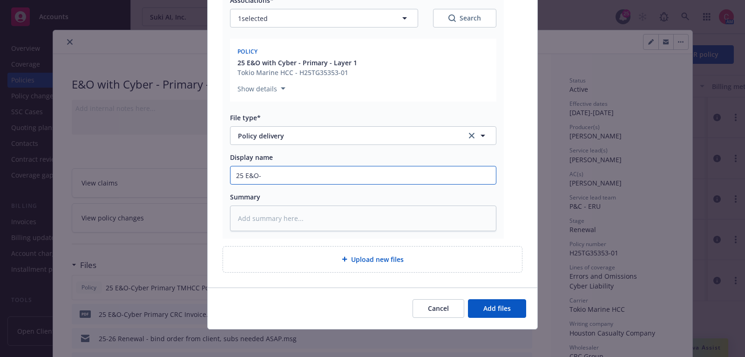
type textarea "x"
type input "25 E&O-C"
type textarea "x"
type input "25 E&O-Cy"
type textarea "x"
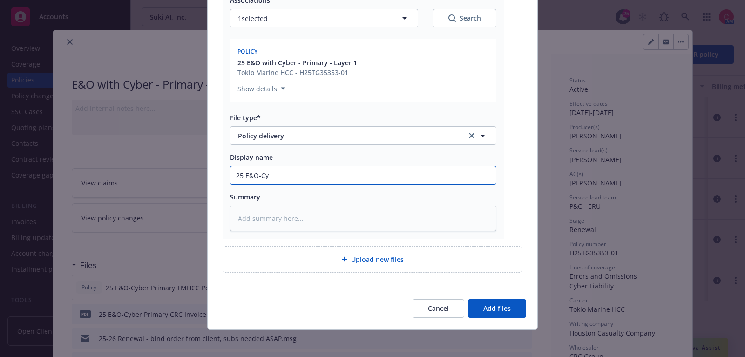
type input "25 E&O-Cyb"
type textarea "x"
type input "25 E&O-Cy"
type textarea "x"
type input "25 E&O-C"
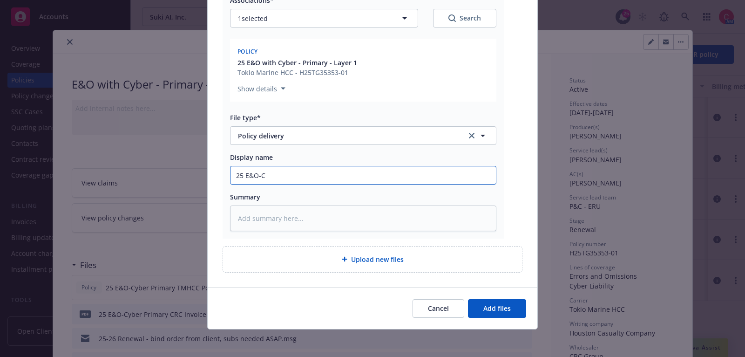
type textarea "x"
type input "25 E&O-"
type textarea "x"
type input "25 E&O"
type textarea "x"
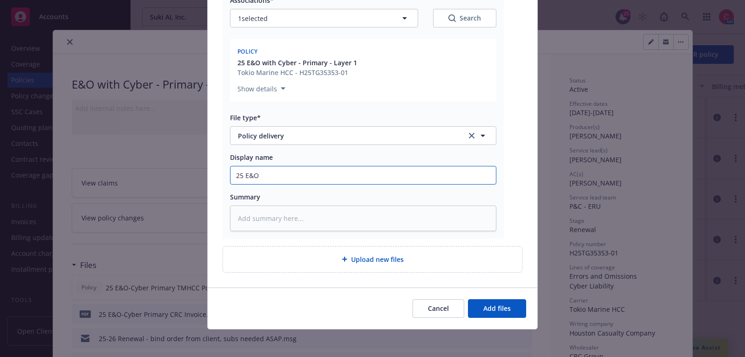
type input "25 E&O/"
type textarea "x"
type input "25 E&O/C"
type textarea "x"
type input "25 E&O/Cy"
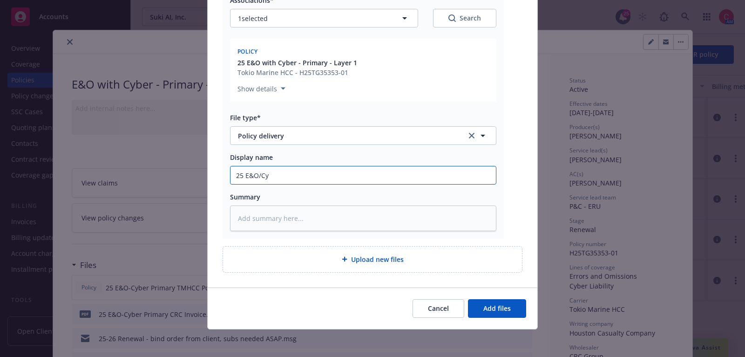
type textarea "x"
type input "25 E&O/Cyb"
type textarea "x"
type input "25 E&O/Cybe"
type textarea "x"
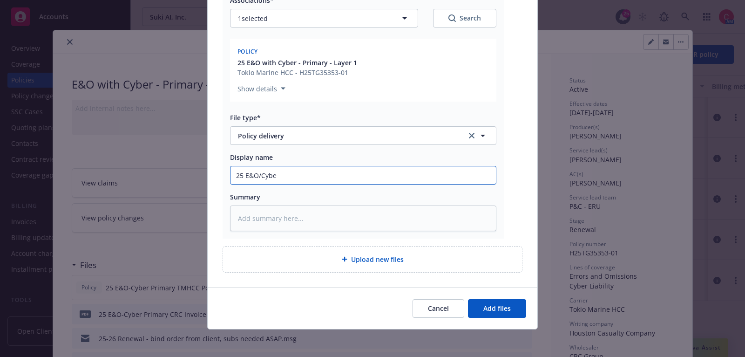
type input "25 E&O/Cyber"
type textarea "x"
type input "25 E&O/Cyber"
type textarea "x"
type input "25 E&O/Cyber ("
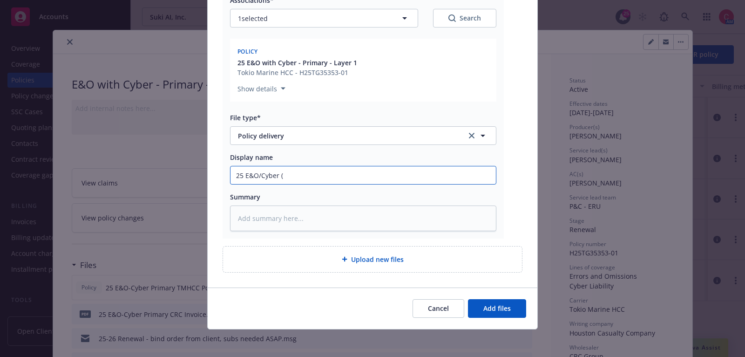
type textarea "x"
type input "25 E&O/Cyber (a"
type textarea "x"
type input "25 E&O/Cyber (al"
type textarea "x"
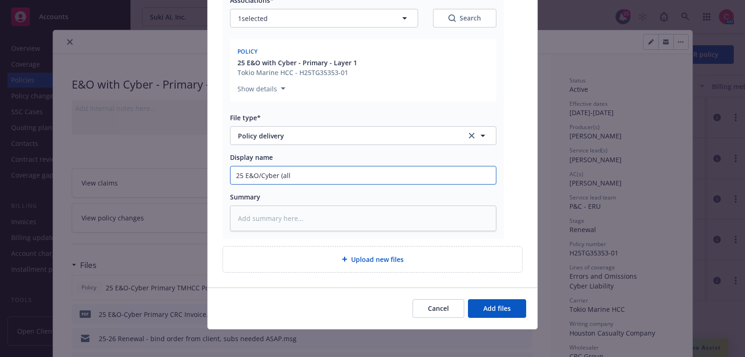
type input "25 E&O/Cyber (all"
type textarea "x"
type input "25 E&O/Cyber (all 3"
type textarea "x"
type input "25 E&O/Cyber (all 3"
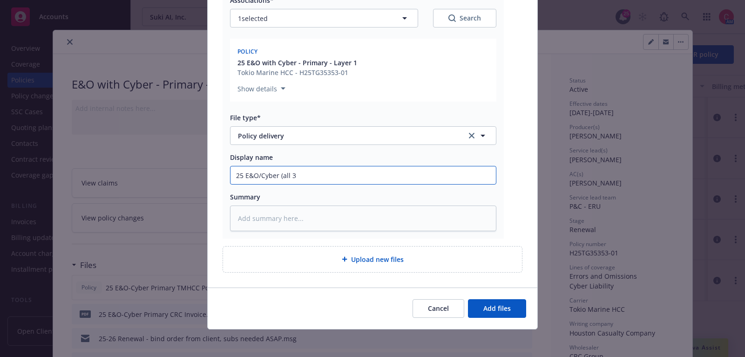
type textarea "x"
type input "25 E&O/Cyber (all 3 l"
type textarea "x"
type input "25 E&O/Cyber (all 3 la"
type textarea "x"
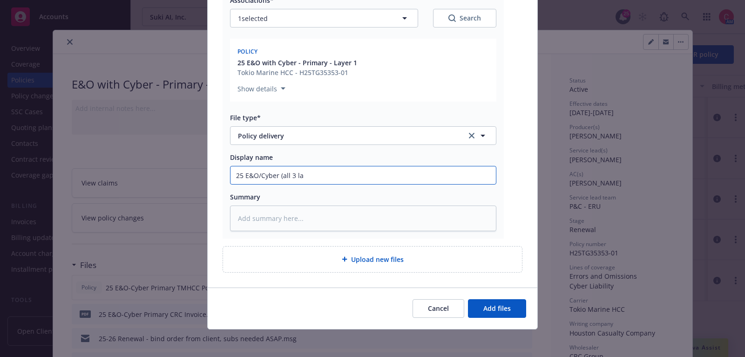
type input "25 E&O/Cyber (all 3 lay"
type textarea "x"
type input "25 E&O/Cyber (all 3 laye"
type textarea "x"
type input "25 E&O/Cyber (all 3 layer"
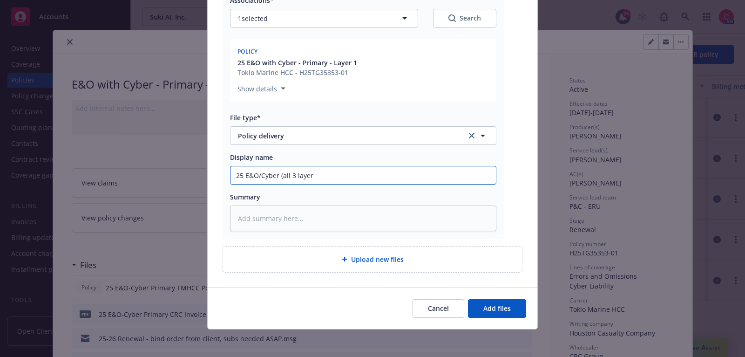
type textarea "x"
type input "25 E&O/Cyber (all 3 layers"
type textarea "x"
type input "25 E&O/Cyber (all 3 layers)"
type textarea "x"
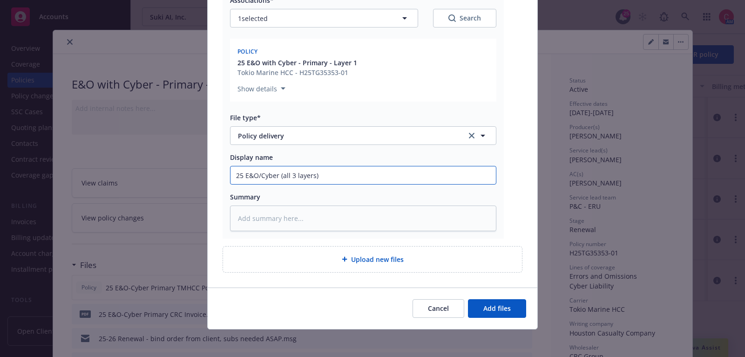
type input "25 E&O/Cyber (all 3 layers)"
type textarea "x"
type input "25 E&O/Cyber (all 3 layers) P"
type textarea "x"
type input "25 E&O/Cyber (all 3 layers) Po"
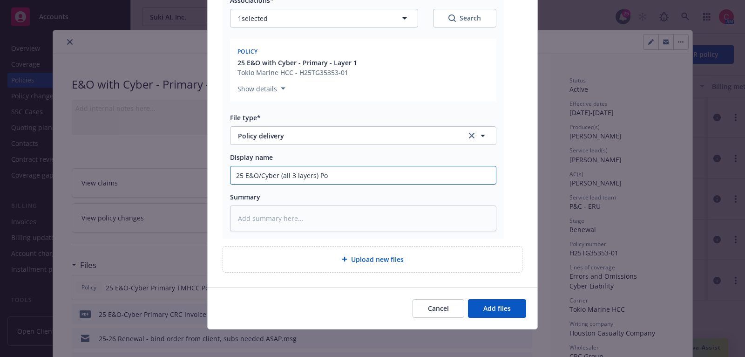
type textarea "x"
type input "25 E&O/Cyber (all 3 layers) Pol"
type textarea "x"
type input "25 E&O/Cyber (all 3 layers) Polic"
type textarea "x"
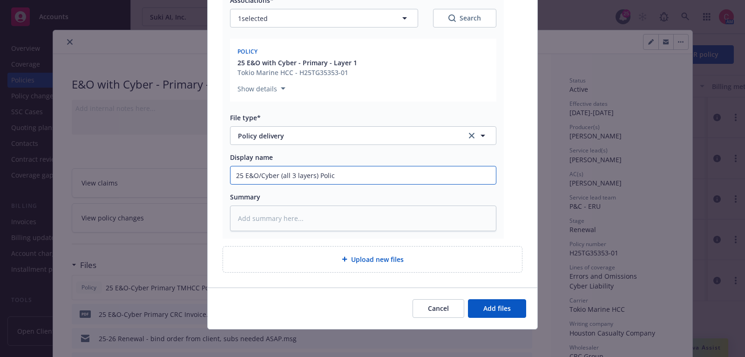
type input "25 E&O/Cyber (all 3 layers) Polici"
type textarea "x"
type input "25 E&O/Cyber (all 3 layers) Policies"
type textarea "x"
type input "25 E&O/Cyber (all 3 layers) Policies"
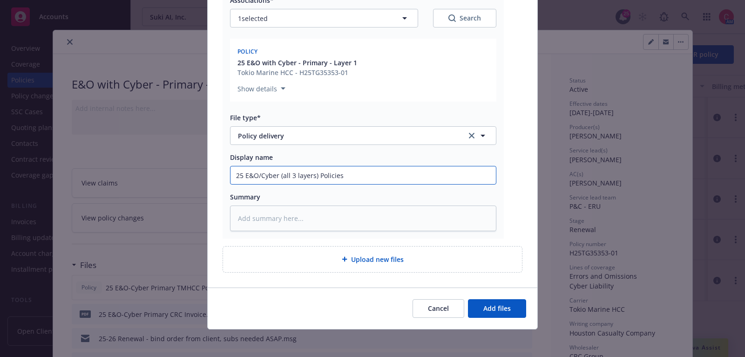
type textarea "x"
type input "25 E&O/Cyber (all 3 layers) Policies a"
type textarea "x"
type input "25 E&O/Cyber (all 3 layers) Policies an"
type textarea "x"
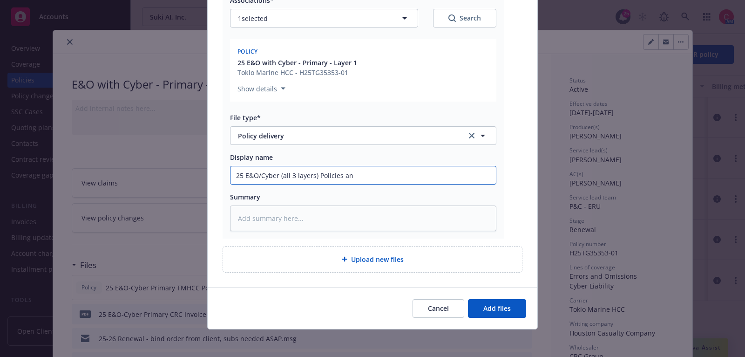
type input "25 E&O/Cyber (all 3 layers) Policies and"
type textarea "x"
type input "25 E&O/Cyber (all 3 layers) Policies and"
type textarea "x"
type input "25 E&O/Cyber (all 3 layers) Policies and I"
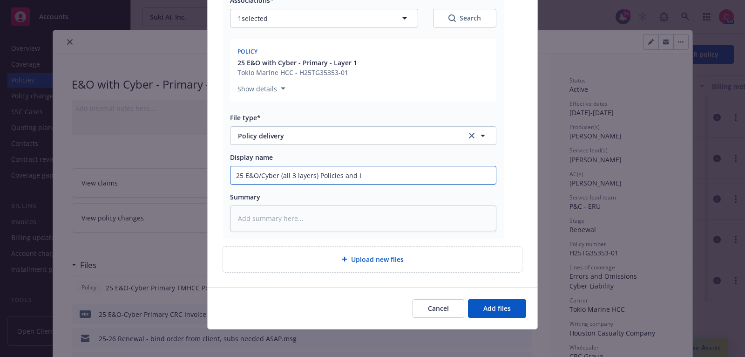
type textarea "x"
type input "25 E&O/Cyber (all 3 layers) Policies and In"
type textarea "x"
type input "25 E&O/Cyber (all 3 layers) Policies and Inv"
type textarea "x"
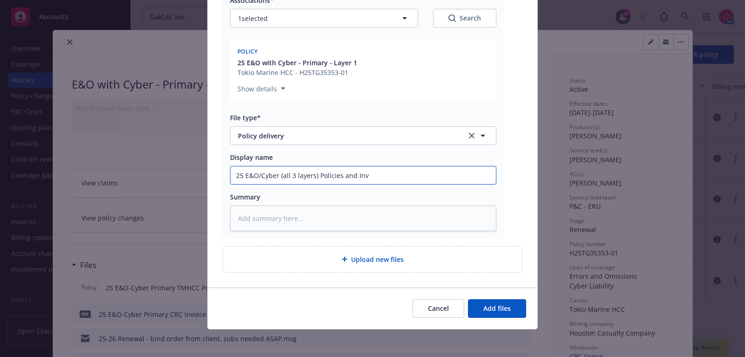
type input "25 E&O/Cyber (all 3 layers) Policies and Invo"
type textarea "x"
type input "25 E&O/Cyber (all 3 layers) Policies and Invoi"
type textarea "x"
type input "25 E&O/Cyber (all 3 layers) Policies and Invoice"
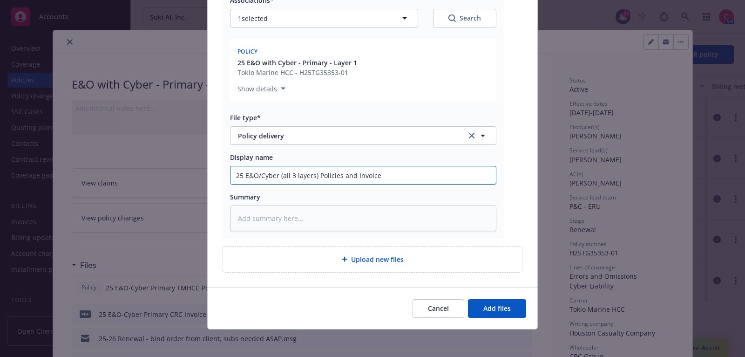
type textarea "x"
type input "25 E&O/Cyber (all 3 layers) Policies and Invoice"
type textarea "x"
type input "25 E&O/Cyber (all 3 layers) Policies and Invoice se"
type textarea "x"
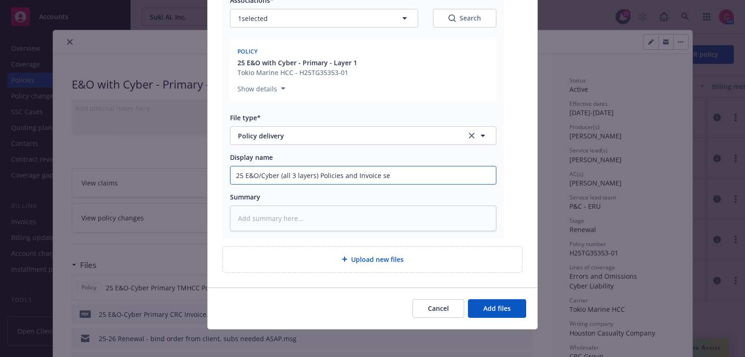
type input "25 E&O/Cyber (all 3 layers) Policies and Invoice sen"
type textarea "x"
type input "25 E&O/Cyber (all 3 layers) Policies and Invoice sent"
type textarea "x"
type input "25 E&O/Cyber (all 3 layers) Policies and Invoice sent"
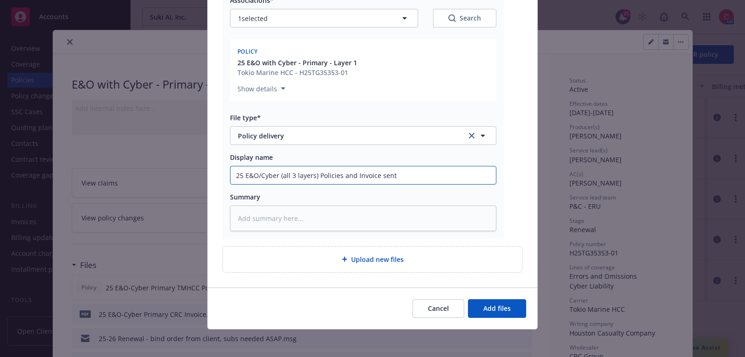
type textarea "x"
type input "25 E&O/Cyber (all 3 layers) Policies and Invoice sent to"
type textarea "x"
type input "25 E&O/Cyber (all 3 layers) Policies and Invoice sent to i"
type textarea "x"
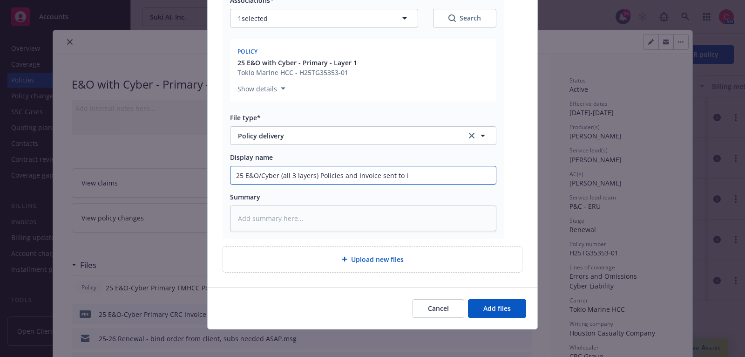
type input "25 E&O/Cyber (all 3 layers) Policies and Invoice sent to in"
type textarea "x"
type input "25 E&O/Cyber (all 3 layers) Policies and Invoice sent to ins"
type textarea "x"
type input "25 E&O/Cyber (all 3 layers) Policies and Invoice sent to insu"
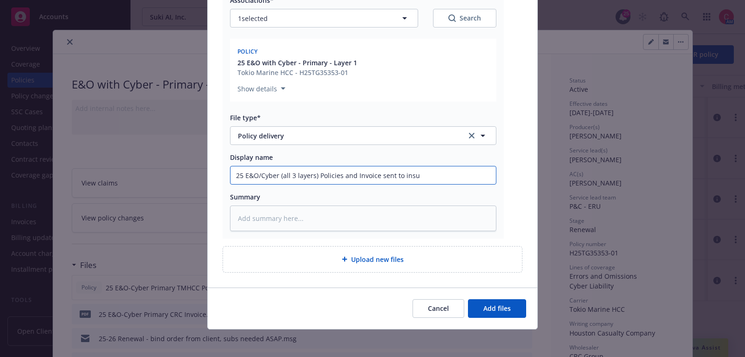
type textarea "x"
type input "25 E&O/Cyber (all 3 layers) Policies and Invoice sent to insure"
type textarea "x"
type input "25 E&O/Cyber (all 3 layers) Policies and Invoice sent to insured"
click at [494, 299] on button "Add files" at bounding box center [497, 308] width 58 height 19
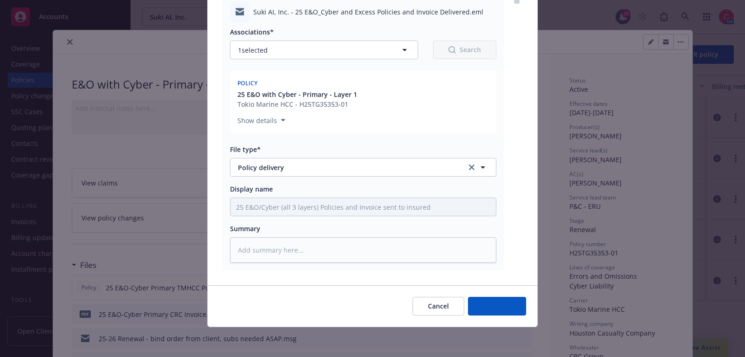
scroll to position [113, 0]
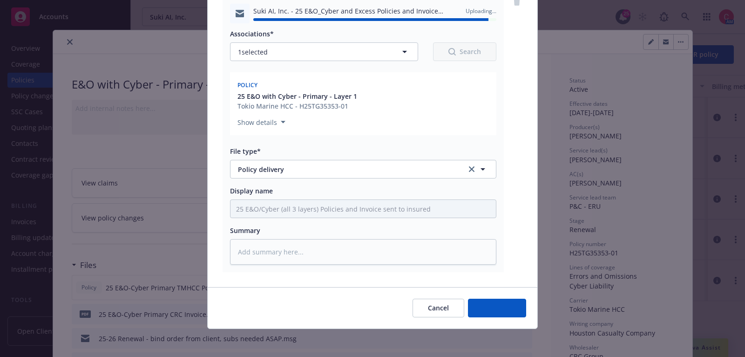
type textarea "x"
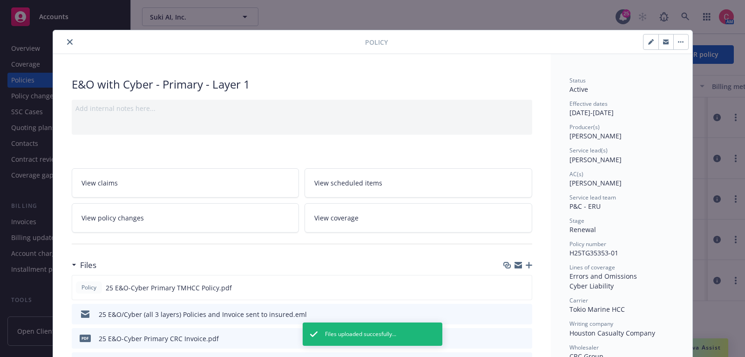
click at [64, 45] on div at bounding box center [211, 41] width 308 height 11
click at [67, 43] on icon "close" at bounding box center [70, 42] width 6 height 6
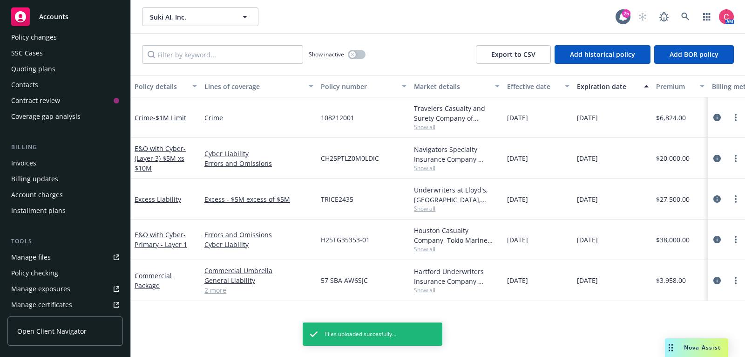
scroll to position [66, 0]
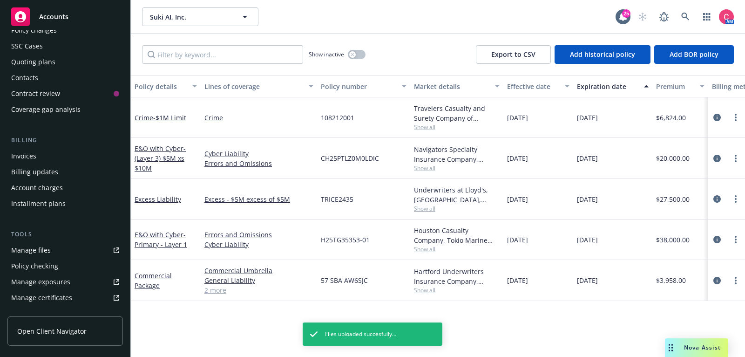
click at [72, 247] on link "Manage files" at bounding box center [65, 250] width 116 height 15
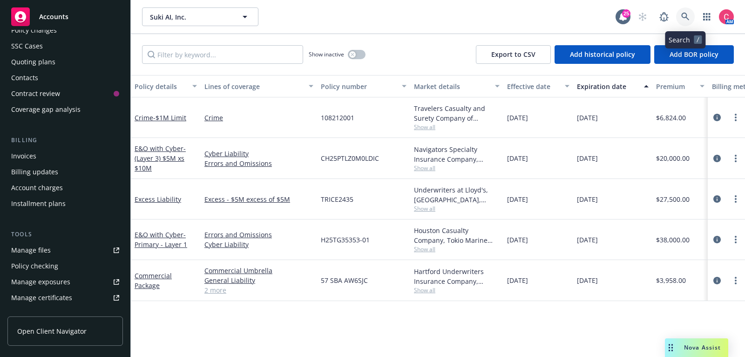
click at [681, 18] on link at bounding box center [685, 16] width 19 height 19
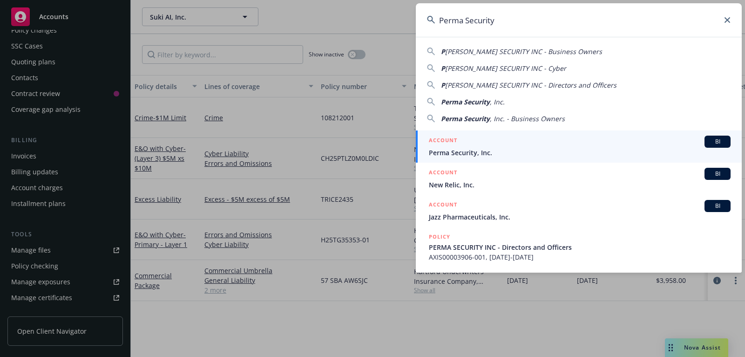
type input "Perma Security"
click at [560, 158] on link "ACCOUNT BI Perma Security, Inc." at bounding box center [579, 146] width 326 height 32
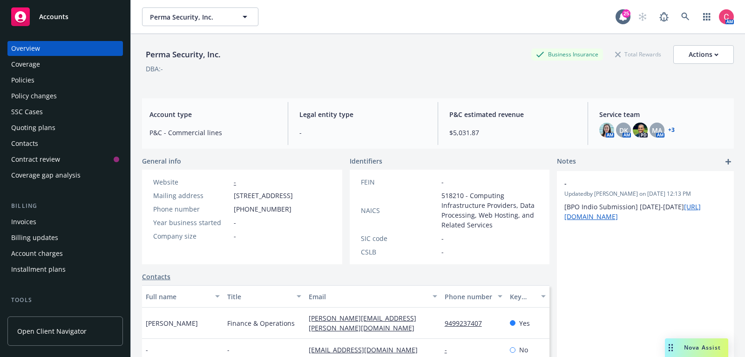
click at [102, 82] on div "Policies" at bounding box center [65, 80] width 108 height 15
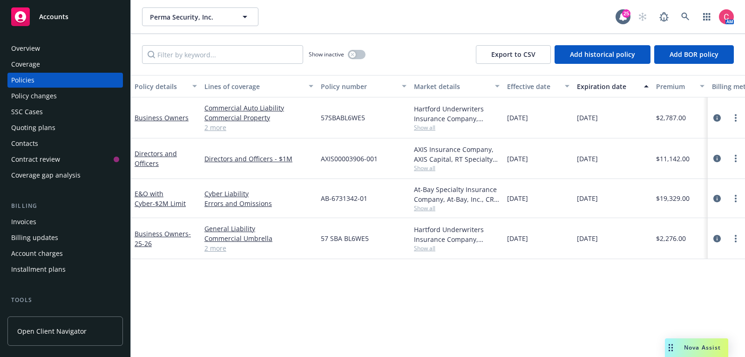
scroll to position [0, 284]
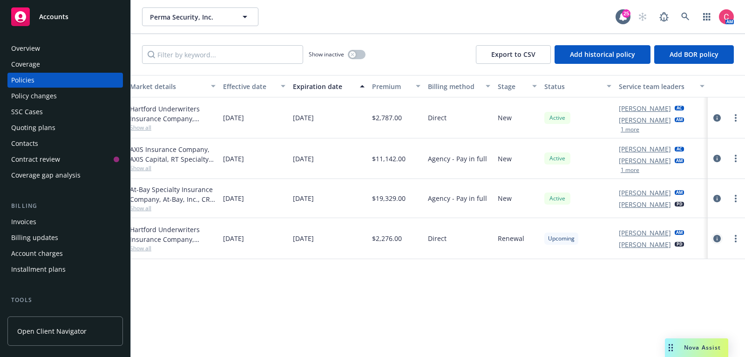
click at [719, 236] on icon "circleInformation" at bounding box center [717, 238] width 7 height 7
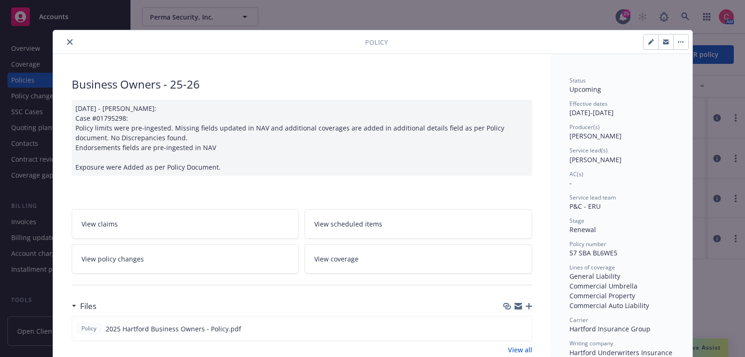
click at [654, 42] on button "button" at bounding box center [651, 41] width 15 height 15
select select "RENEWAL"
select select "12"
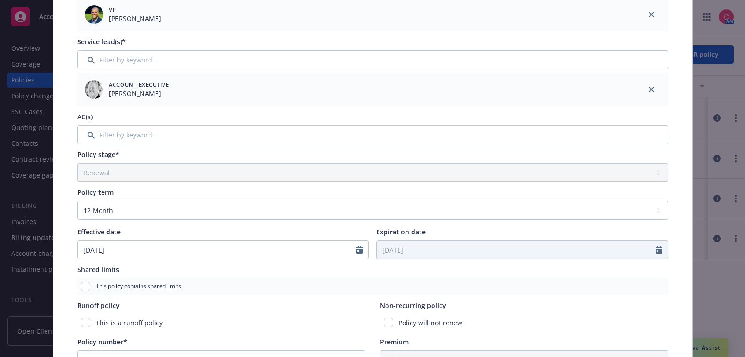
scroll to position [109, 0]
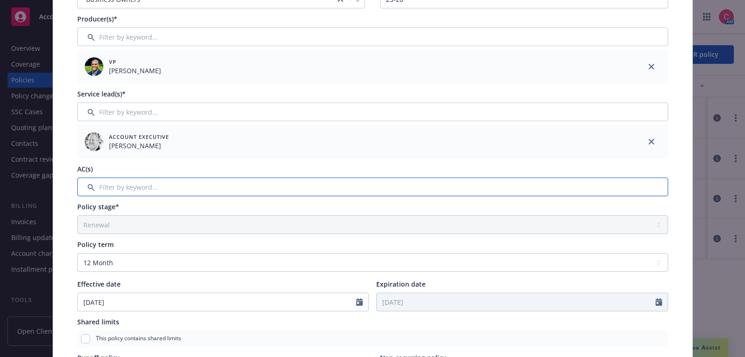
click at [422, 190] on input "Filter by keyword..." at bounding box center [372, 186] width 591 height 19
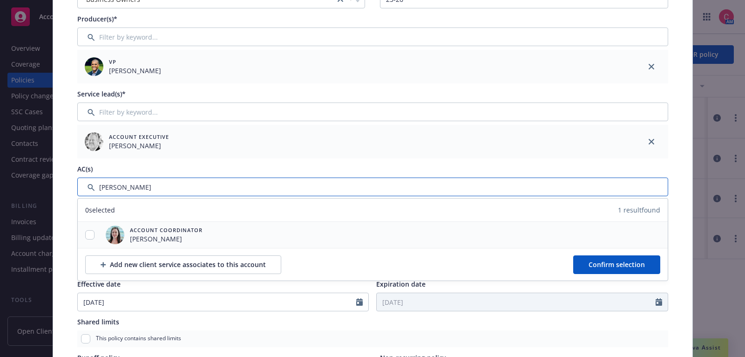
type input "chelsea"
click at [89, 234] on input "checkbox" at bounding box center [89, 234] width 9 height 9
checkbox input "true"
click at [607, 266] on span "Confirm selection" at bounding box center [617, 264] width 56 height 9
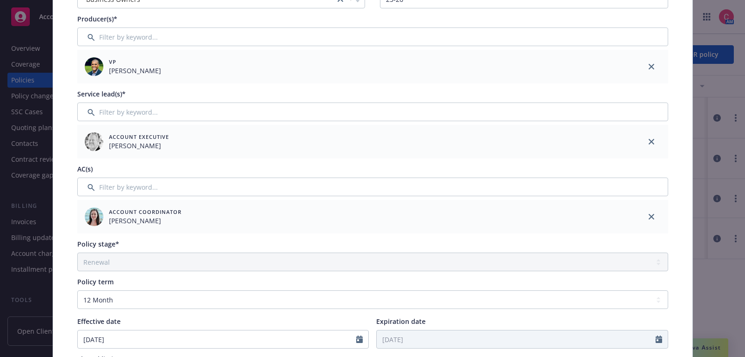
scroll to position [0, 0]
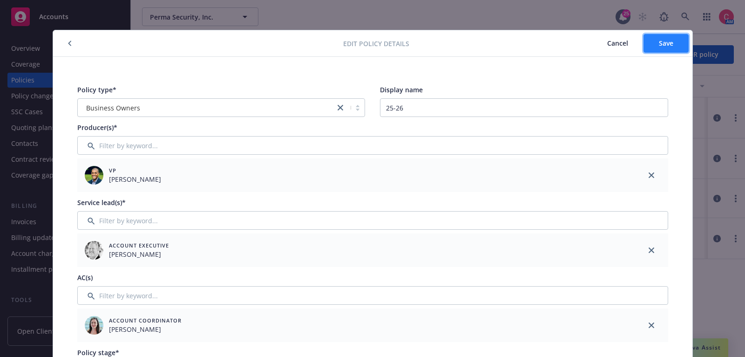
click at [658, 42] on button "Save" at bounding box center [666, 43] width 45 height 19
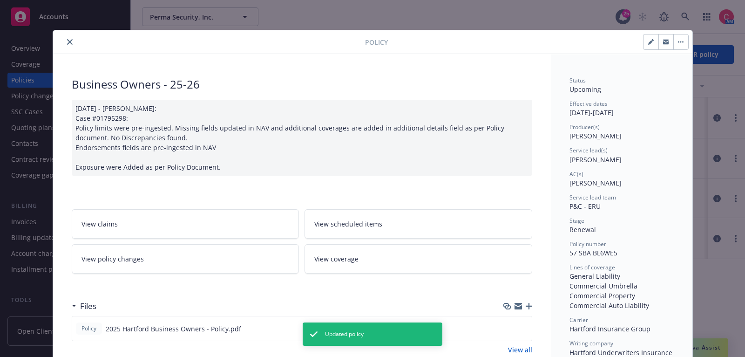
click at [70, 45] on button "close" at bounding box center [69, 41] width 11 height 11
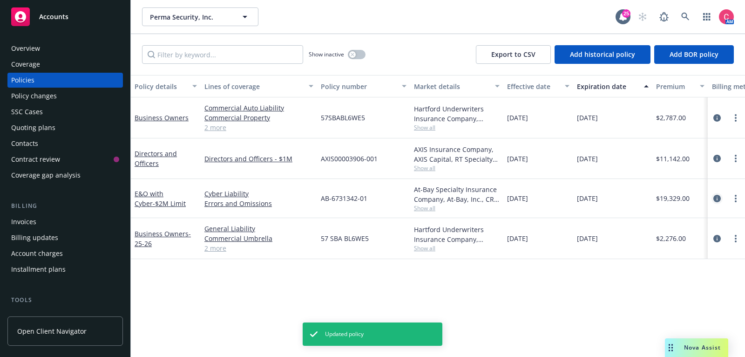
click at [720, 196] on icon "circleInformation" at bounding box center [717, 198] width 7 height 7
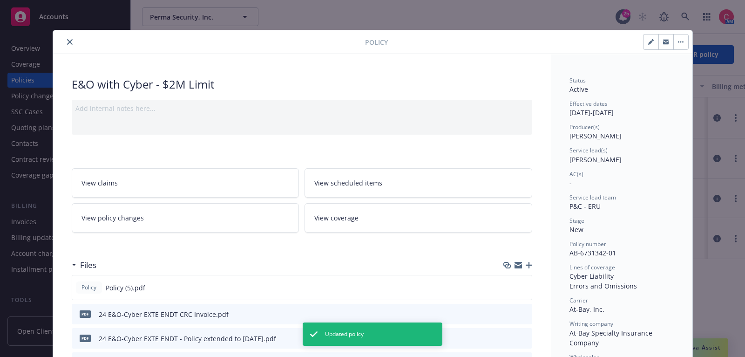
click at [654, 45] on button "button" at bounding box center [651, 41] width 15 height 15
select select "NEW"
select select "other"
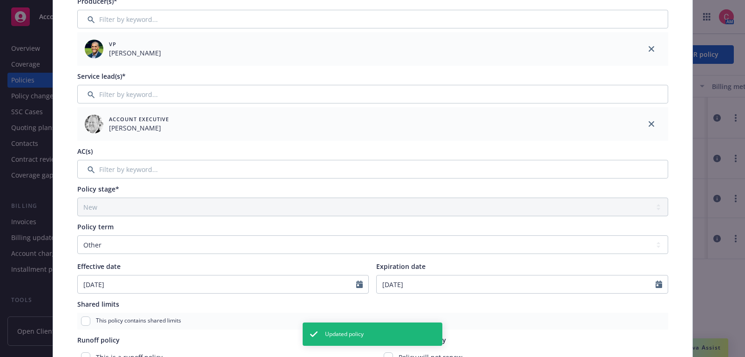
scroll to position [247, 0]
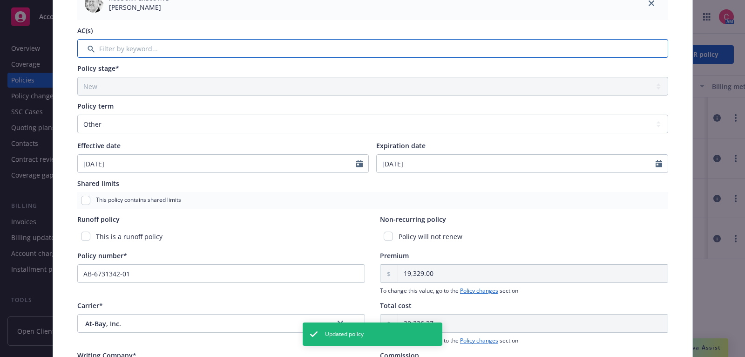
click at [402, 50] on input "Filter by keyword..." at bounding box center [372, 48] width 591 height 19
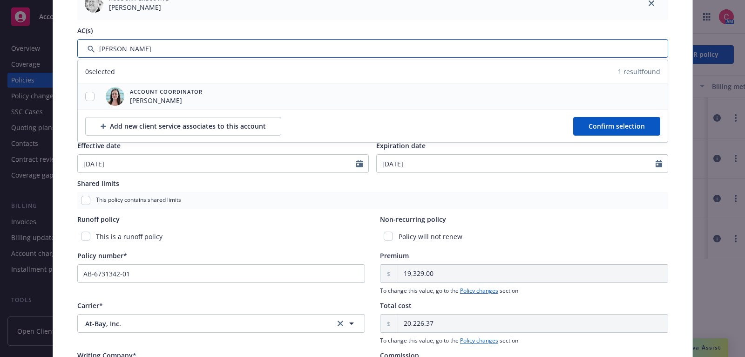
type input "chelsea"
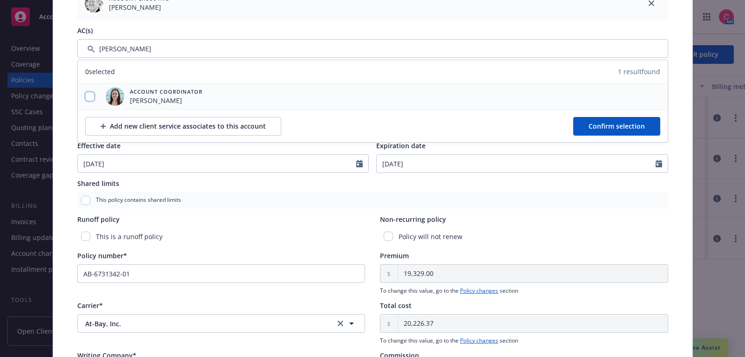
click at [89, 92] on input "checkbox" at bounding box center [89, 96] width 9 height 9
checkbox input "true"
click at [606, 123] on span "Confirm selection" at bounding box center [617, 126] width 56 height 9
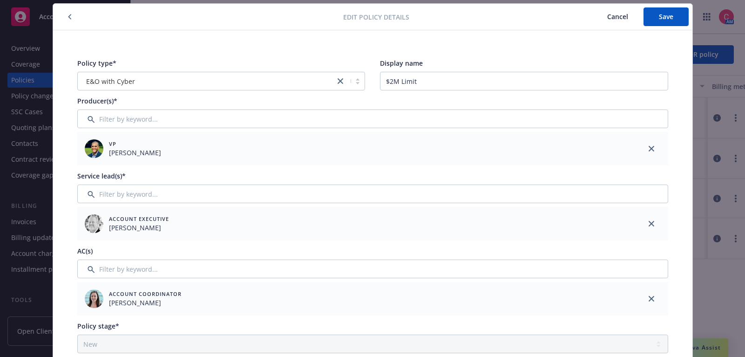
scroll to position [0, 0]
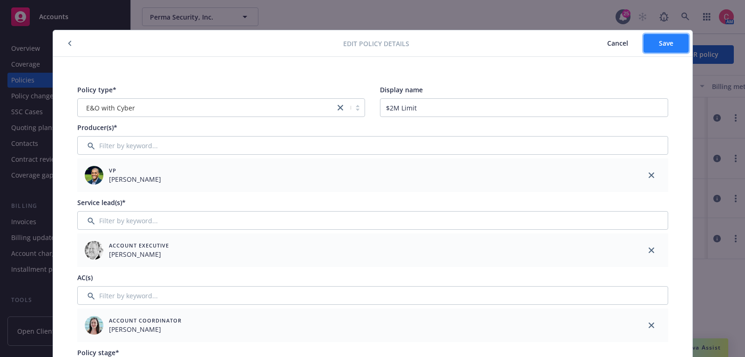
click at [683, 45] on button "Save" at bounding box center [666, 43] width 45 height 19
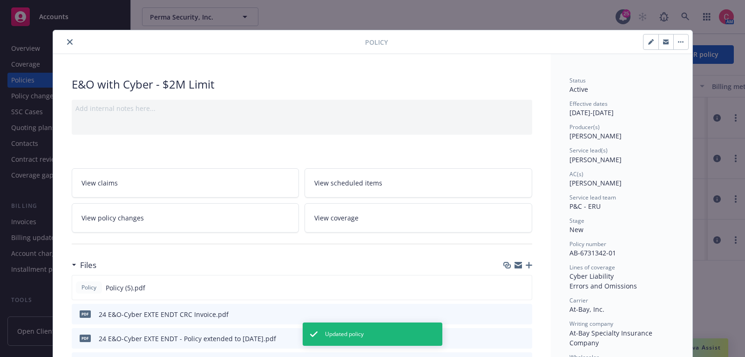
click at [69, 41] on icon "close" at bounding box center [70, 42] width 6 height 6
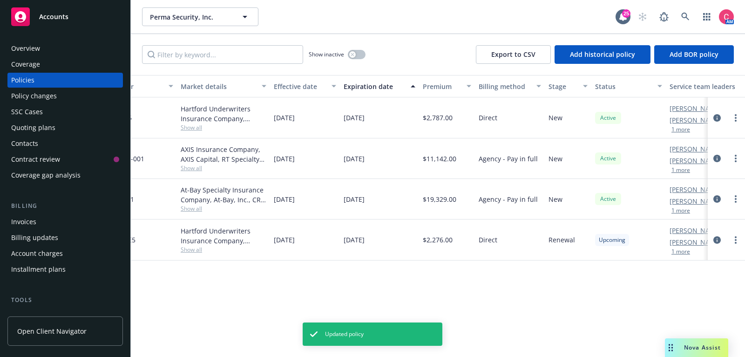
scroll to position [0, 284]
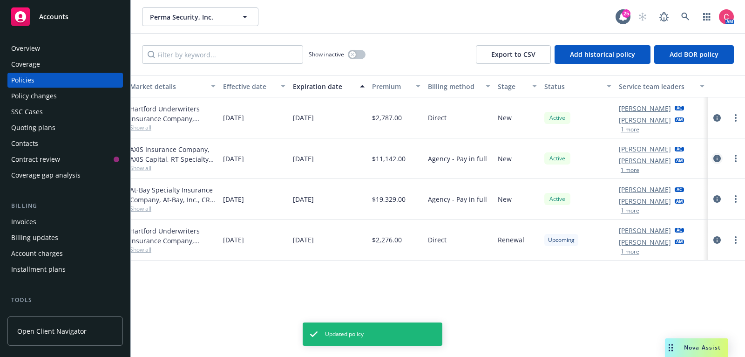
click at [718, 156] on icon "circleInformation" at bounding box center [717, 158] width 7 height 7
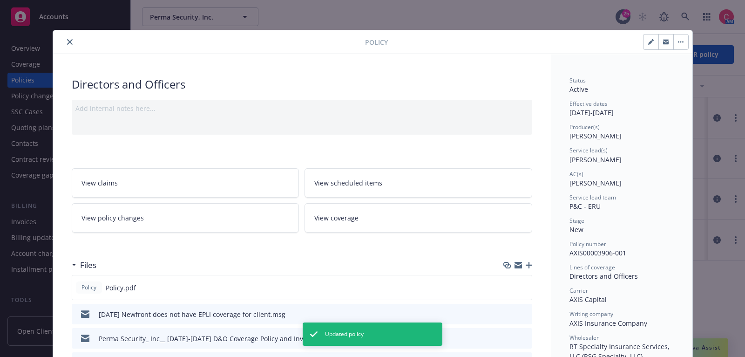
click at [649, 44] on icon "button" at bounding box center [650, 42] width 5 height 5
select select "NEW"
select select "12"
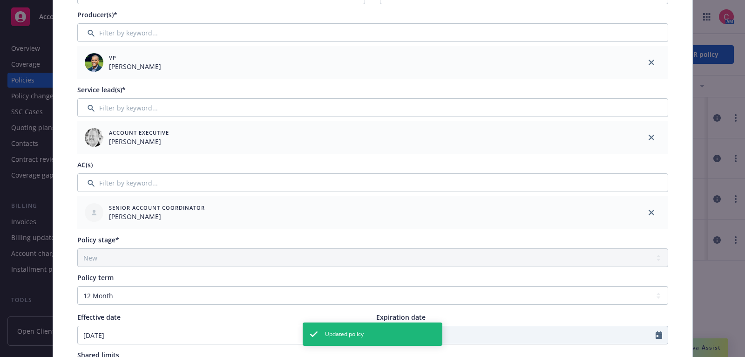
scroll to position [112, 0]
click at [650, 214] on icon "close" at bounding box center [652, 213] width 6 height 6
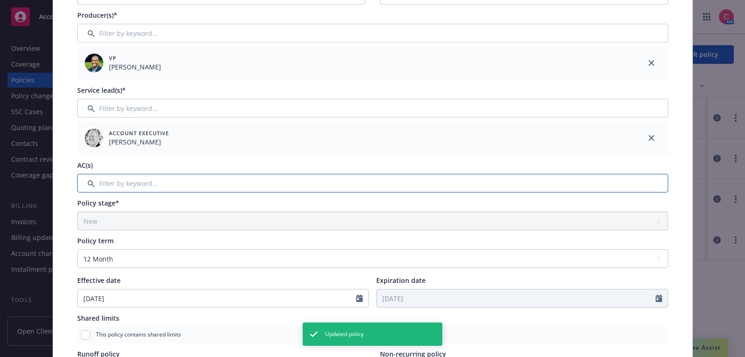
click at [527, 183] on input "Filter by keyword..." at bounding box center [372, 183] width 591 height 19
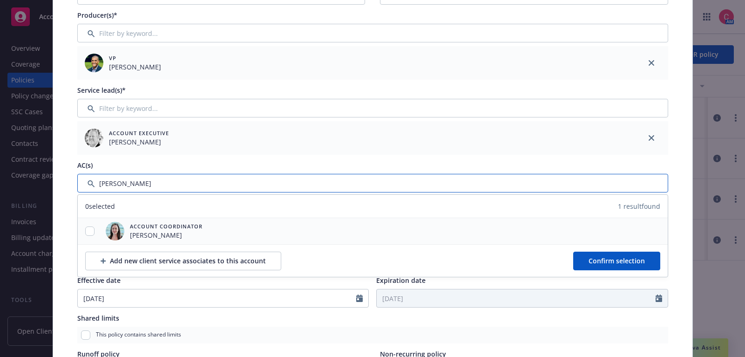
type input "chelsea"
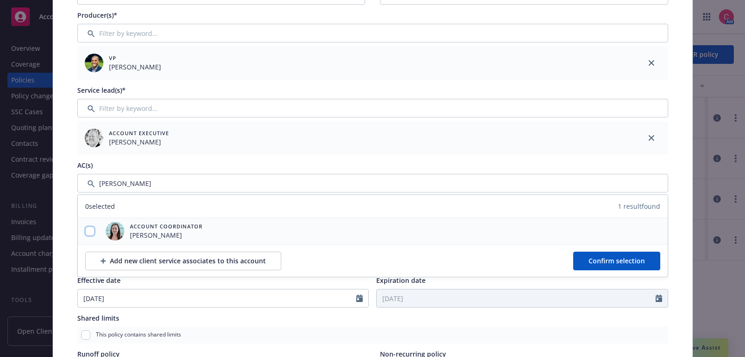
click at [87, 234] on input "checkbox" at bounding box center [89, 230] width 9 height 9
checkbox input "true"
click at [609, 249] on div "Add new client service associates to this account Confirm selection" at bounding box center [373, 260] width 590 height 33
click at [609, 261] on span "Confirm selection" at bounding box center [617, 260] width 56 height 9
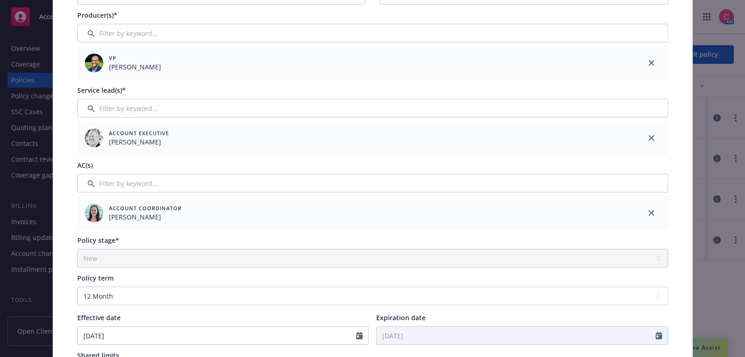
scroll to position [0, 0]
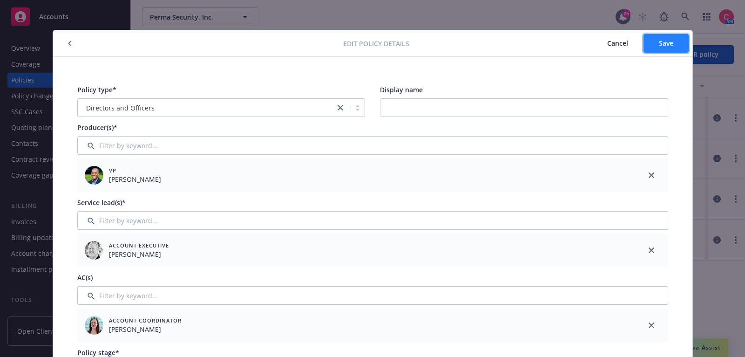
click at [661, 51] on button "Save" at bounding box center [666, 43] width 45 height 19
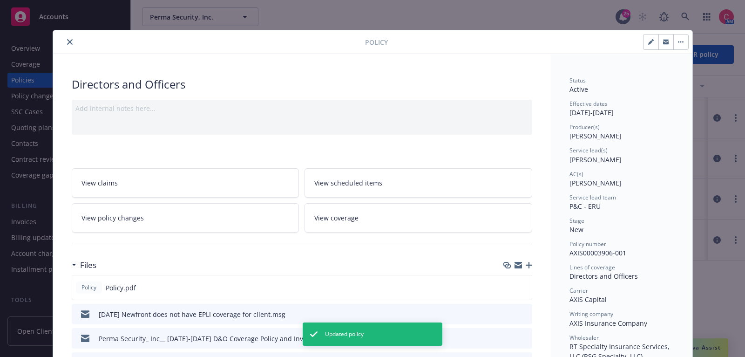
click at [68, 41] on icon "close" at bounding box center [70, 42] width 6 height 6
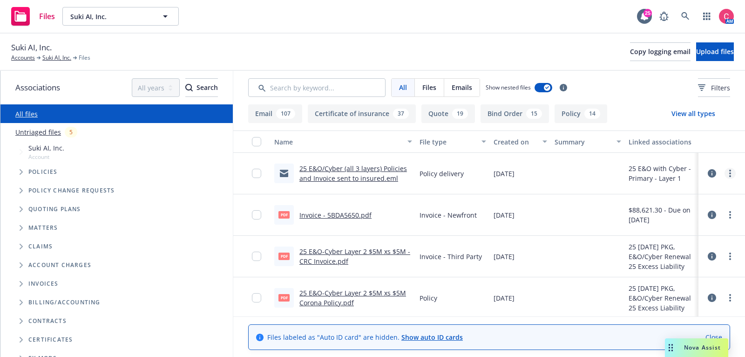
click at [730, 174] on circle "more" at bounding box center [730, 173] width 2 height 2
click at [701, 226] on link "Edit" at bounding box center [689, 229] width 93 height 19
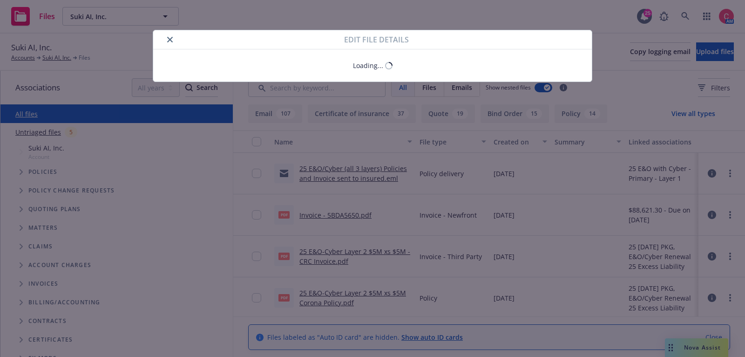
click at [172, 40] on icon "close" at bounding box center [170, 40] width 6 height 6
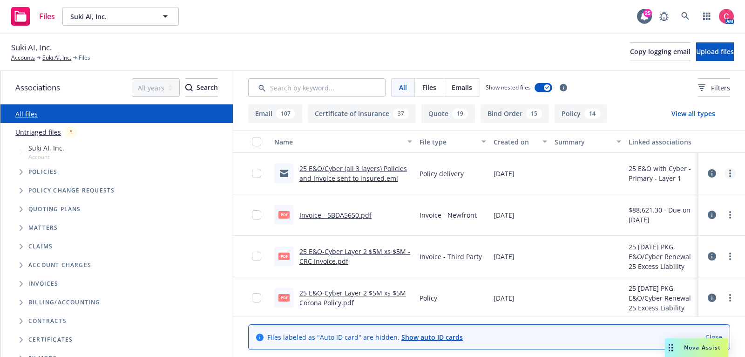
click at [730, 177] on link "more" at bounding box center [730, 173] width 11 height 11
click at [730, 174] on icon "more" at bounding box center [730, 173] width 2 height 7
click at [714, 251] on link "Update associations" at bounding box center [689, 248] width 93 height 19
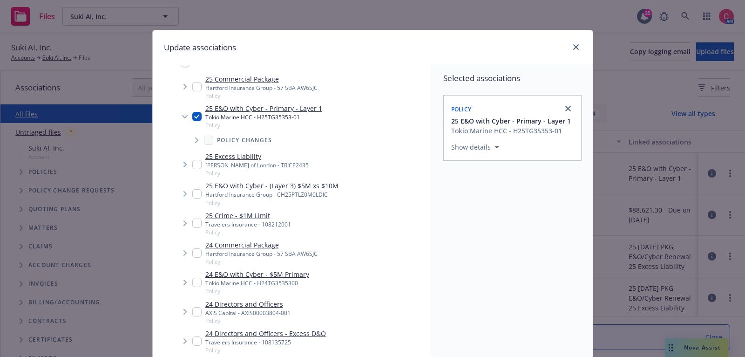
scroll to position [42, 0]
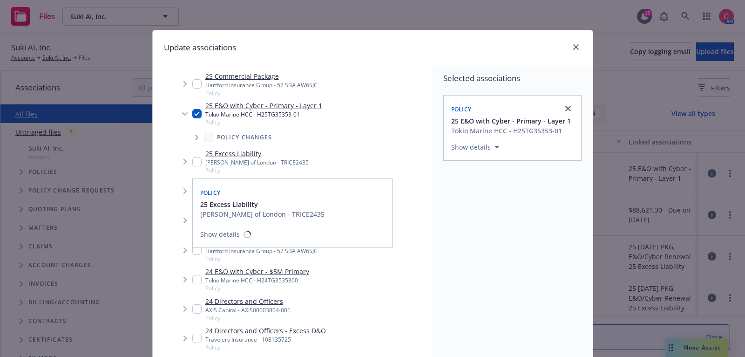
click at [200, 159] on input "Tree Example" at bounding box center [196, 161] width 9 height 9
checkbox input "true"
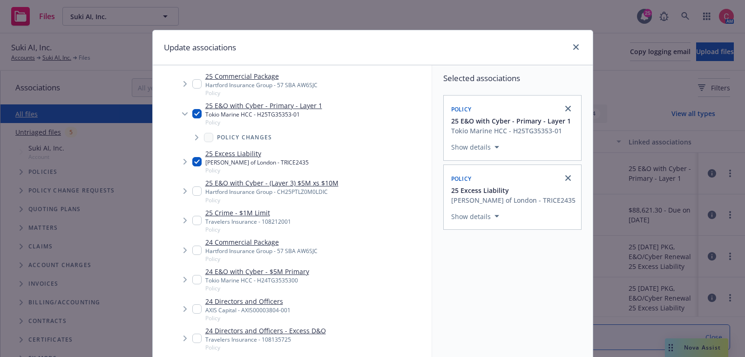
click at [197, 191] on input "Tree Example" at bounding box center [196, 190] width 9 height 9
checkbox input "true"
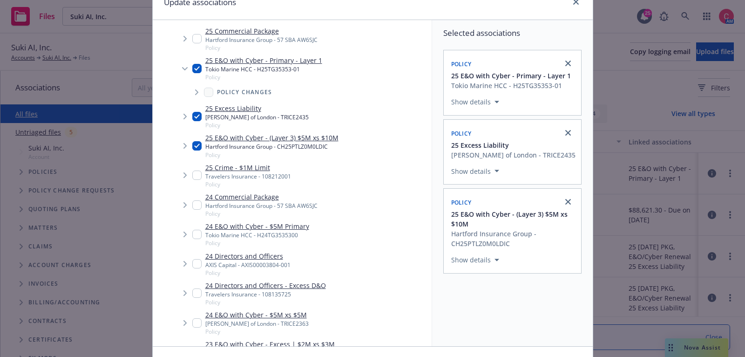
scroll to position [105, 0]
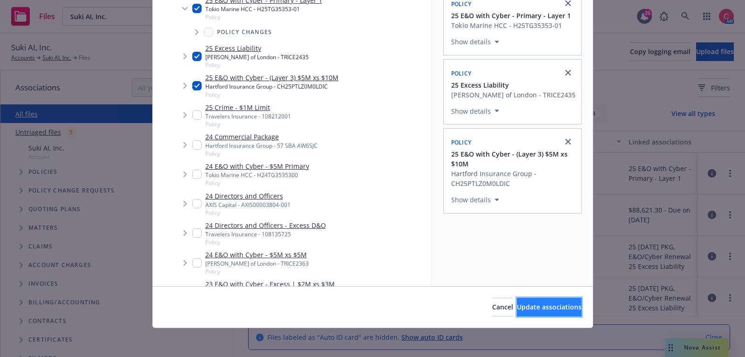
click at [517, 313] on button "Update associations" at bounding box center [549, 307] width 65 height 19
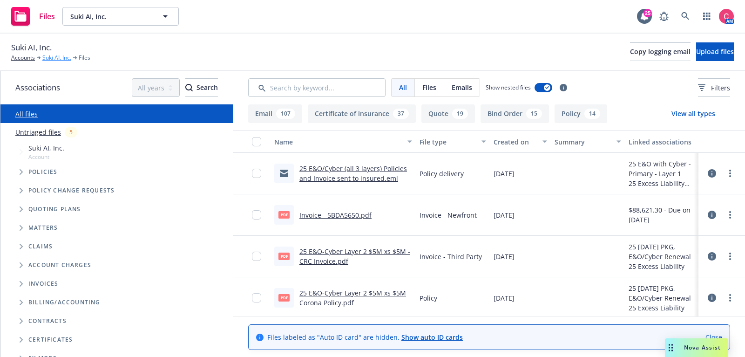
click at [62, 60] on link "Suki AI, Inc." at bounding box center [56, 58] width 29 height 8
